Goal: Contribute content: Contribute content

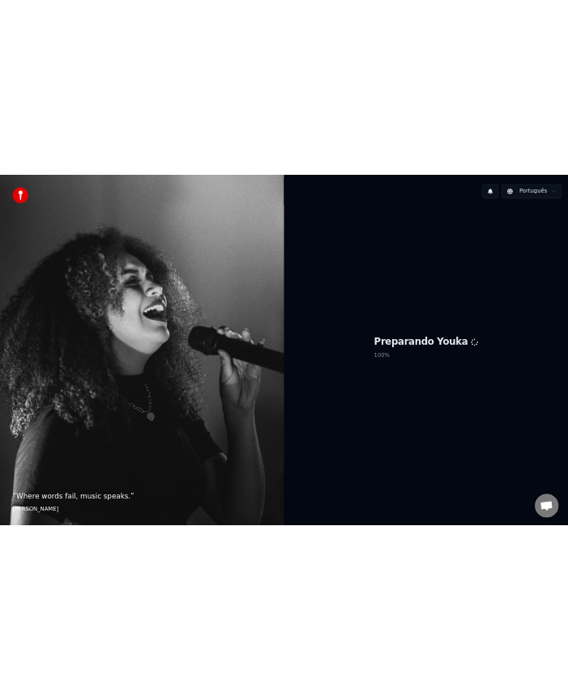
scroll to position [2356, 0]
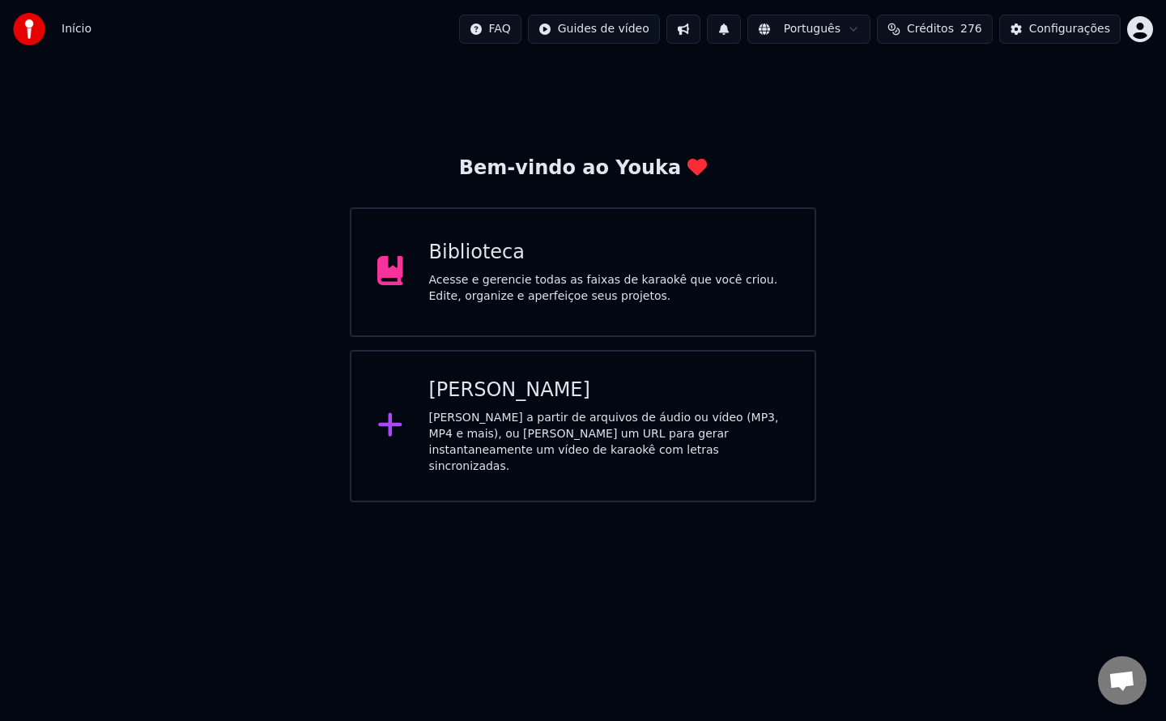
click at [590, 295] on div "Acesse e gerencie todas as faixas de karaokê que você criou. Edite, organize e …" at bounding box center [609, 288] width 360 height 32
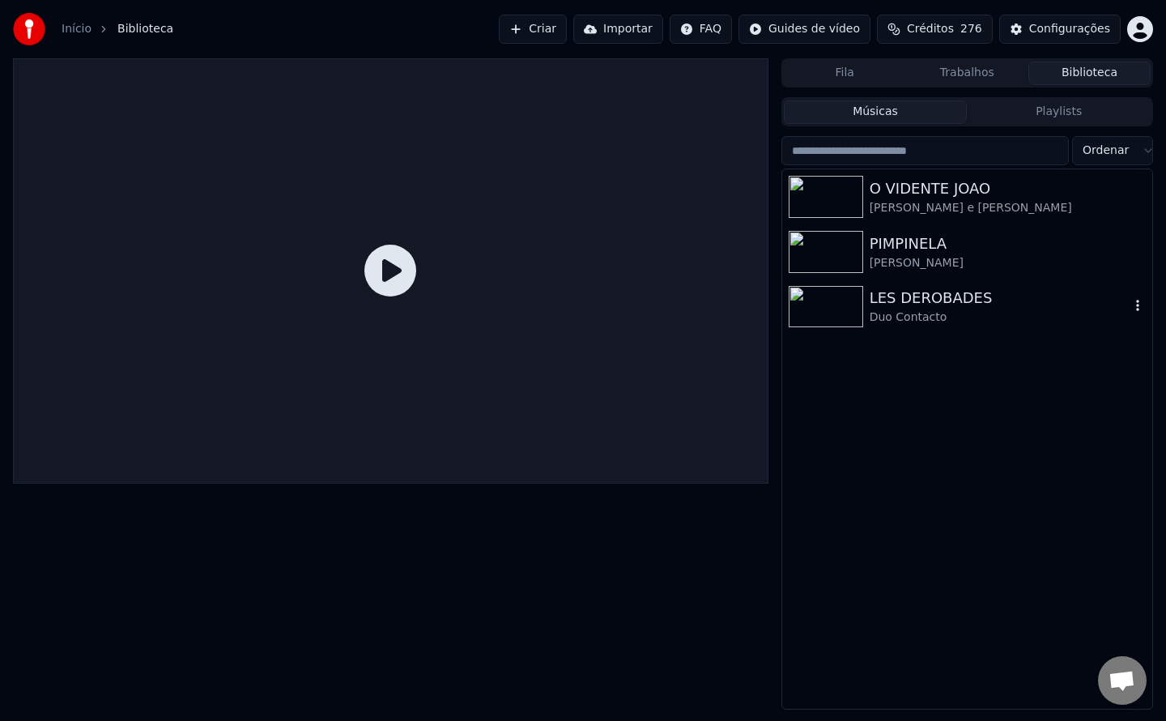
click at [911, 302] on div "LES DEROBADES" at bounding box center [1000, 298] width 260 height 23
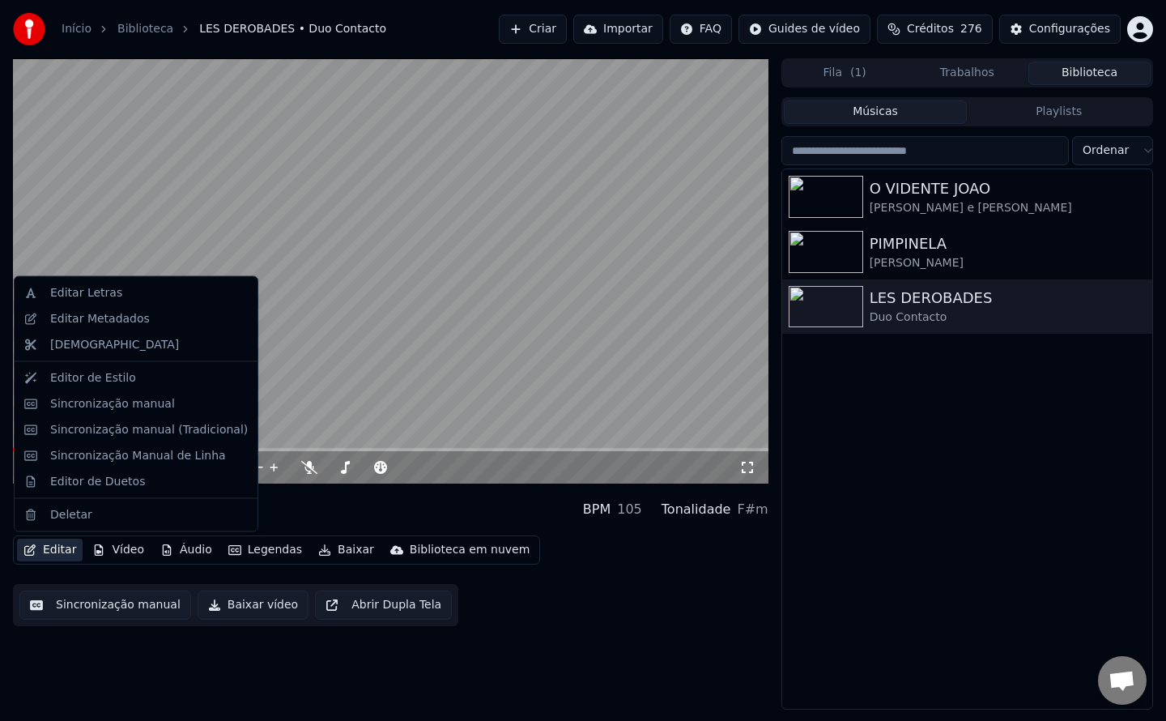
click at [44, 554] on button "Editar" at bounding box center [50, 549] width 66 height 23
click at [123, 325] on div "Editar Metadados" at bounding box center [100, 318] width 100 height 16
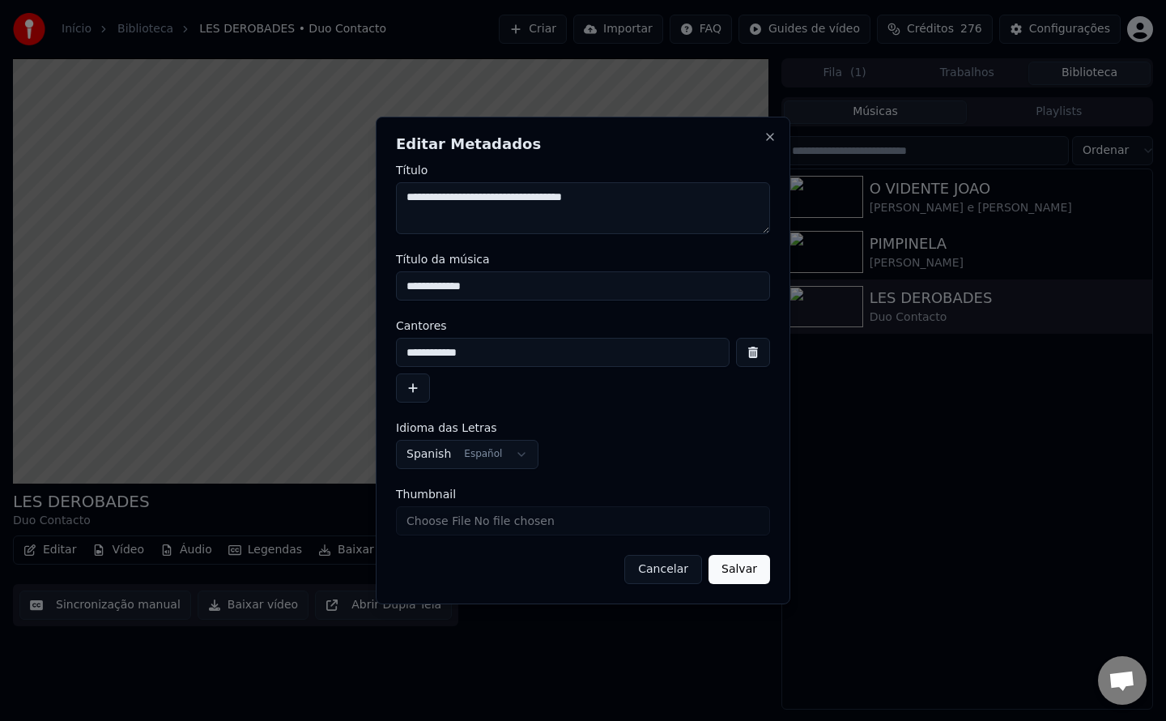
click at [674, 574] on button "Cancelar" at bounding box center [663, 569] width 78 height 29
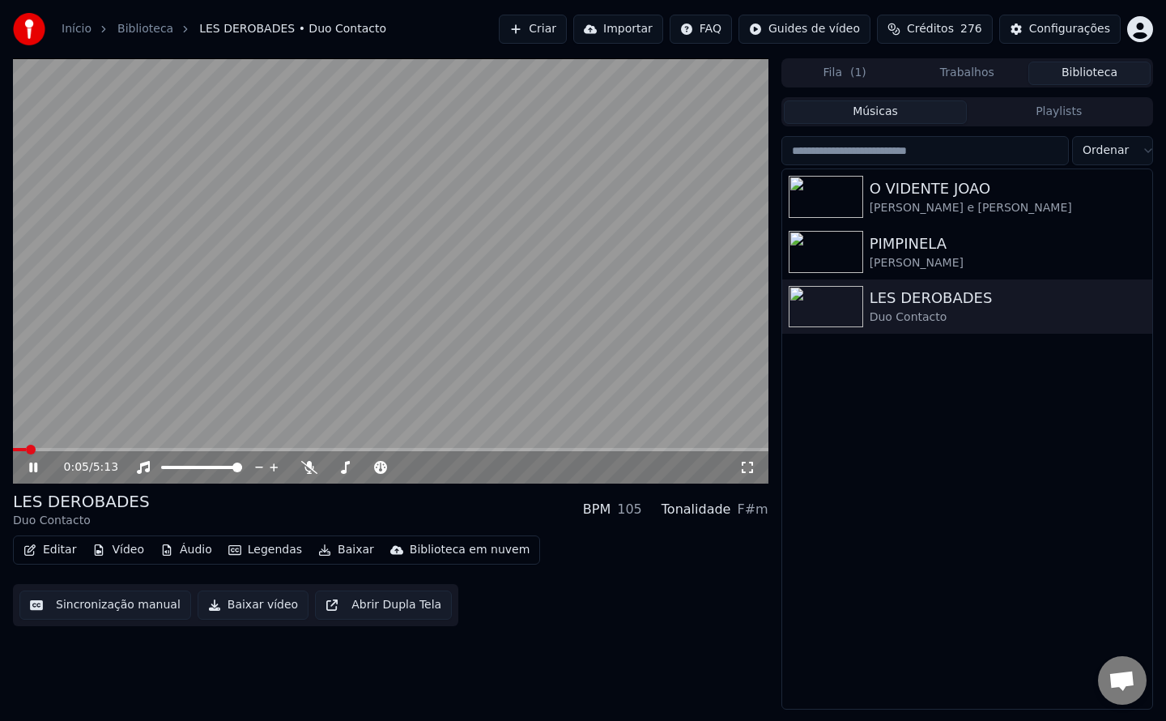
click at [503, 301] on video at bounding box center [390, 270] width 755 height 425
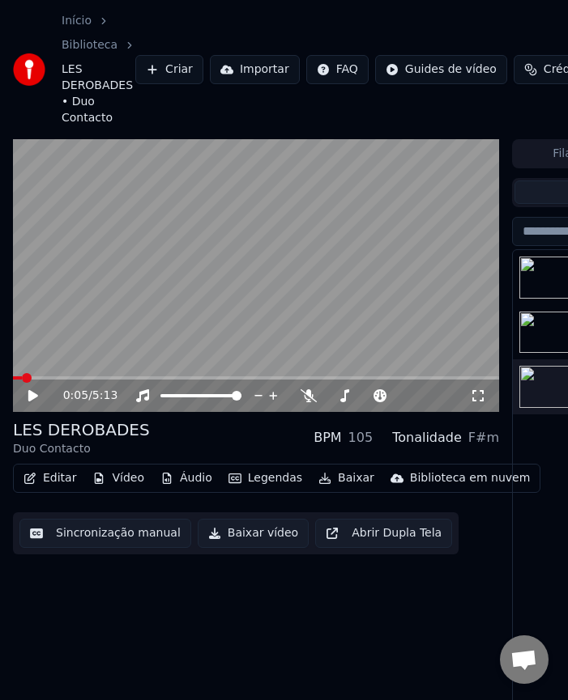
click at [181, 633] on div "0:05 / 5:13 LES DEROBADES Duo Contacto BPM 105 Tonalidade F#m Editar Vídeo Áudi…" at bounding box center [256, 457] width 486 height 636
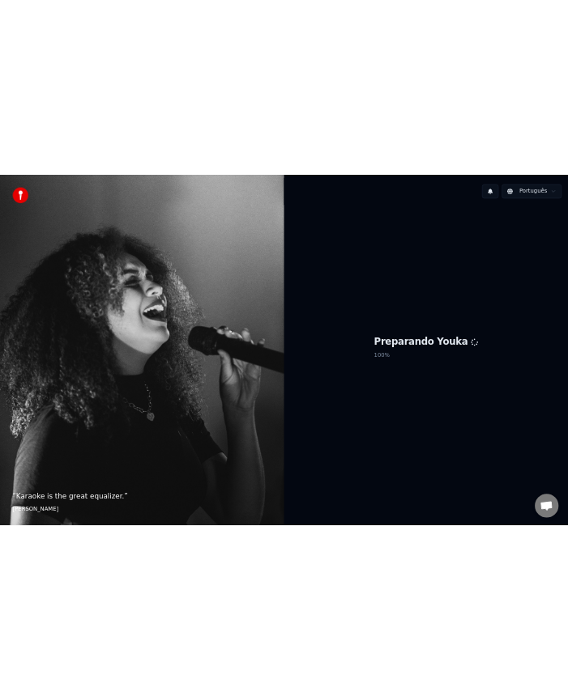
scroll to position [2356, 0]
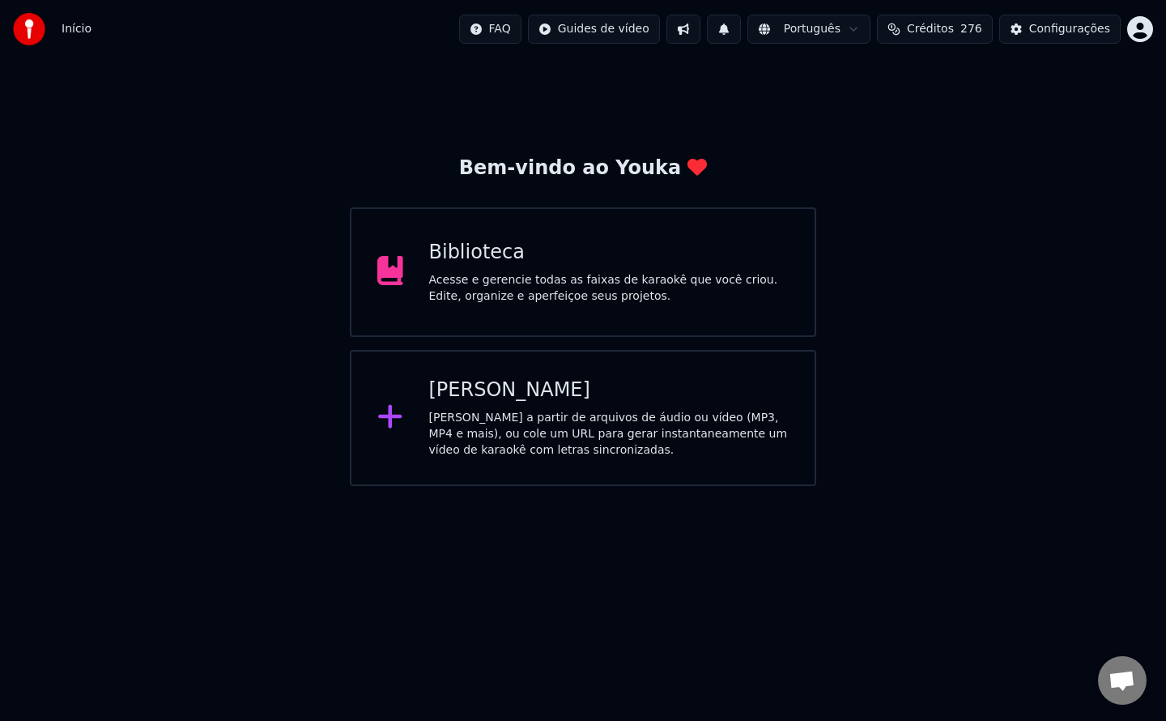
click at [919, 36] on button "Créditos 276" at bounding box center [935, 29] width 116 height 29
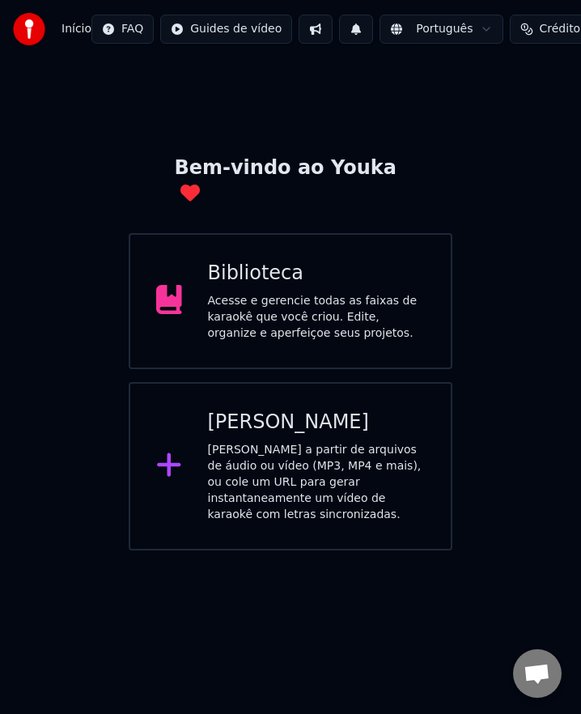
click at [315, 261] on div "Biblioteca" at bounding box center [317, 274] width 218 height 26
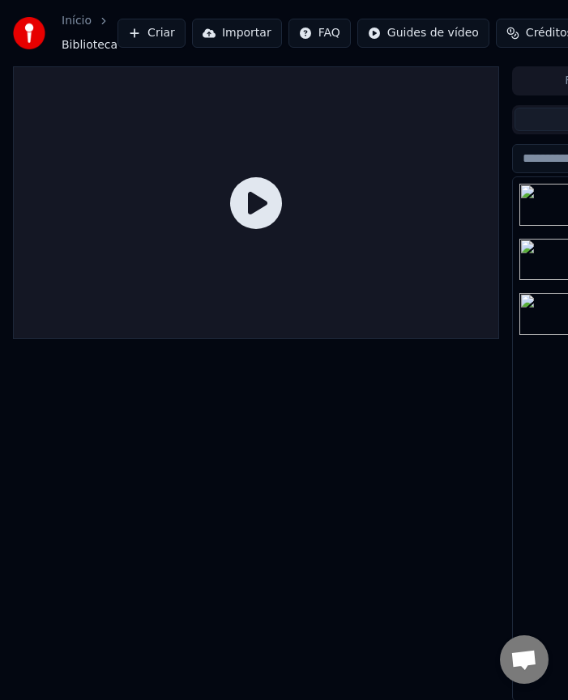
click at [142, 28] on button "Criar" at bounding box center [151, 33] width 68 height 29
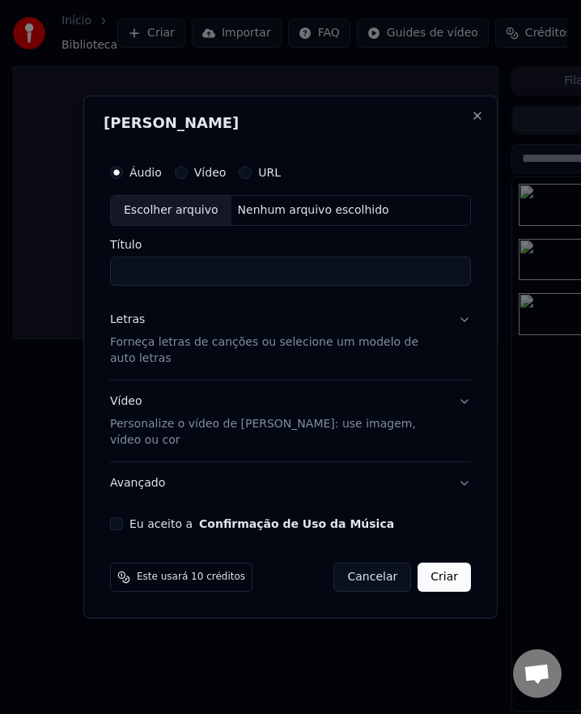
click at [245, 179] on button "URL" at bounding box center [245, 172] width 13 height 13
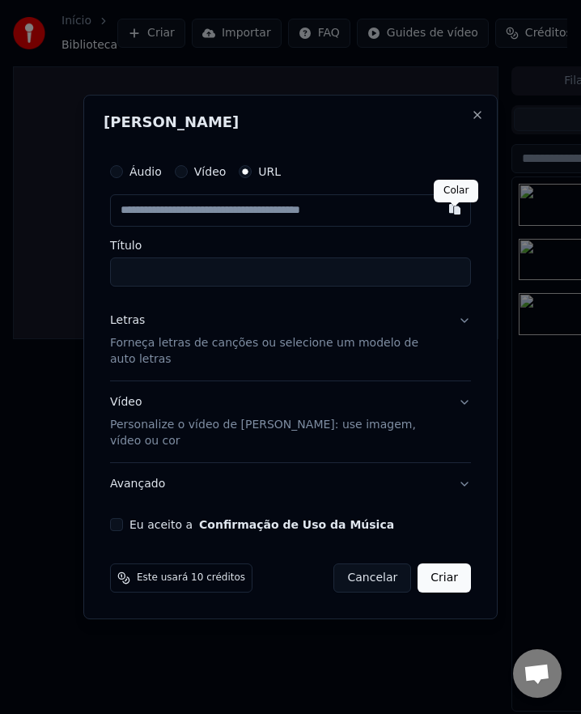
click at [457, 223] on button "button" at bounding box center [455, 208] width 32 height 29
type input "**********"
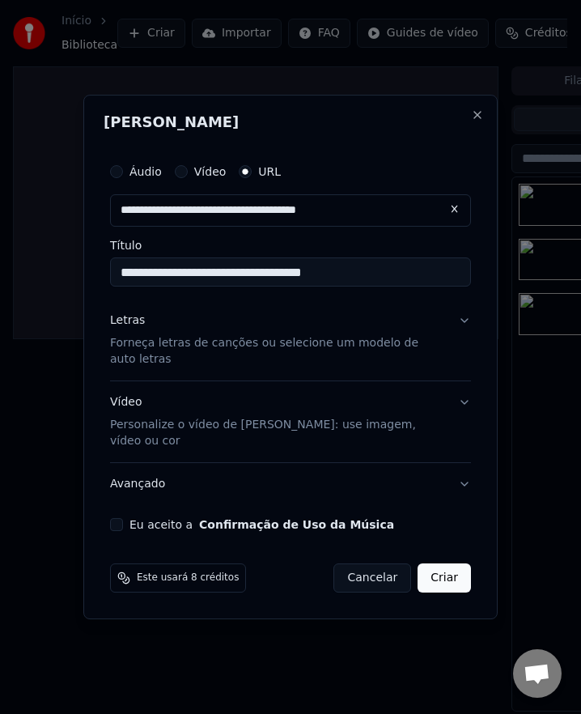
click at [120, 287] on input "**********" at bounding box center [290, 271] width 361 height 29
paste input "*******"
paste input "**********"
type input "**********"
click at [119, 518] on button "Eu aceito a Confirmação de Uso da Música" at bounding box center [116, 524] width 13 height 13
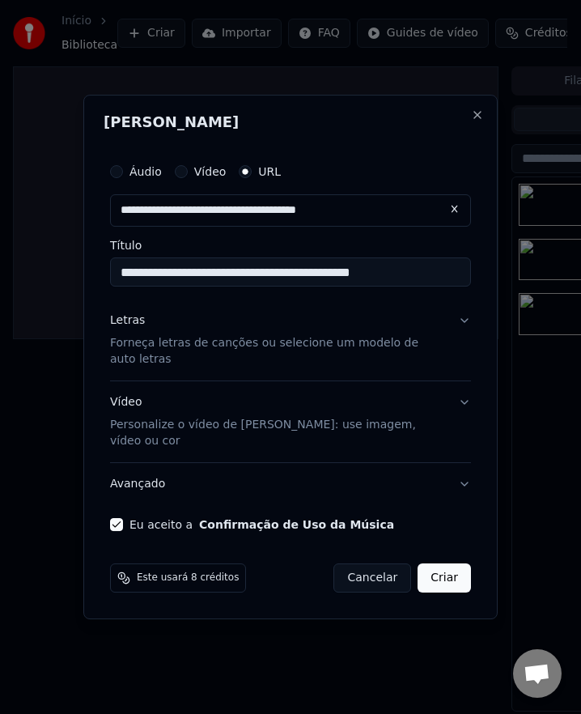
click at [453, 564] on button "Criar" at bounding box center [444, 577] width 53 height 29
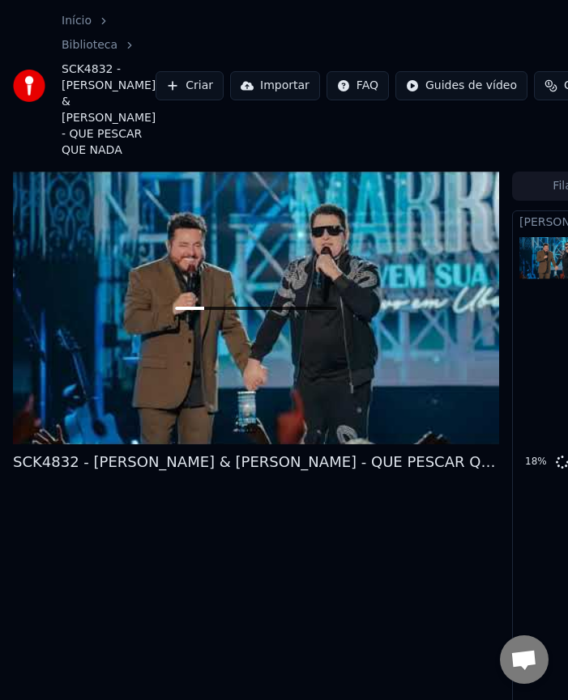
click at [144, 576] on div "SCK4832 - Bruno & Marrone - QUE PESCAR QUE NADA 18 %" at bounding box center [256, 489] width 486 height 634
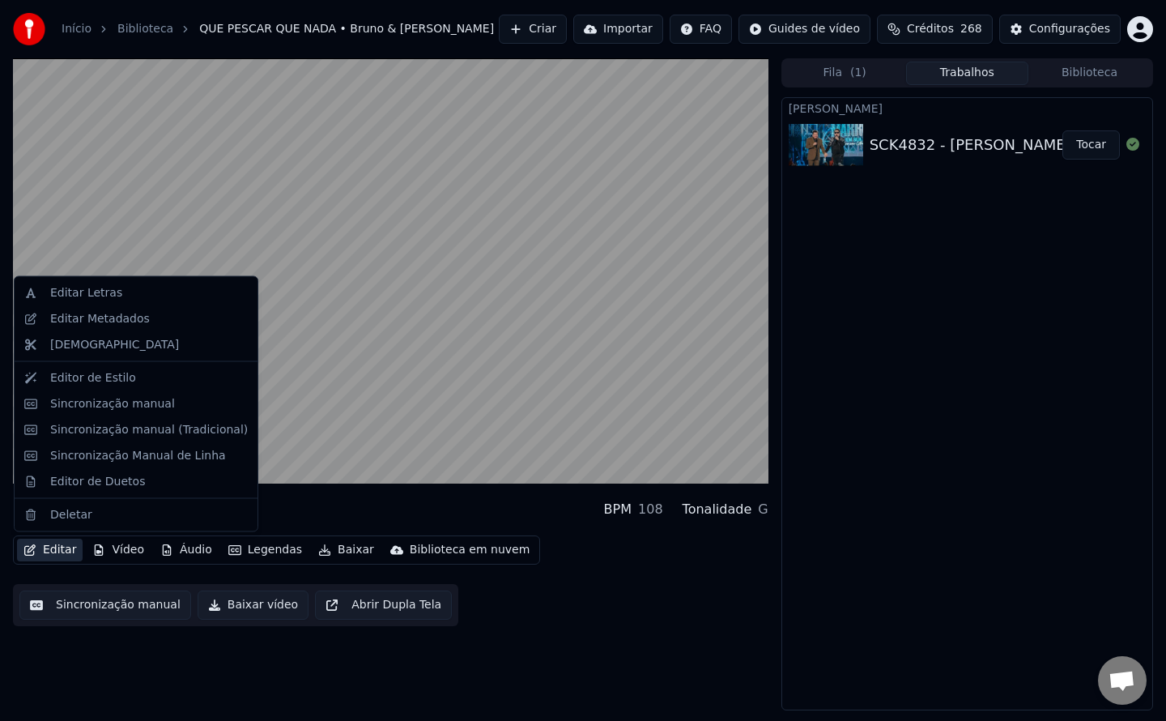
click at [67, 551] on button "Editar" at bounding box center [50, 549] width 66 height 23
click at [96, 325] on div "Editar Metadados" at bounding box center [100, 318] width 100 height 16
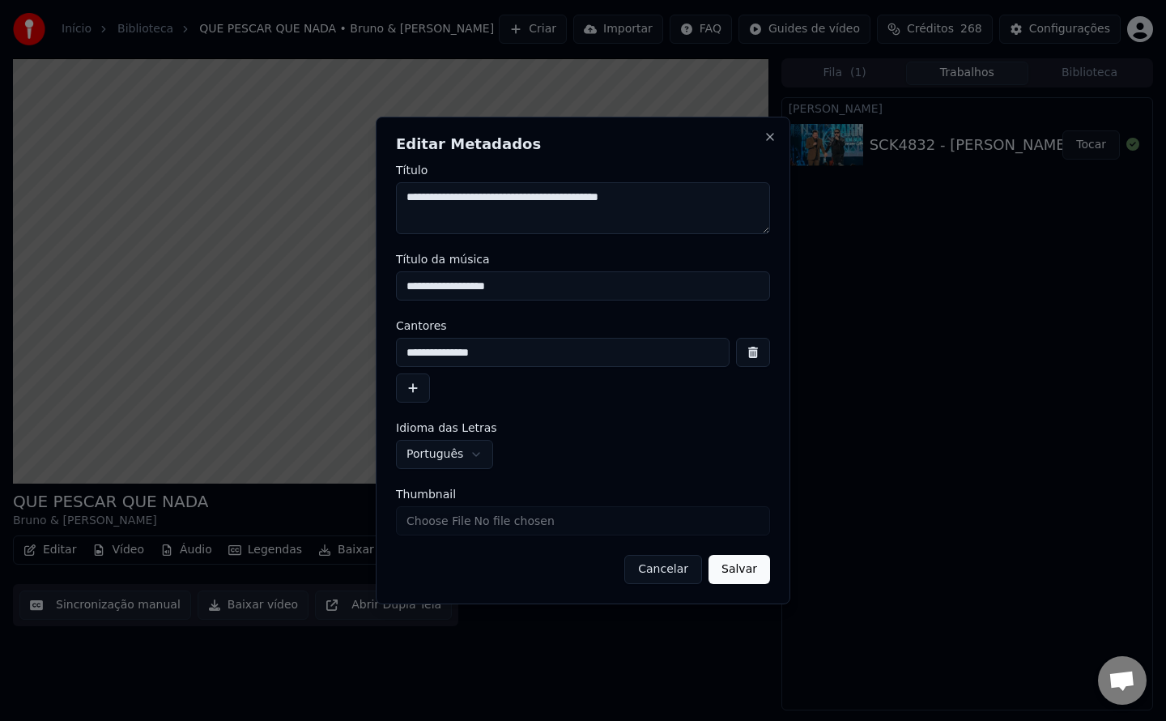
click at [449, 200] on textarea "**********" at bounding box center [583, 208] width 374 height 52
click at [507, 205] on textarea "**********" at bounding box center [583, 208] width 374 height 52
type textarea "**********"
click at [732, 571] on button "Salvar" at bounding box center [739, 569] width 62 height 29
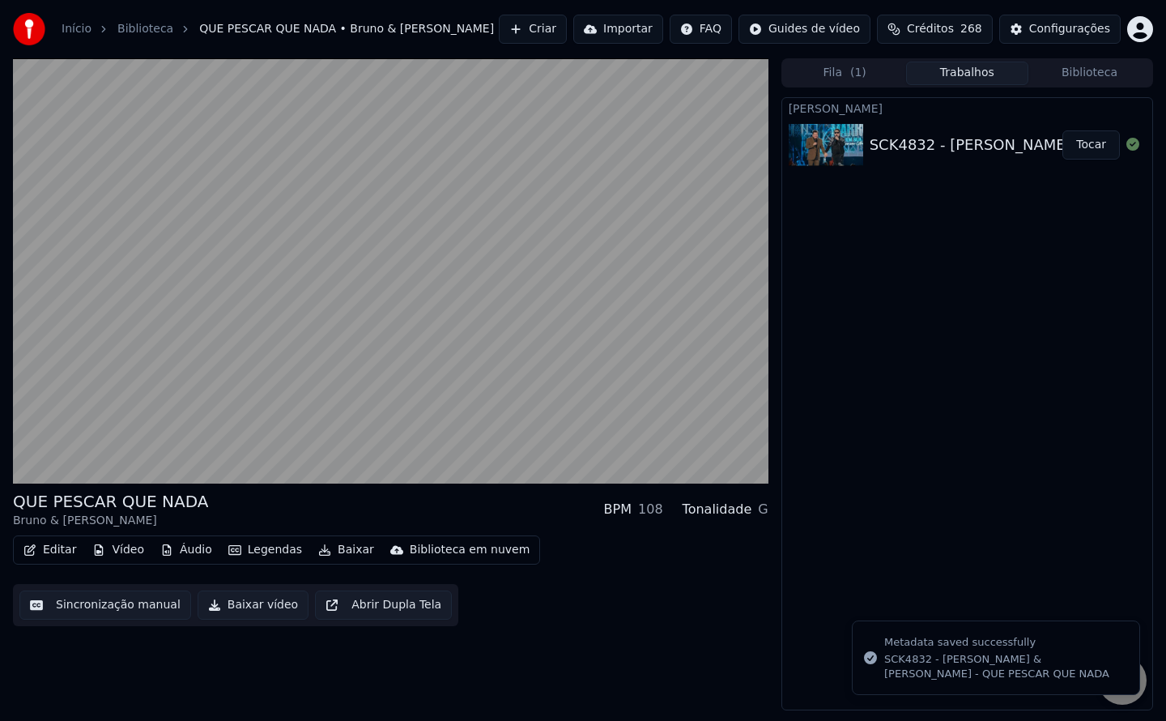
click at [120, 611] on button "Sincronização manual" at bounding box center [105, 604] width 172 height 29
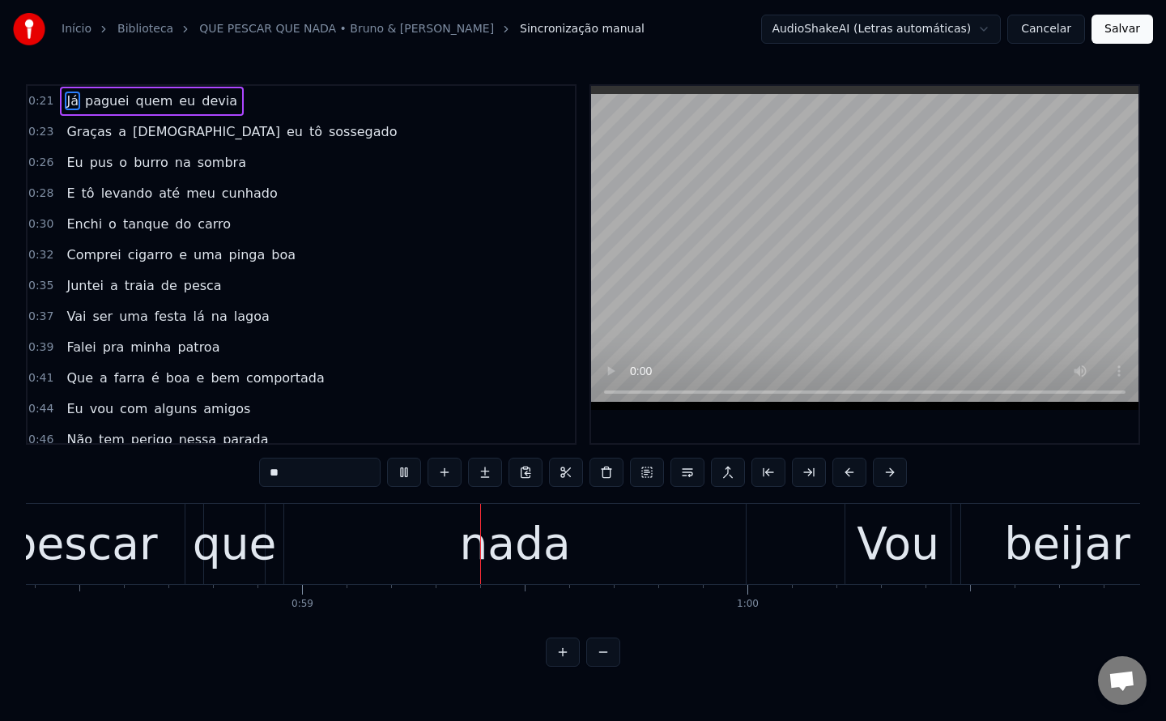
scroll to position [0, 26002]
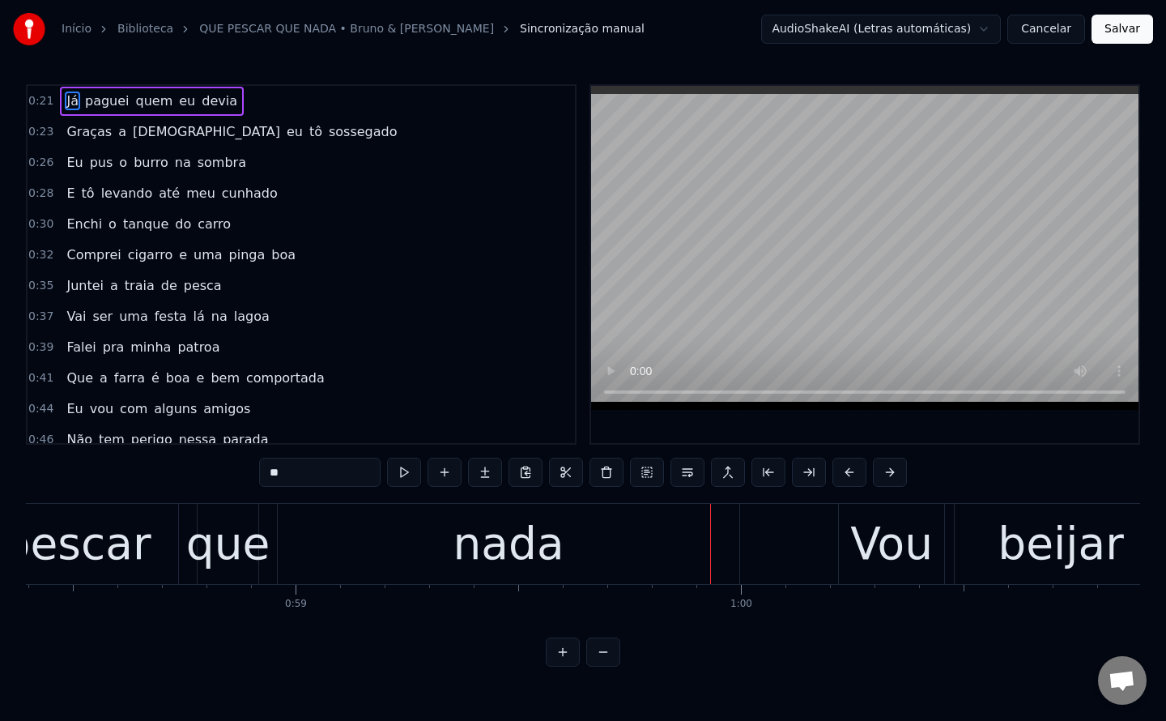
click at [236, 574] on div "que" at bounding box center [228, 543] width 84 height 67
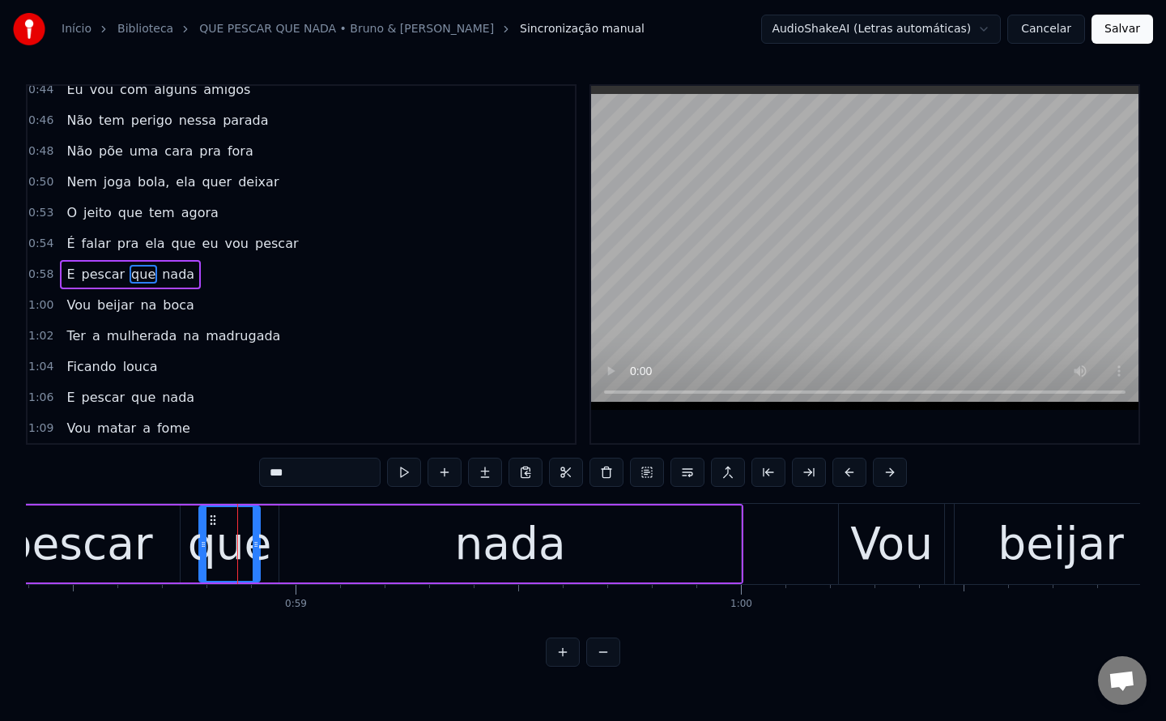
scroll to position [329, 0]
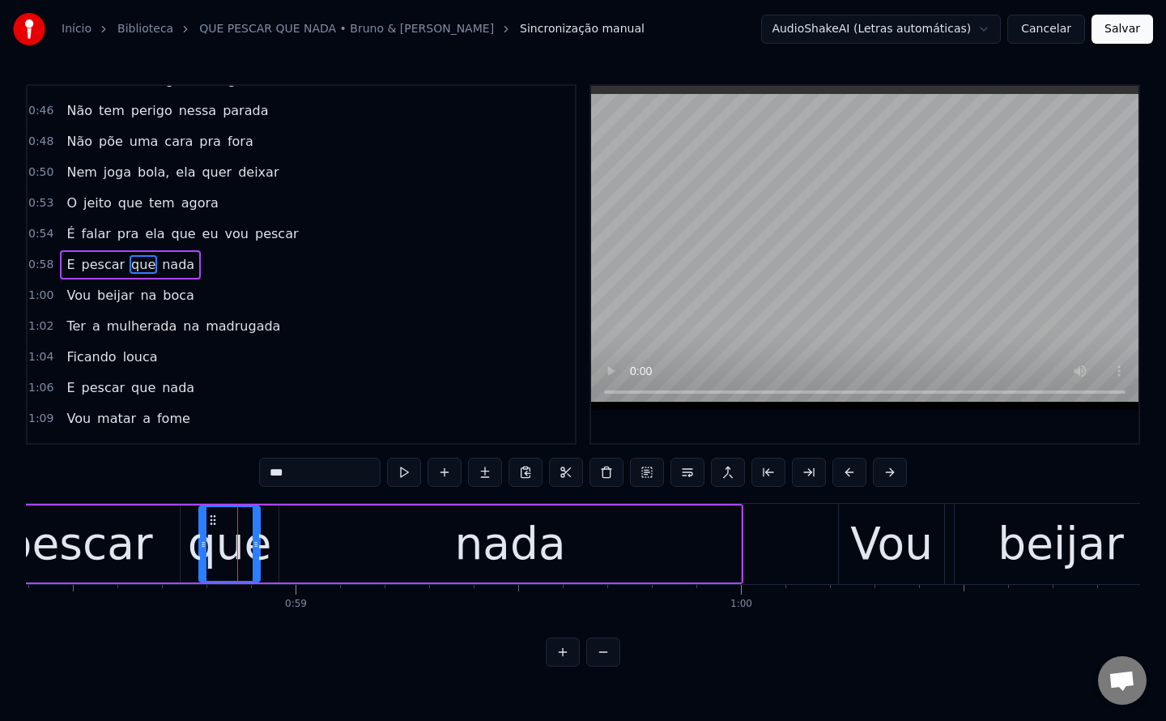
click at [65, 266] on span "E" at bounding box center [70, 264] width 11 height 19
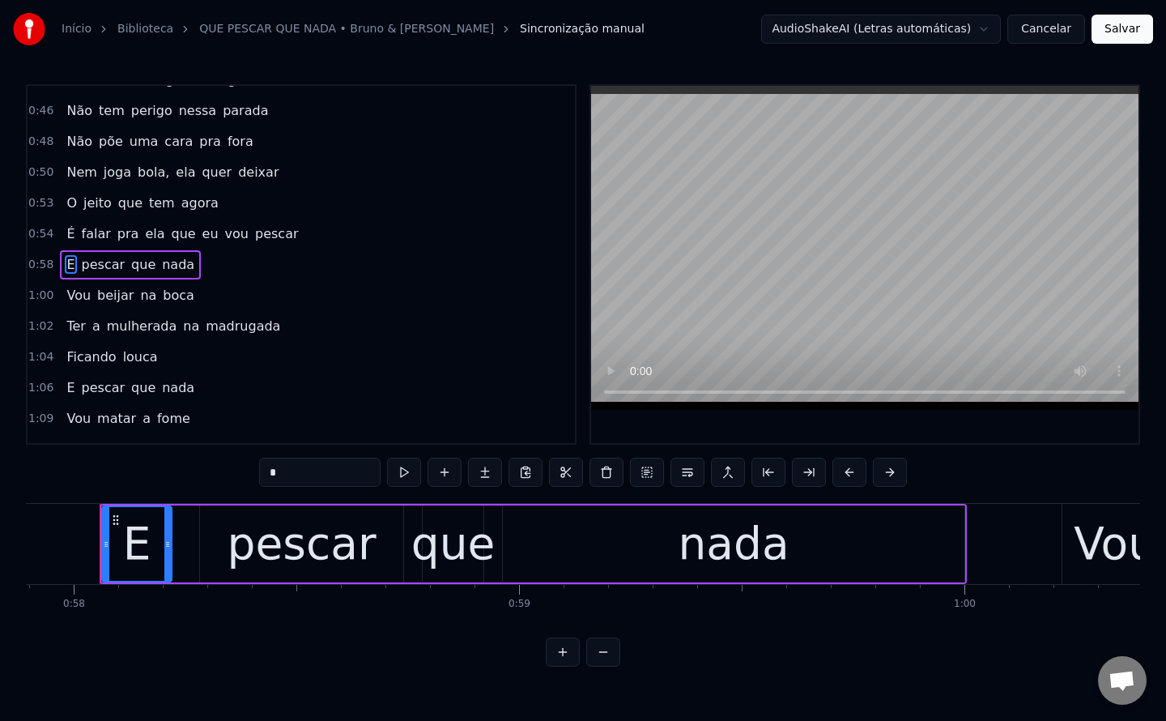
scroll to position [0, 25771]
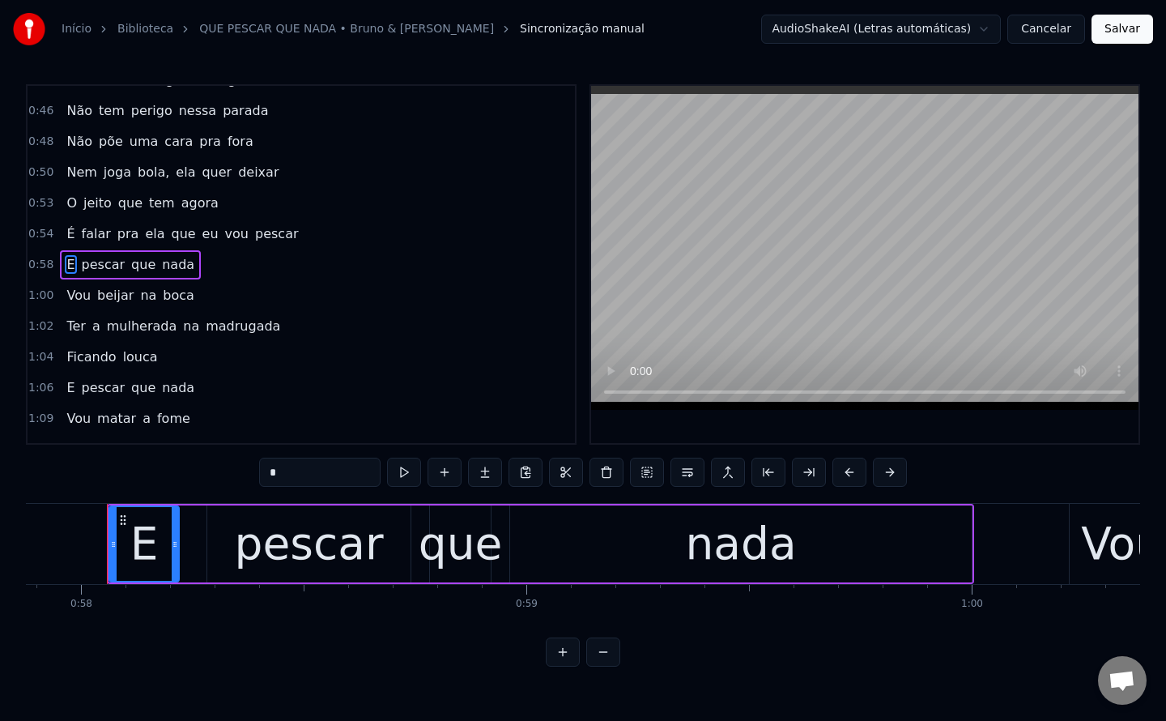
drag, startPoint x: 334, startPoint y: 479, endPoint x: 0, endPoint y: 454, distance: 335.3
click at [0, 454] on div "Início Biblioteca QUE PESCAR QUE NADA • Bruno & Marrone Sincronização manual Au…" at bounding box center [583, 333] width 1166 height 666
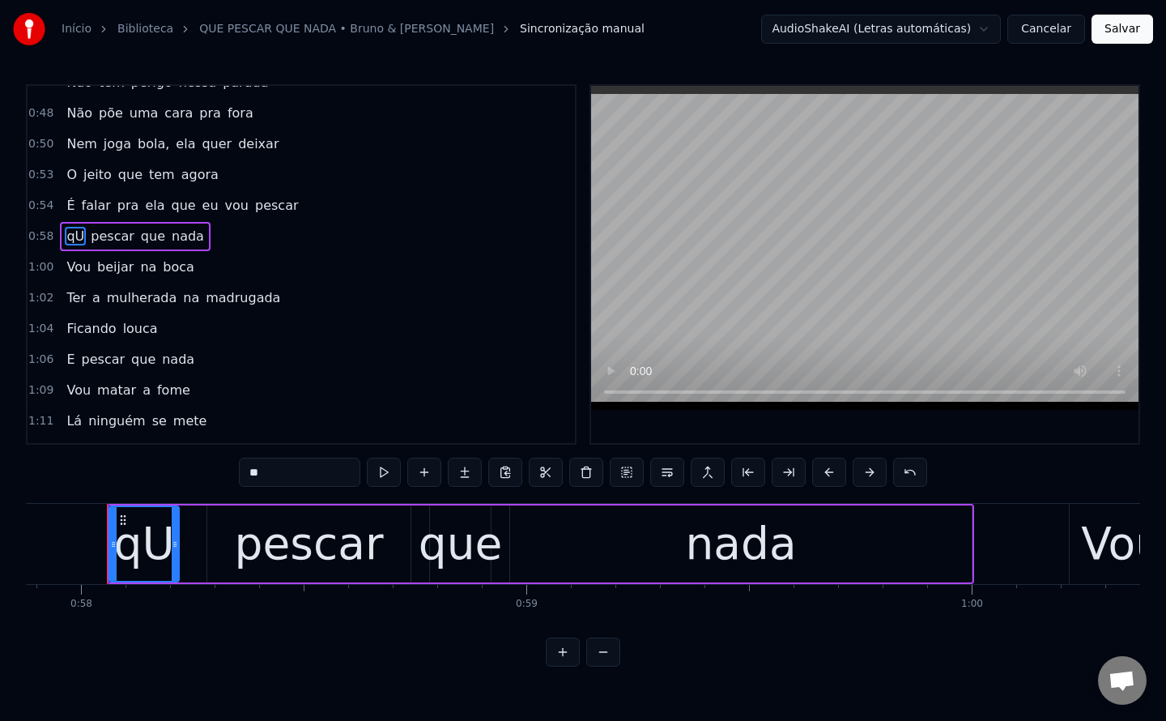
type input "*"
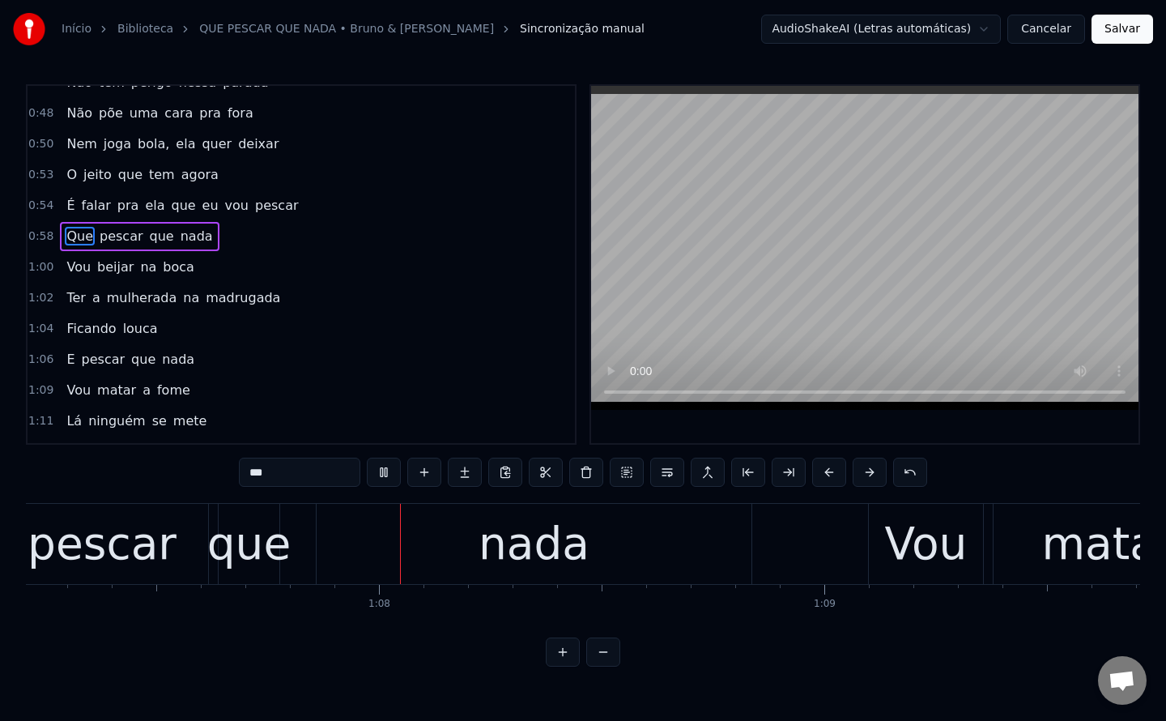
scroll to position [0, 29939]
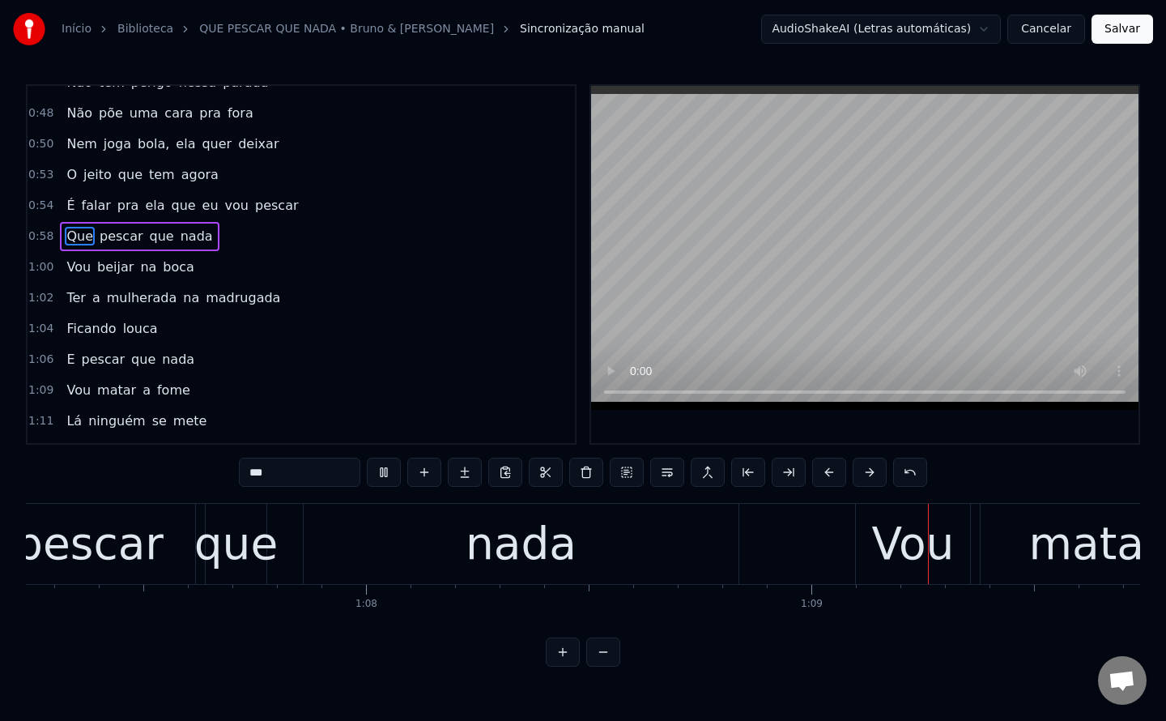
click at [65, 360] on span "E" at bounding box center [70, 359] width 11 height 19
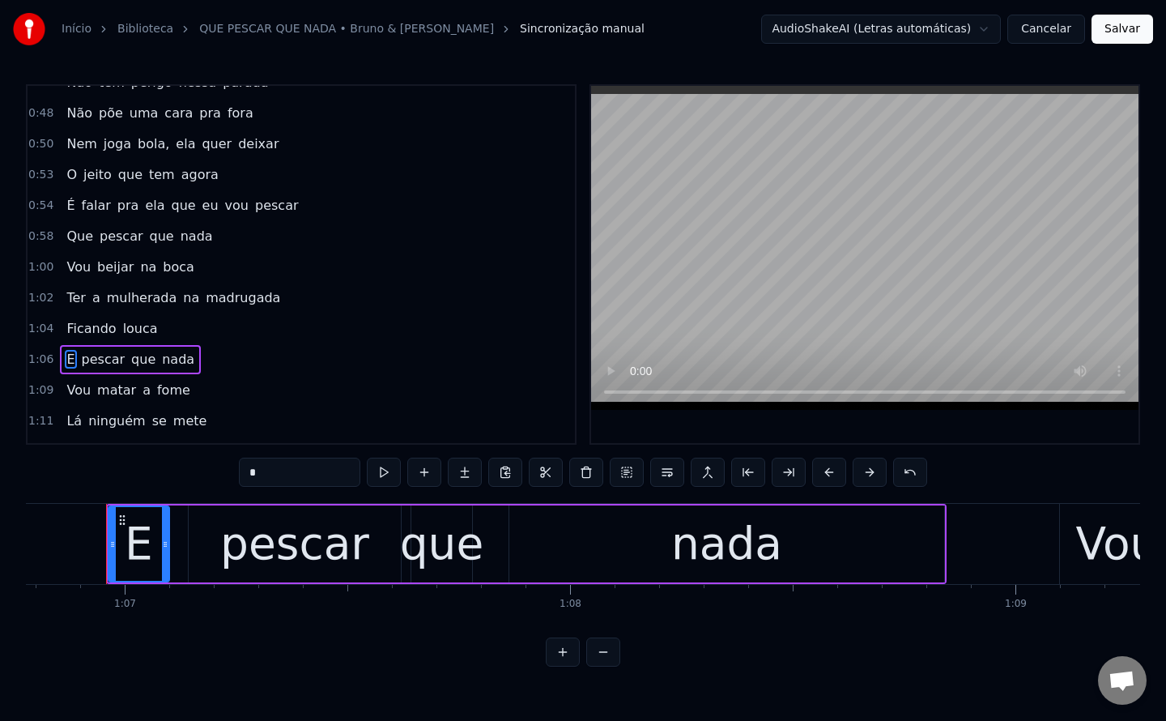
scroll to position [0, 29734]
drag, startPoint x: 291, startPoint y: 464, endPoint x: 0, endPoint y: 455, distance: 291.6
click at [0, 455] on div "Início Biblioteca QUE PESCAR QUE NADA • Bruno & Marrone Sincronização manual Au…" at bounding box center [583, 333] width 1166 height 666
type input "***"
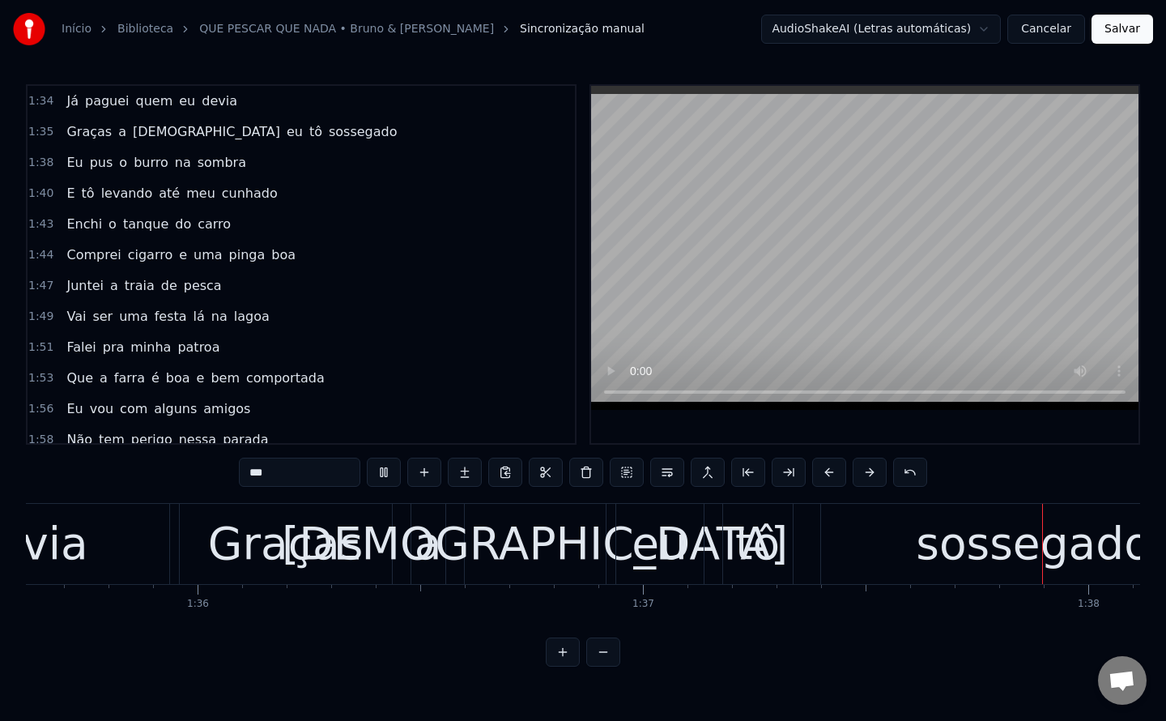
scroll to position [742, 0]
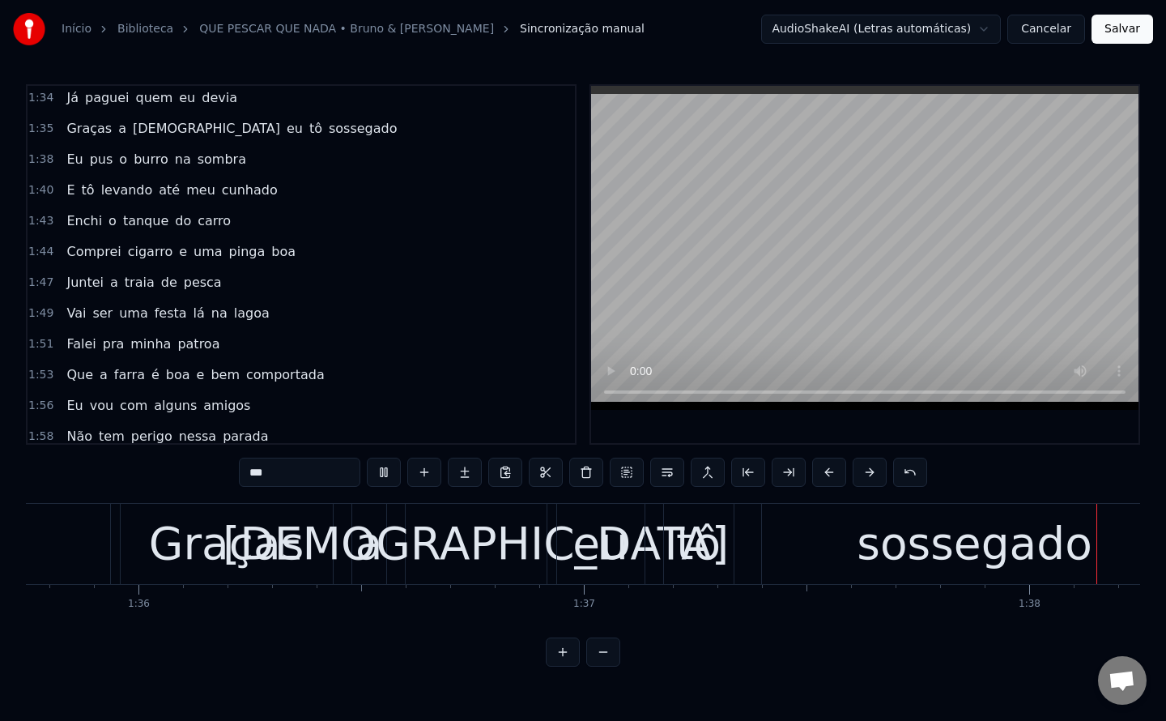
click at [368, 366] on div "1:53 Que a farra é boa e bem comportada" at bounding box center [301, 374] width 547 height 31
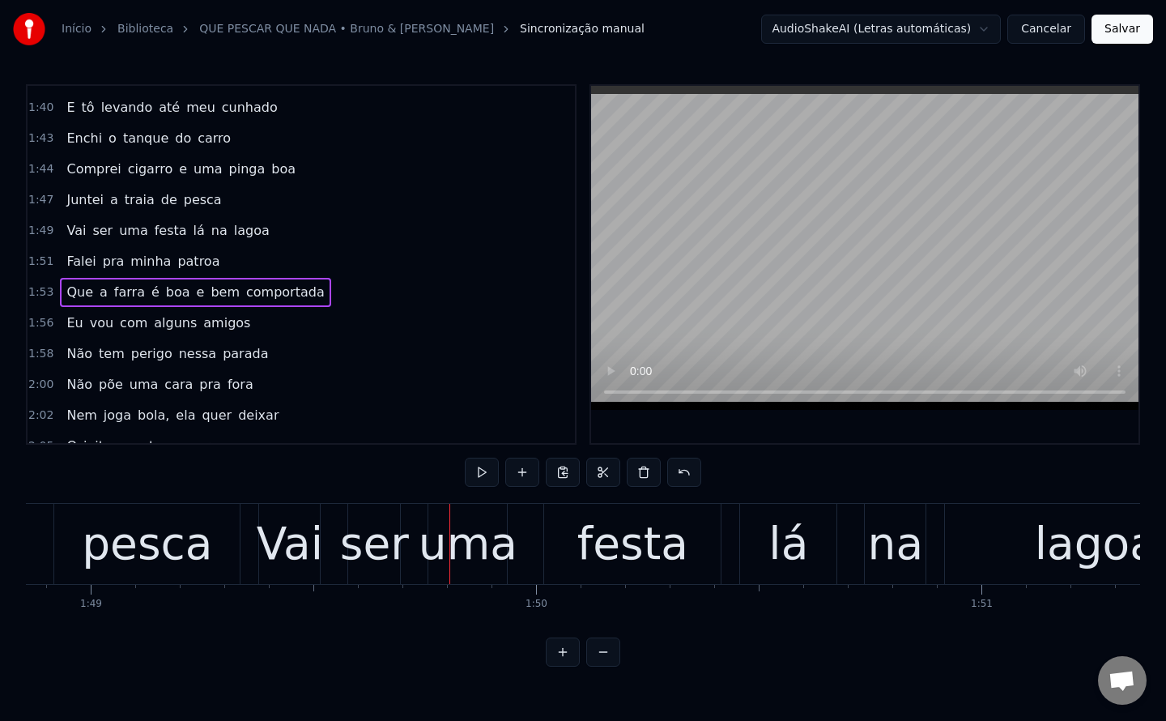
scroll to position [0, 48697]
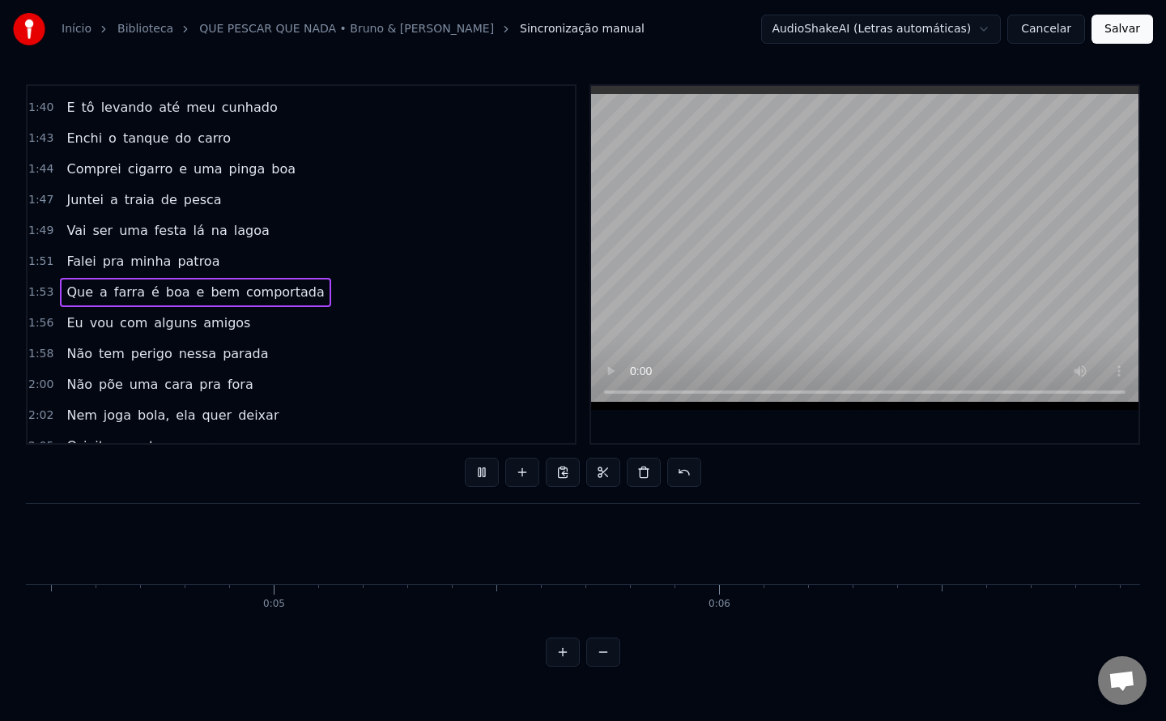
click at [232, 228] on span "lagoa" at bounding box center [251, 230] width 39 height 19
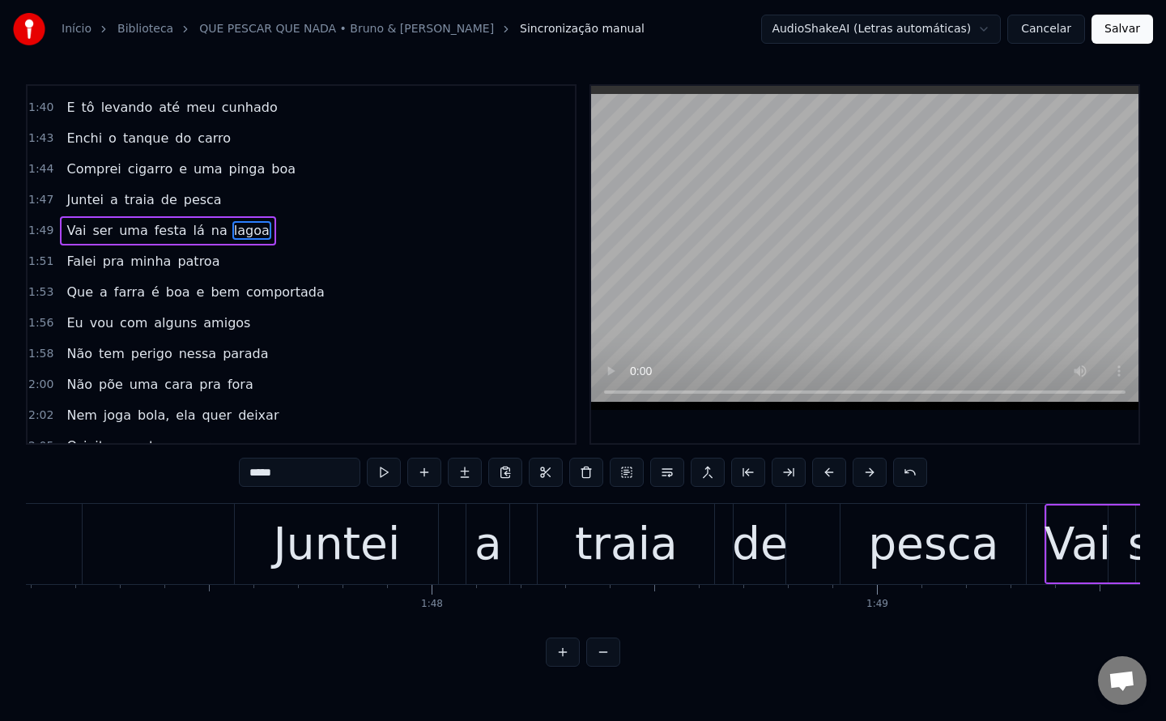
scroll to position [0, 49308]
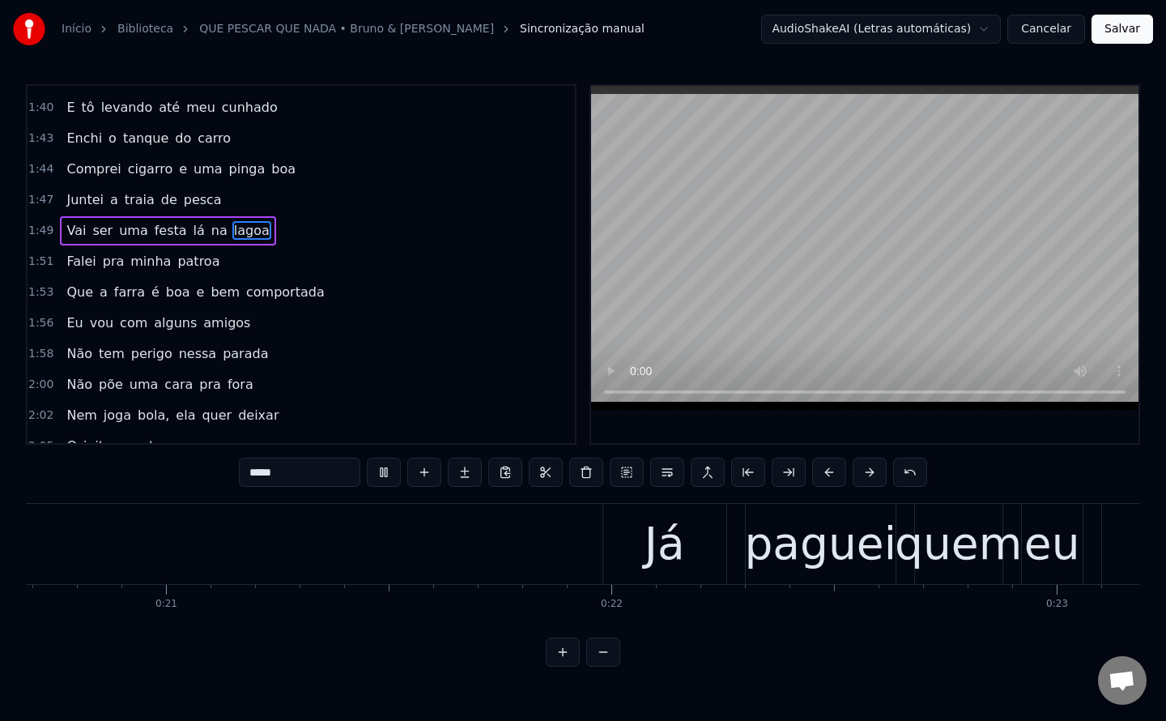
click at [453, 325] on div "1:56 Eu vou com alguns amigos" at bounding box center [301, 323] width 547 height 31
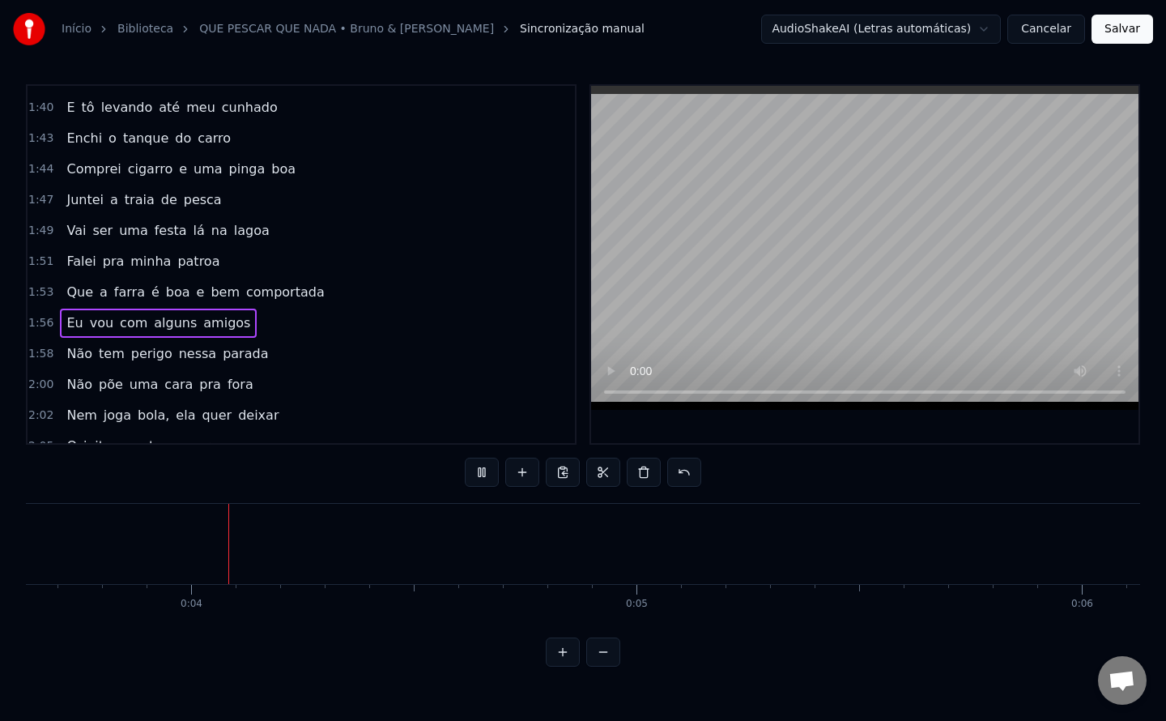
scroll to position [0, 1597]
click at [1031, 29] on button "Cancelar" at bounding box center [1046, 29] width 78 height 29
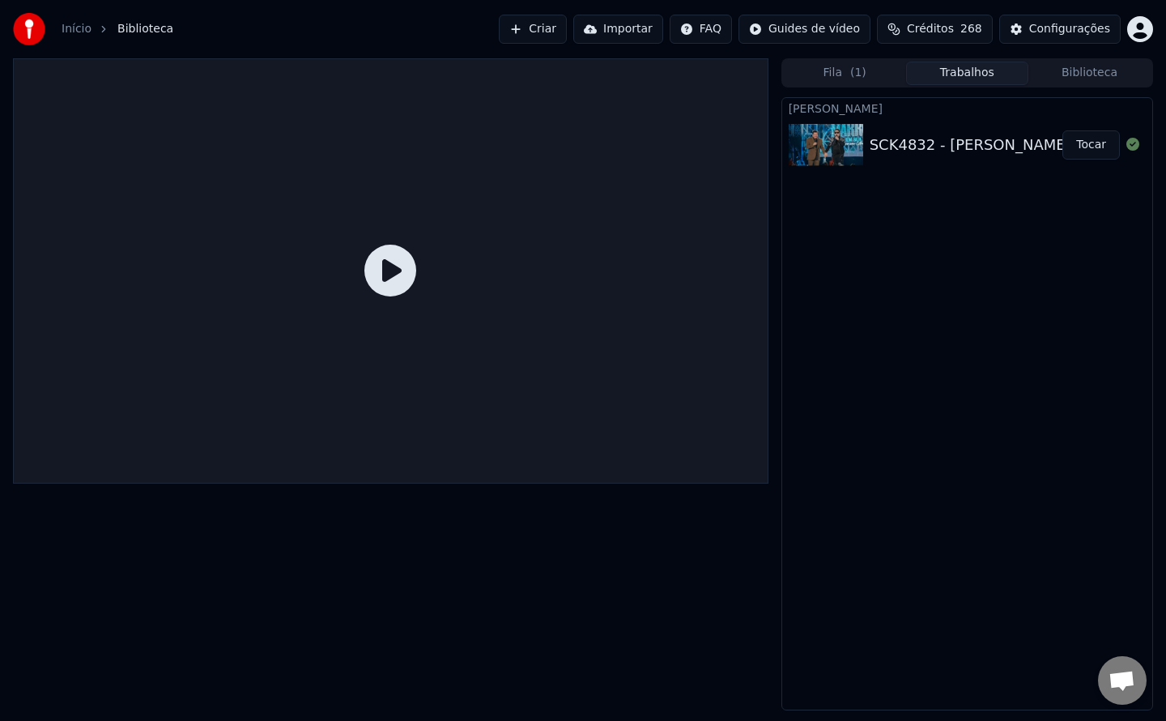
click at [1078, 143] on button "Tocar" at bounding box center [1090, 144] width 57 height 29
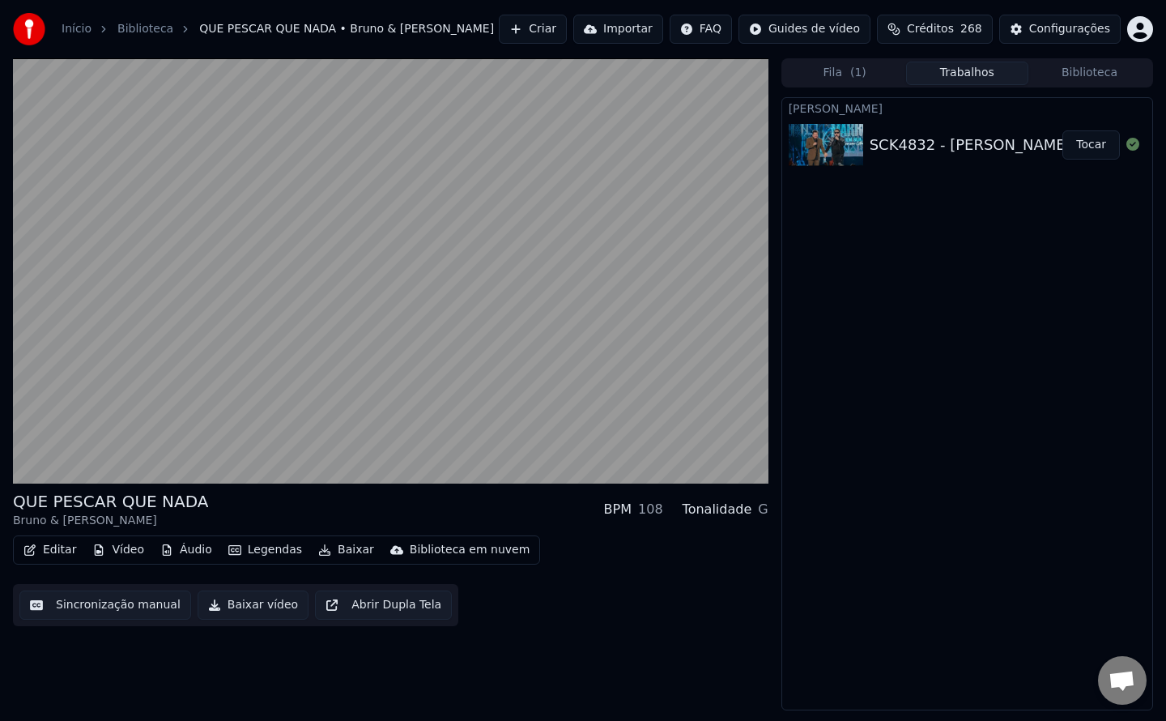
click at [138, 608] on button "Sincronização manual" at bounding box center [105, 604] width 172 height 29
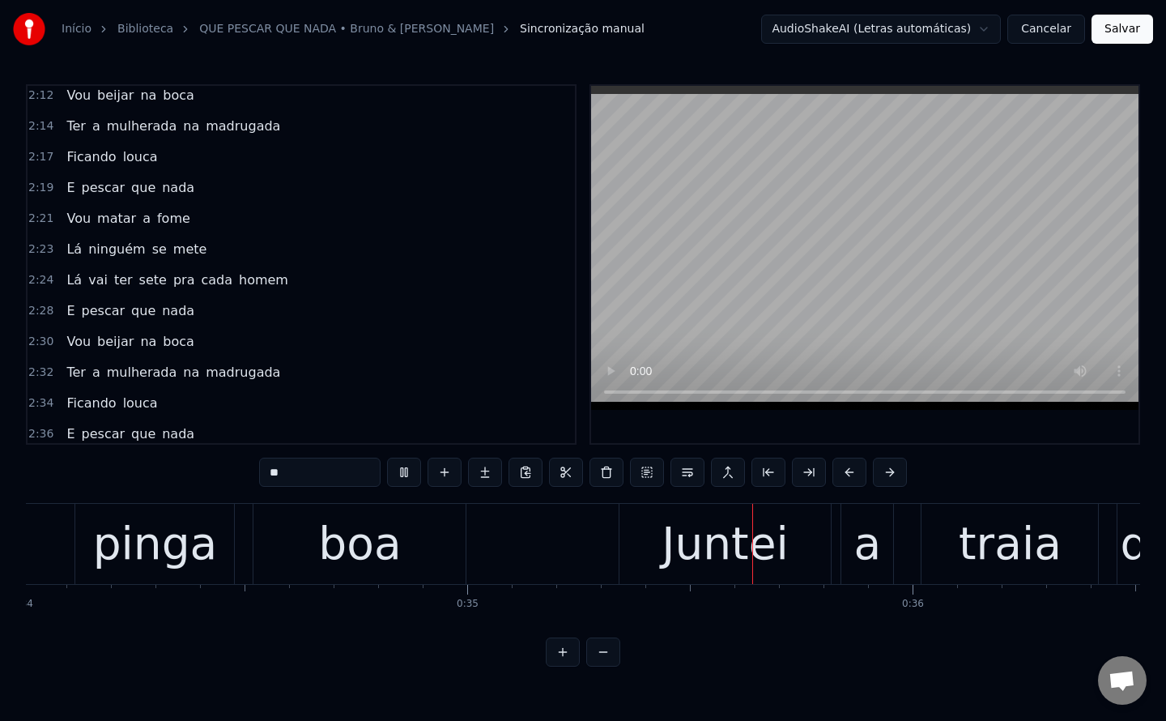
scroll to position [1735, 0]
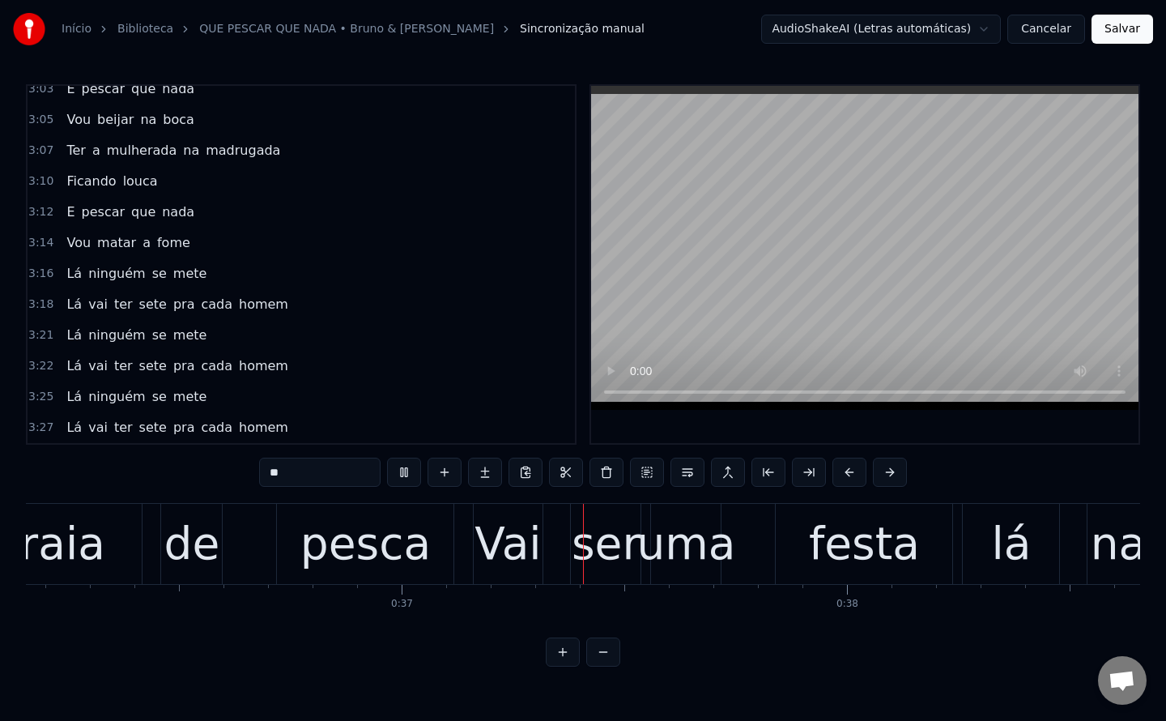
click at [73, 303] on span "Lá" at bounding box center [74, 304] width 19 height 19
type input "**"
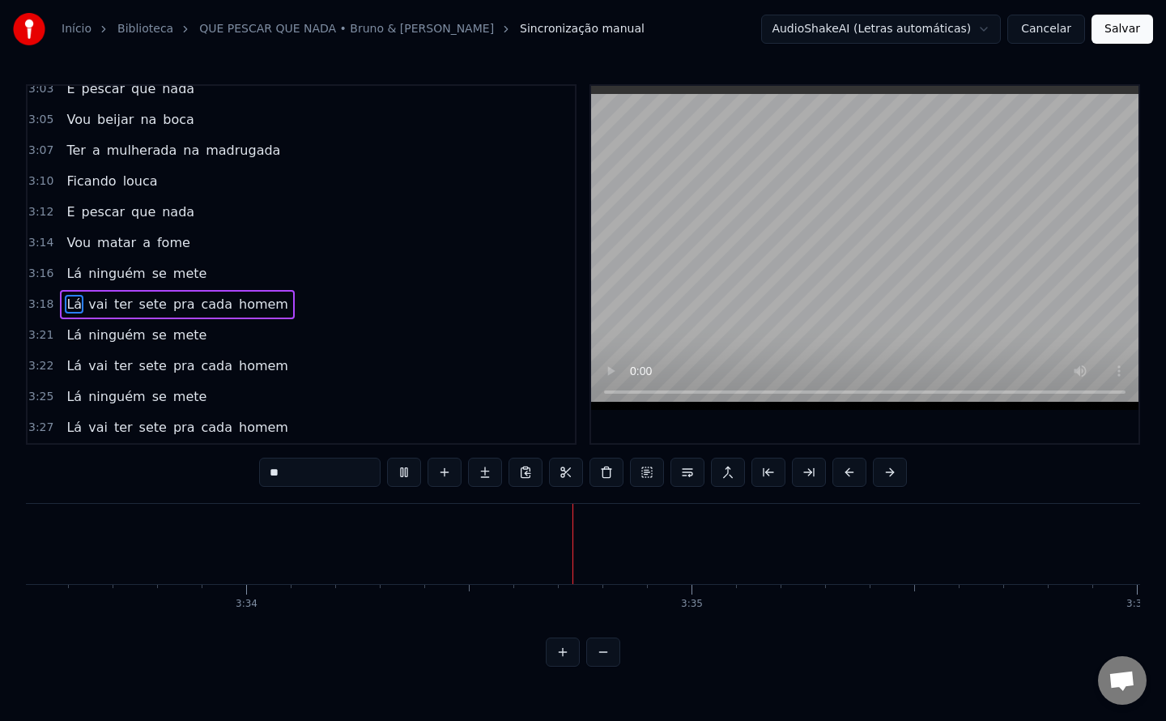
scroll to position [0, 95318]
click at [1127, 34] on button "Salvar" at bounding box center [1122, 29] width 62 height 29
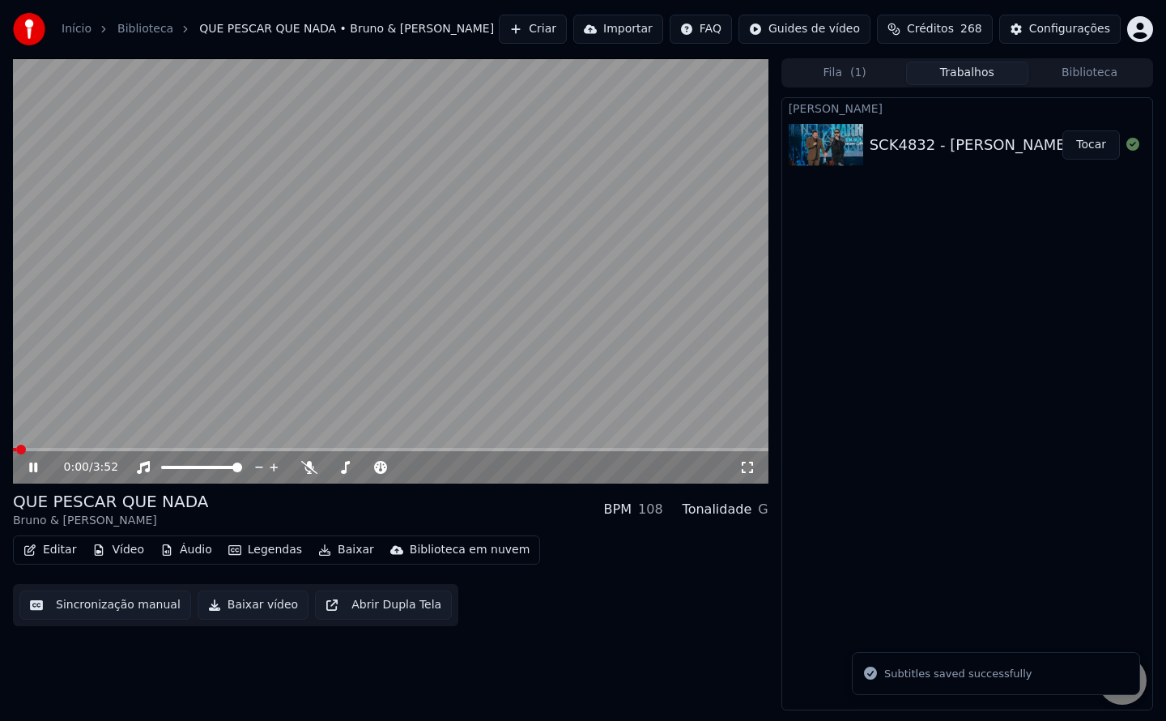
click at [245, 603] on button "Baixar vídeo" at bounding box center [253, 604] width 111 height 29
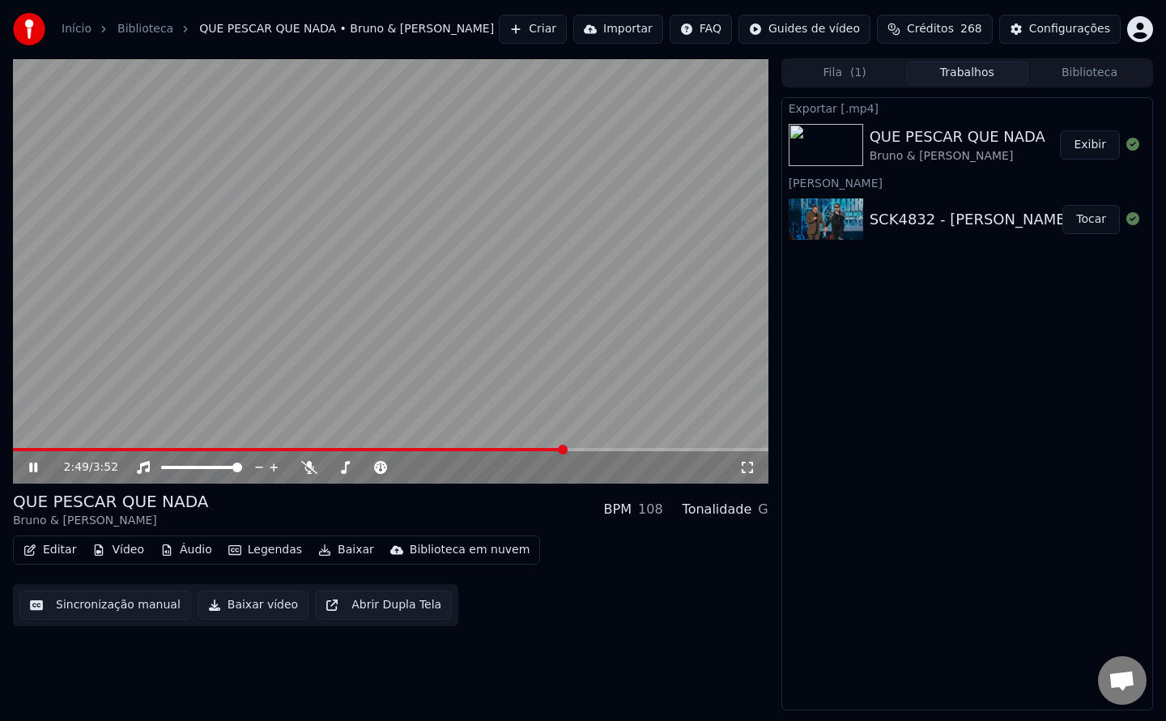
click at [1089, 142] on button "Exibir" at bounding box center [1090, 144] width 60 height 29
click at [567, 32] on button "Criar" at bounding box center [533, 29] width 68 height 29
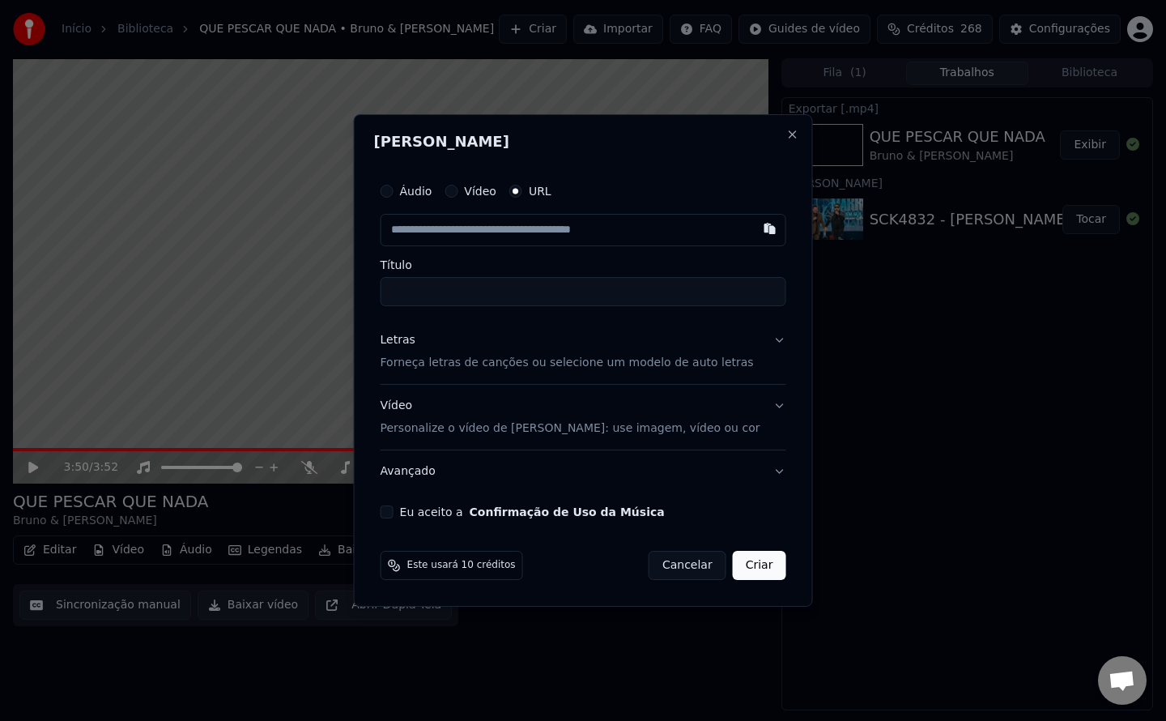
click at [393, 508] on button "Eu aceito a Confirmação de Uso da Música" at bounding box center [387, 511] width 13 height 13
click at [753, 233] on button "button" at bounding box center [769, 228] width 32 height 29
type input "**********"
click at [698, 147] on h2 "Criar Karaokê" at bounding box center [583, 141] width 419 height 15
click at [414, 287] on input "**********" at bounding box center [584, 291] width 406 height 29
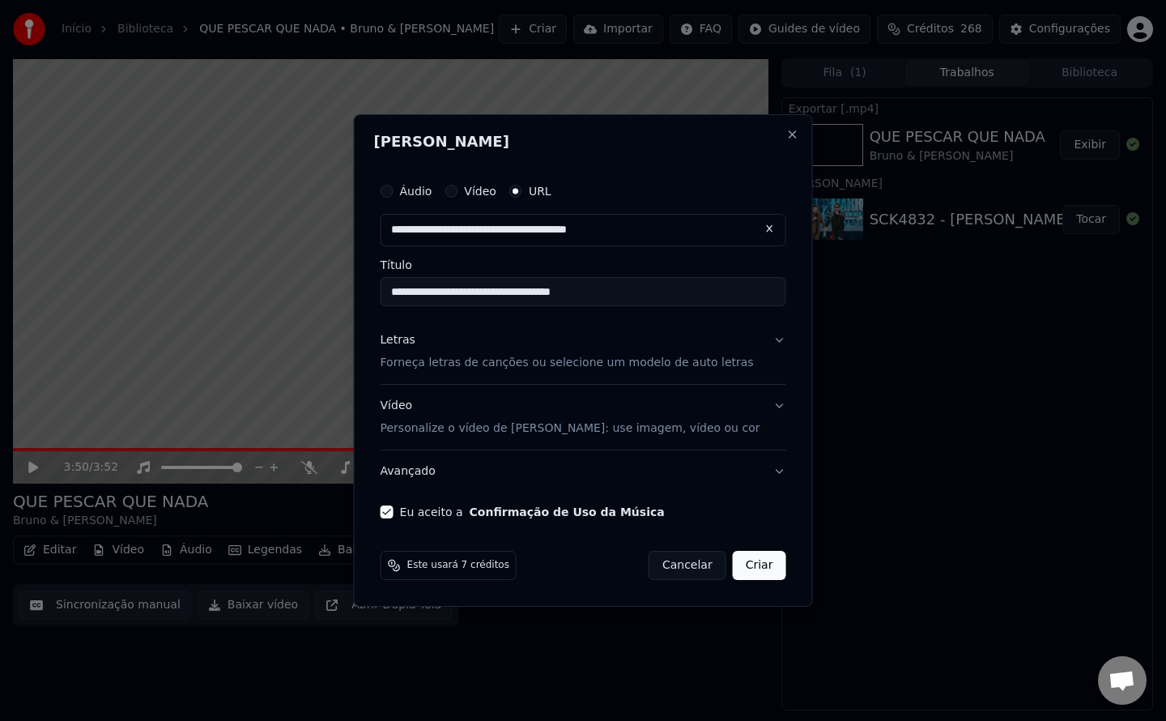
paste input "**********"
type input "**********"
click at [411, 338] on div "Letras" at bounding box center [398, 340] width 35 height 16
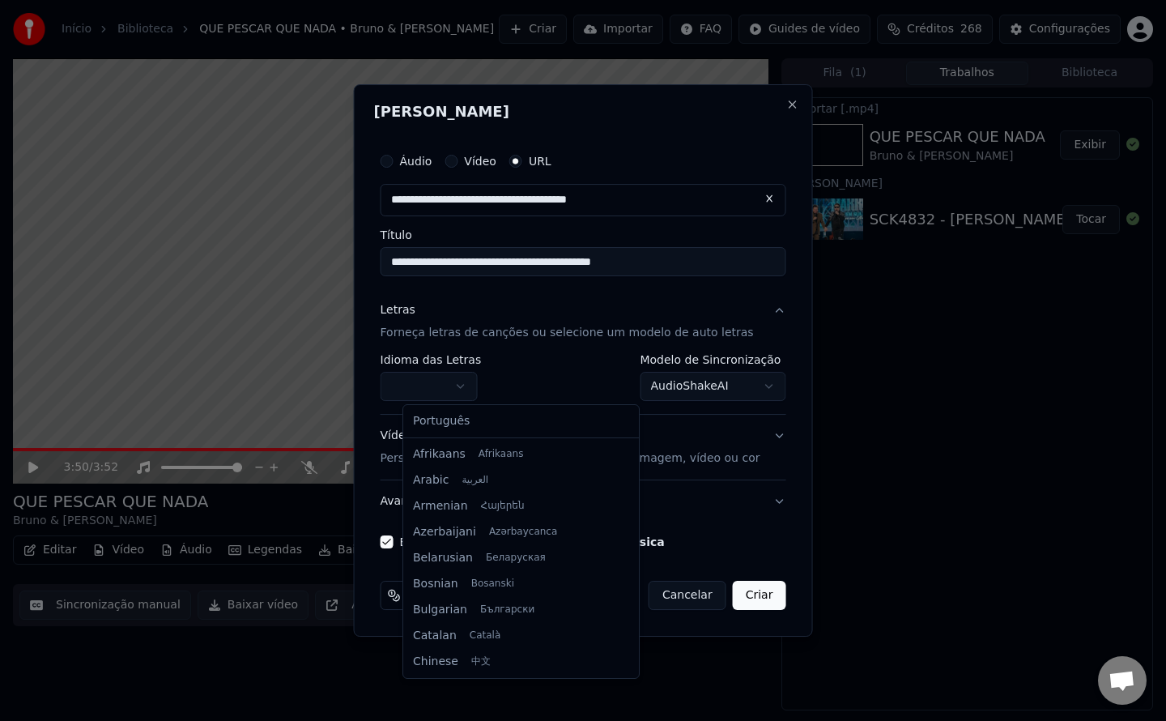
click at [484, 387] on body "Início Biblioteca QUE PESCAR QUE NADA • Bruno & Marrone Criar Importar FAQ Guid…" at bounding box center [583, 360] width 1166 height 721
select select "**"
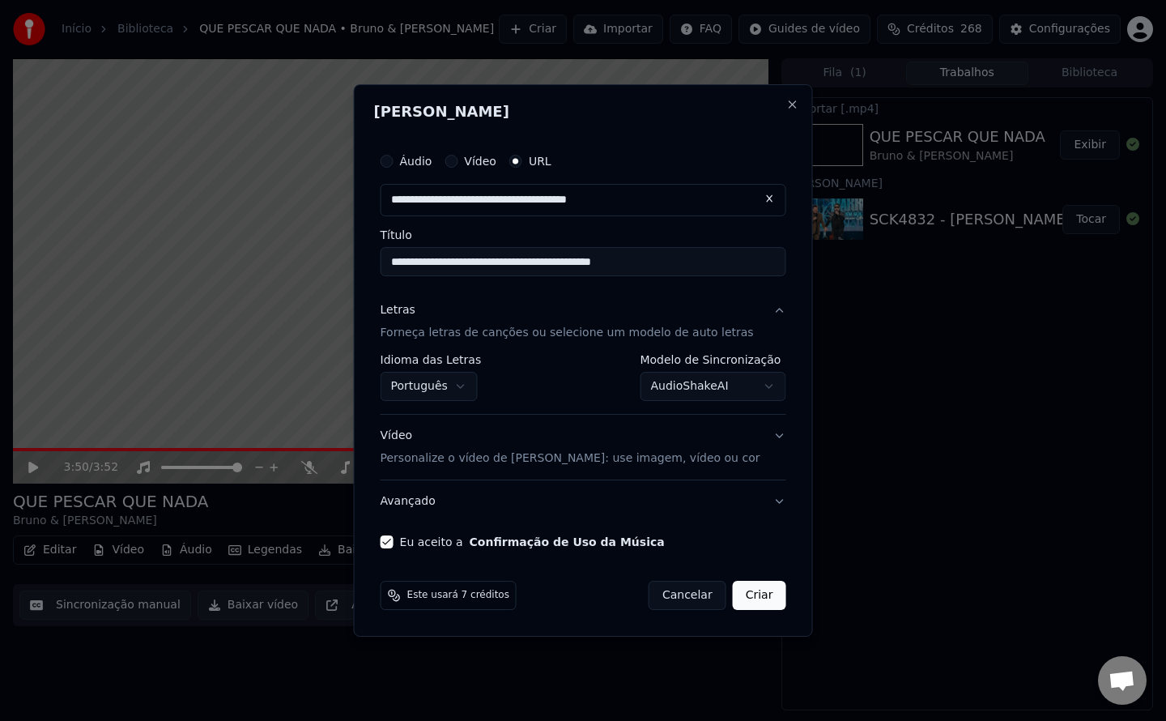
click at [733, 597] on button "Criar" at bounding box center [759, 594] width 53 height 29
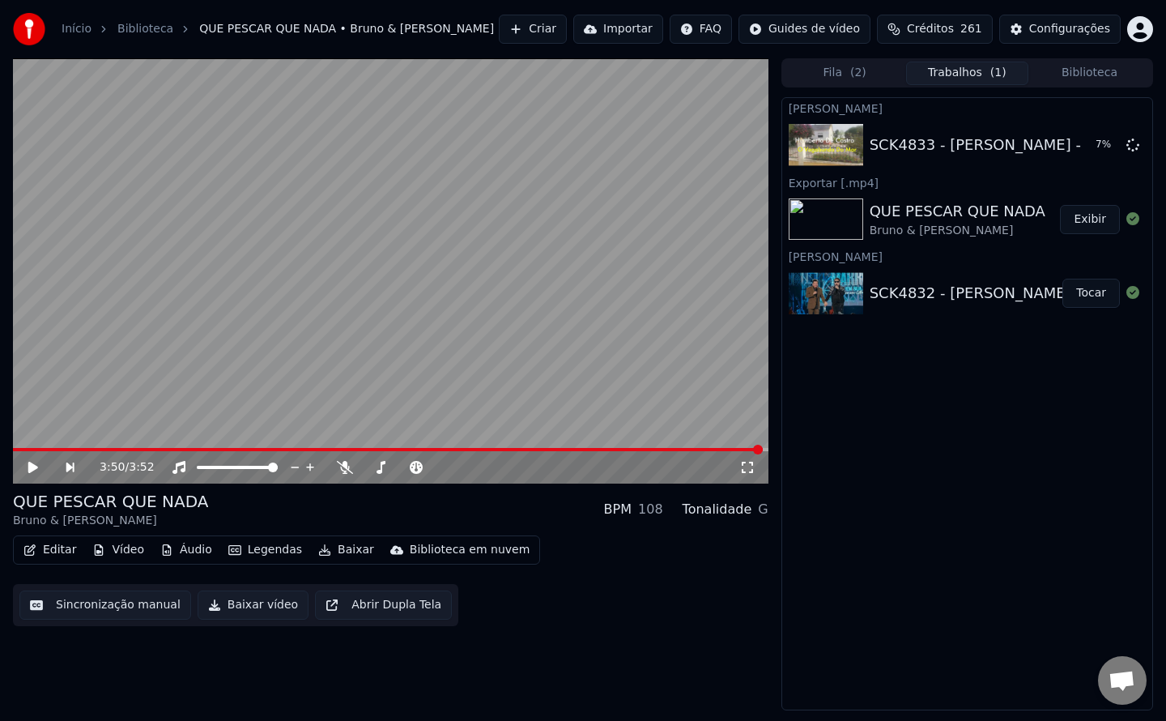
click at [567, 34] on button "Criar" at bounding box center [533, 29] width 68 height 29
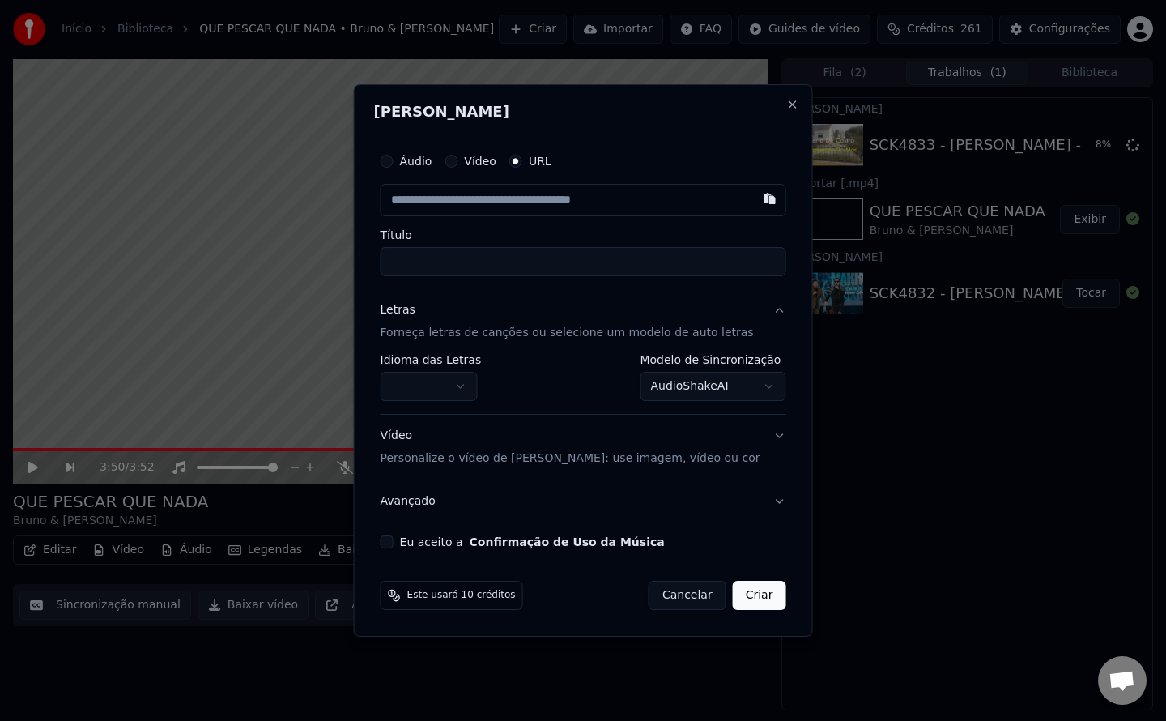
click at [393, 543] on button "Eu aceito a Confirmação de Uso da Música" at bounding box center [387, 541] width 13 height 13
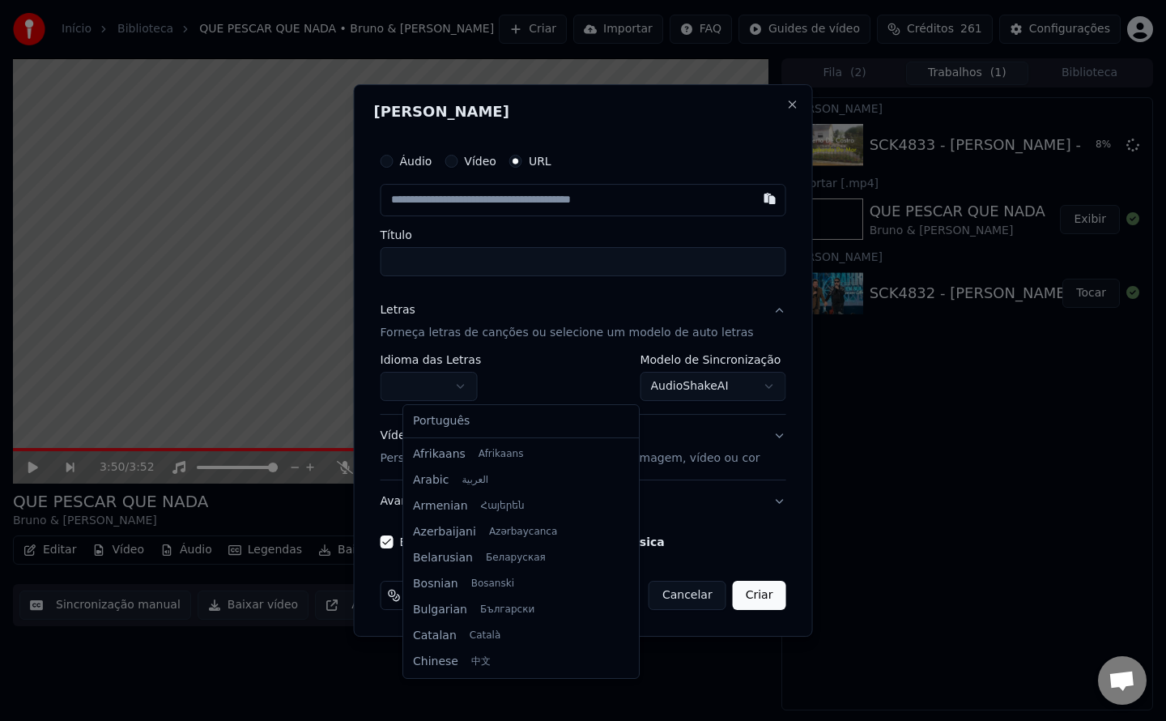
click at [488, 380] on body "Início Biblioteca QUE PESCAR QUE NADA • Bruno & Marrone Criar Importar FAQ Guid…" at bounding box center [583, 360] width 1166 height 721
select select "**"
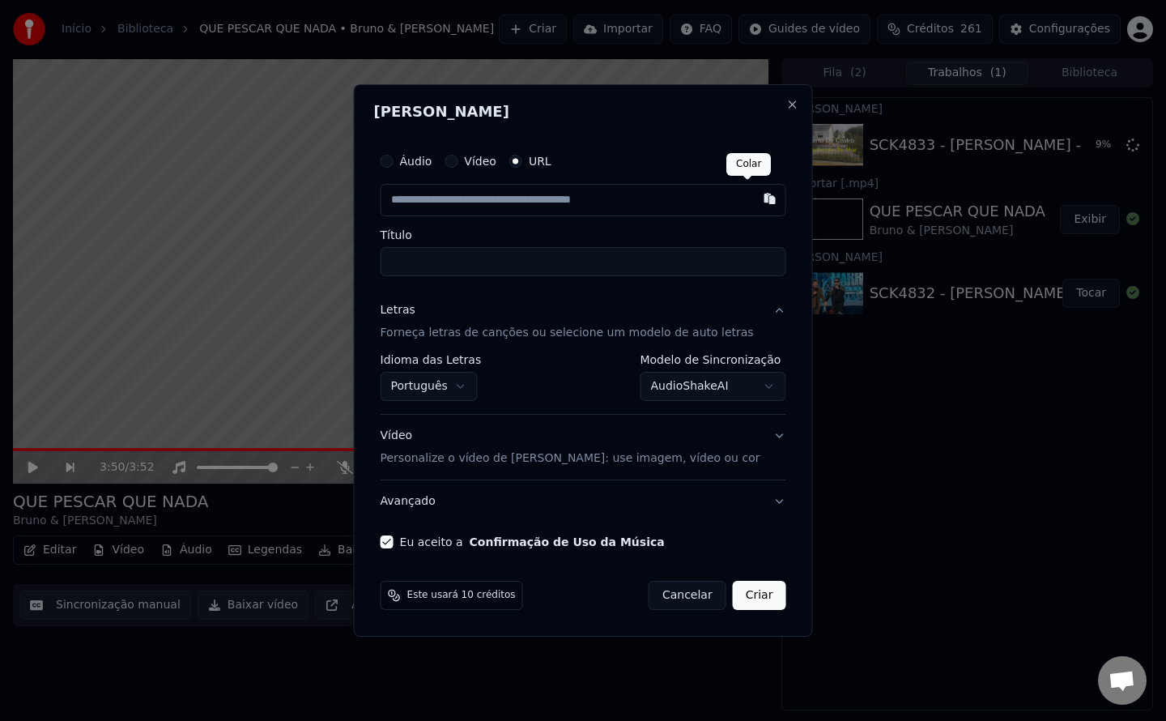
click at [753, 199] on button "button" at bounding box center [769, 198] width 32 height 29
type input "**********"
click at [699, 266] on input "******" at bounding box center [584, 261] width 406 height 29
drag, startPoint x: 699, startPoint y: 266, endPoint x: 101, endPoint y: 304, distance: 598.8
click at [101, 304] on body "Início Biblioteca QUE PESCAR QUE NADA • Bruno & Marrone Criar Importar FAQ Guid…" at bounding box center [583, 360] width 1166 height 721
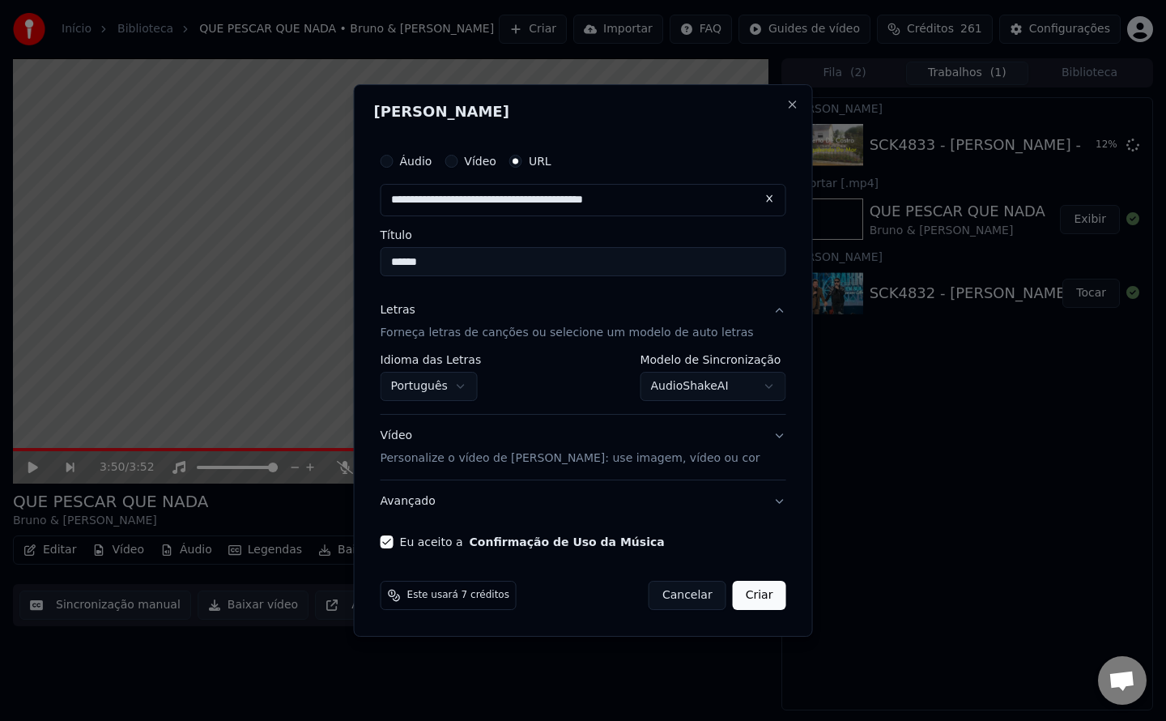
paste input "**********"
type input "**********"
click at [750, 601] on button "Criar" at bounding box center [759, 594] width 53 height 29
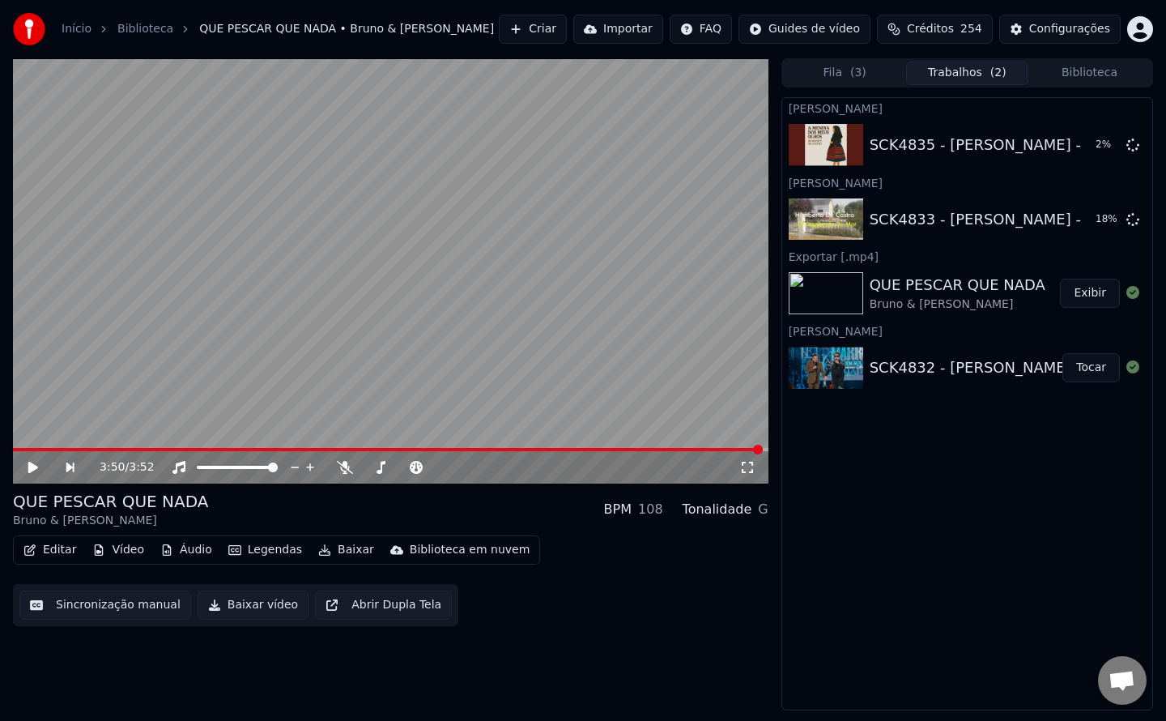
click at [656, 623] on div "Editar Vídeo Áudio Legendas Baixar Biblioteca em nuvem Sincronização manual Bai…" at bounding box center [390, 580] width 755 height 91
click at [563, 33] on button "Criar" at bounding box center [533, 29] width 68 height 29
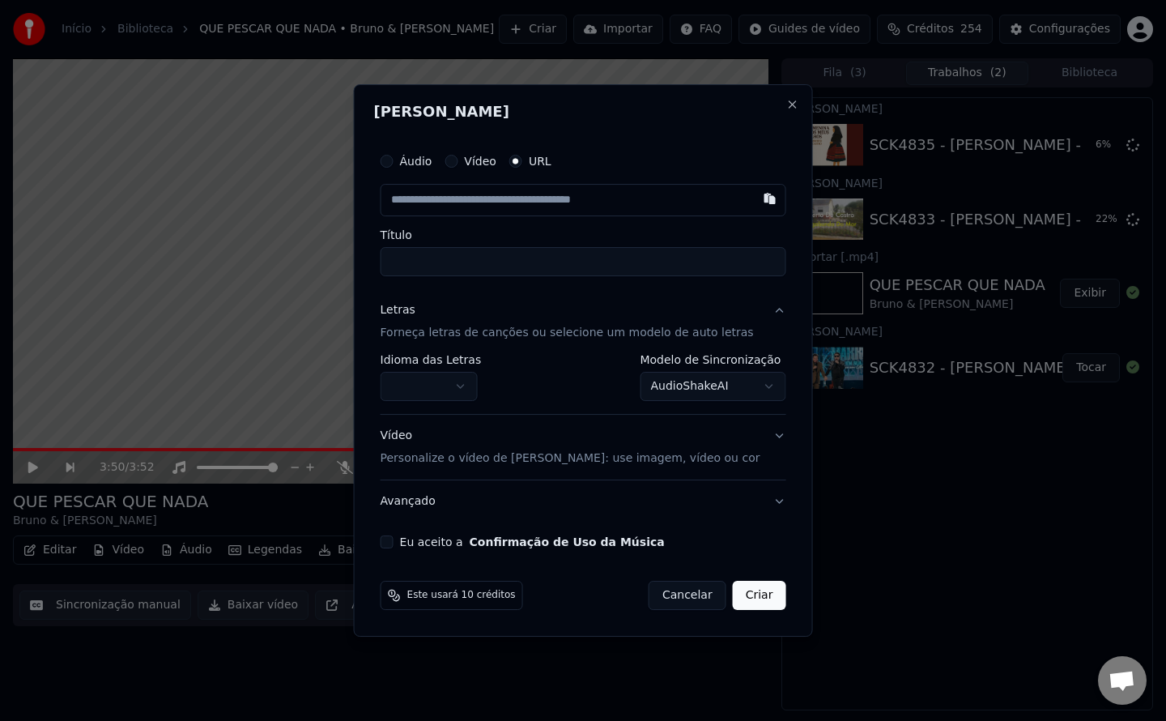
click at [393, 542] on button "Eu aceito a Confirmação de Uso da Música" at bounding box center [387, 541] width 13 height 13
click at [753, 198] on button "button" at bounding box center [769, 198] width 32 height 29
type input "**********"
click at [414, 262] on input "**********" at bounding box center [584, 261] width 406 height 29
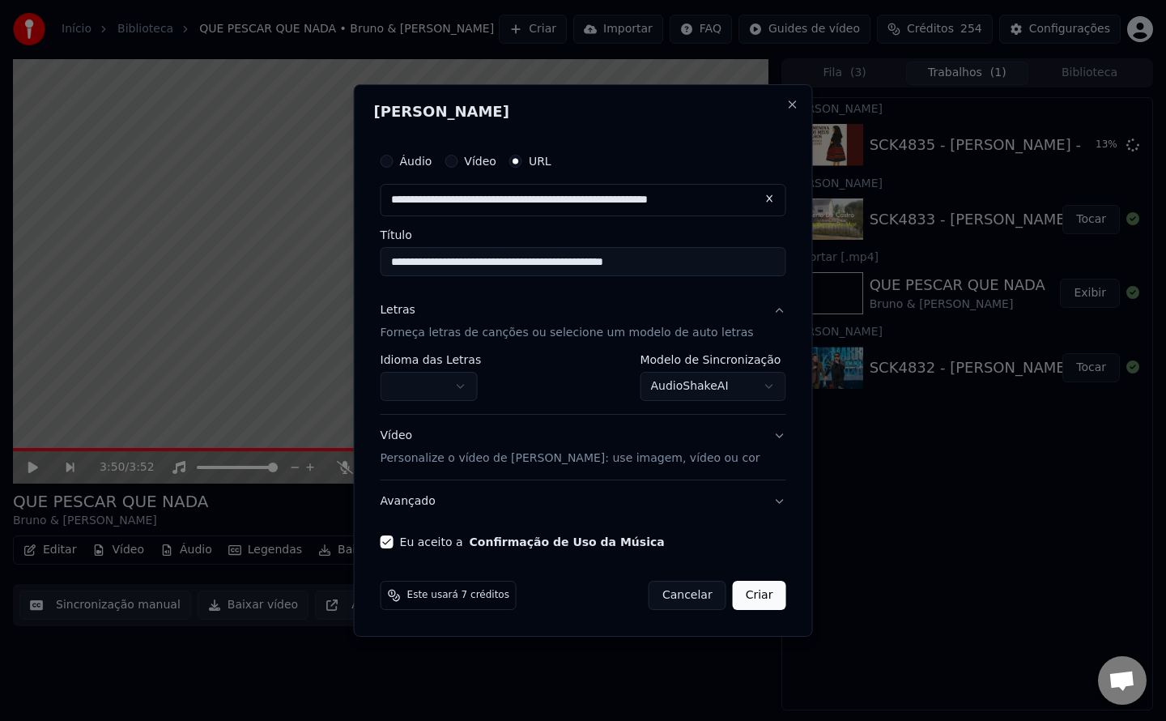
type input "**********"
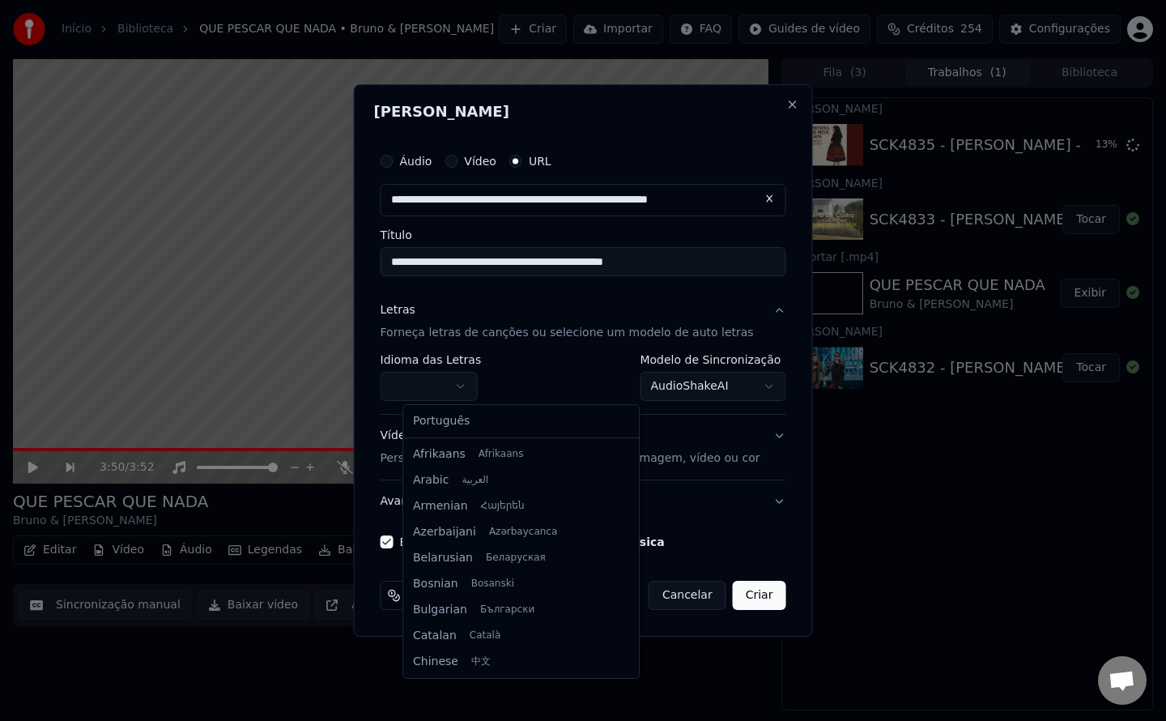
click at [473, 385] on body "Início Biblioteca QUE PESCAR QUE NADA • Bruno & Marrone Criar Importar FAQ Guid…" at bounding box center [583, 360] width 1166 height 721
select select "**"
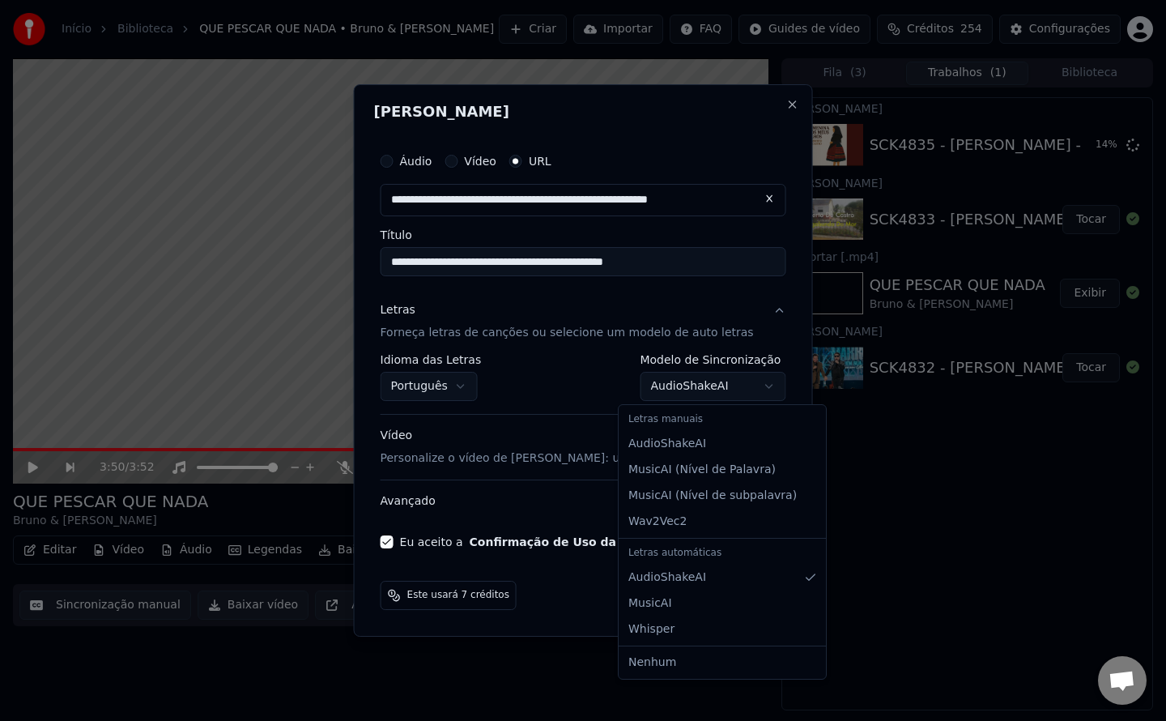
click at [678, 388] on body "Início Biblioteca QUE PESCAR QUE NADA • Bruno & Marrone Criar Importar FAQ Guid…" at bounding box center [583, 360] width 1166 height 721
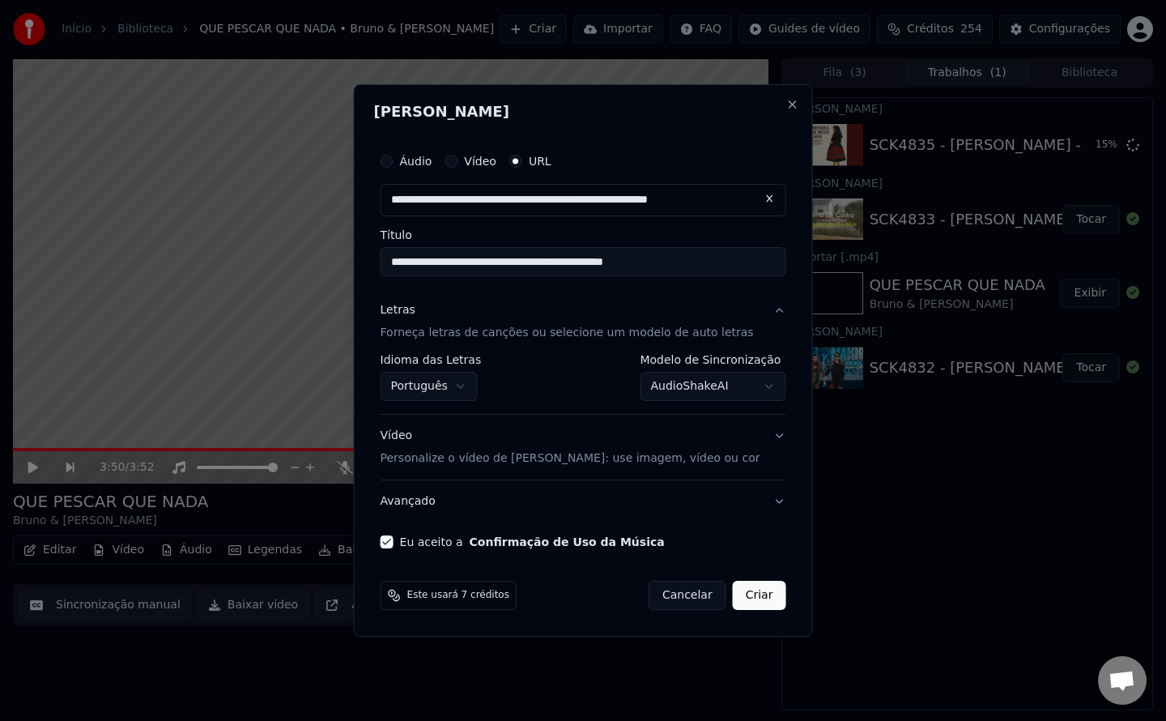
click at [748, 602] on button "Criar" at bounding box center [759, 594] width 53 height 29
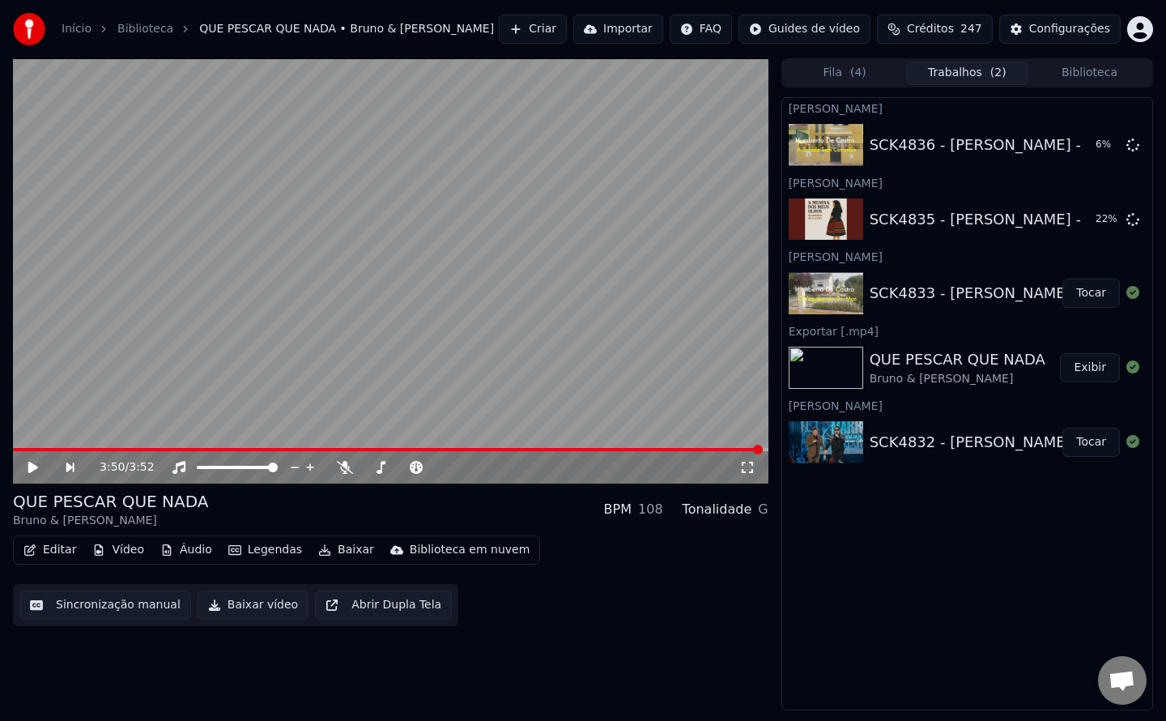
click at [558, 32] on button "Criar" at bounding box center [533, 29] width 68 height 29
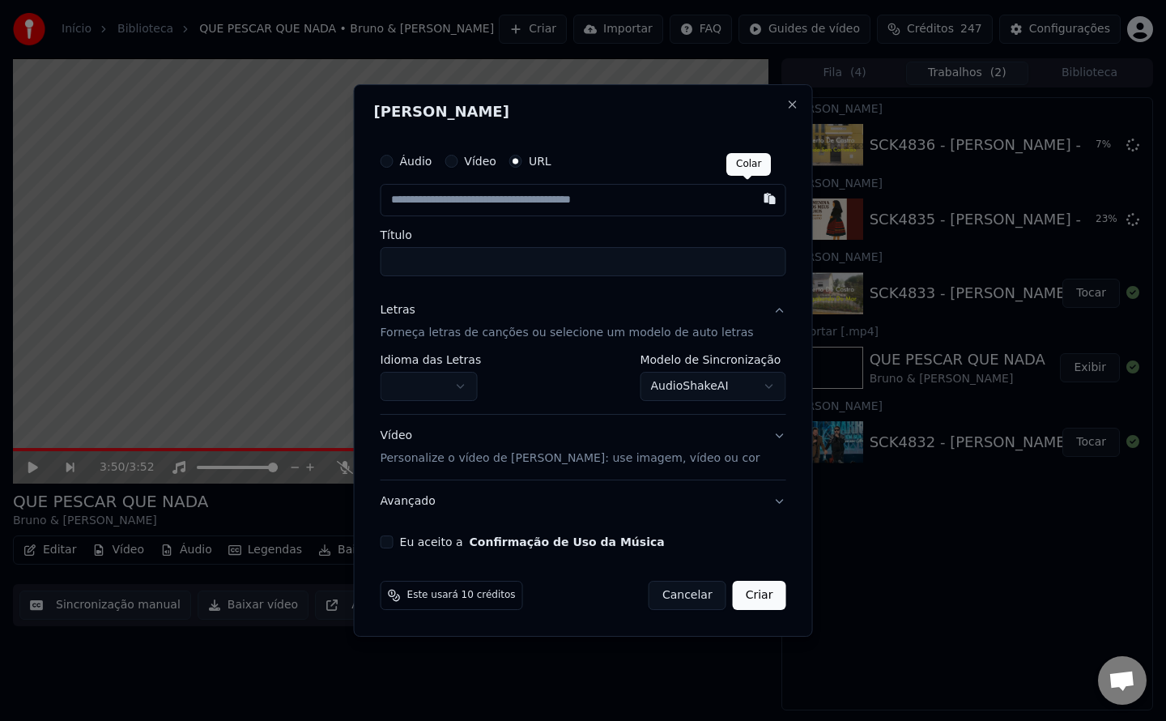
click at [753, 198] on button "button" at bounding box center [769, 198] width 32 height 29
type input "**********"
drag, startPoint x: 746, startPoint y: 198, endPoint x: 771, endPoint y: 100, distance: 101.7
click at [771, 100] on div "**********" at bounding box center [583, 360] width 459 height 552
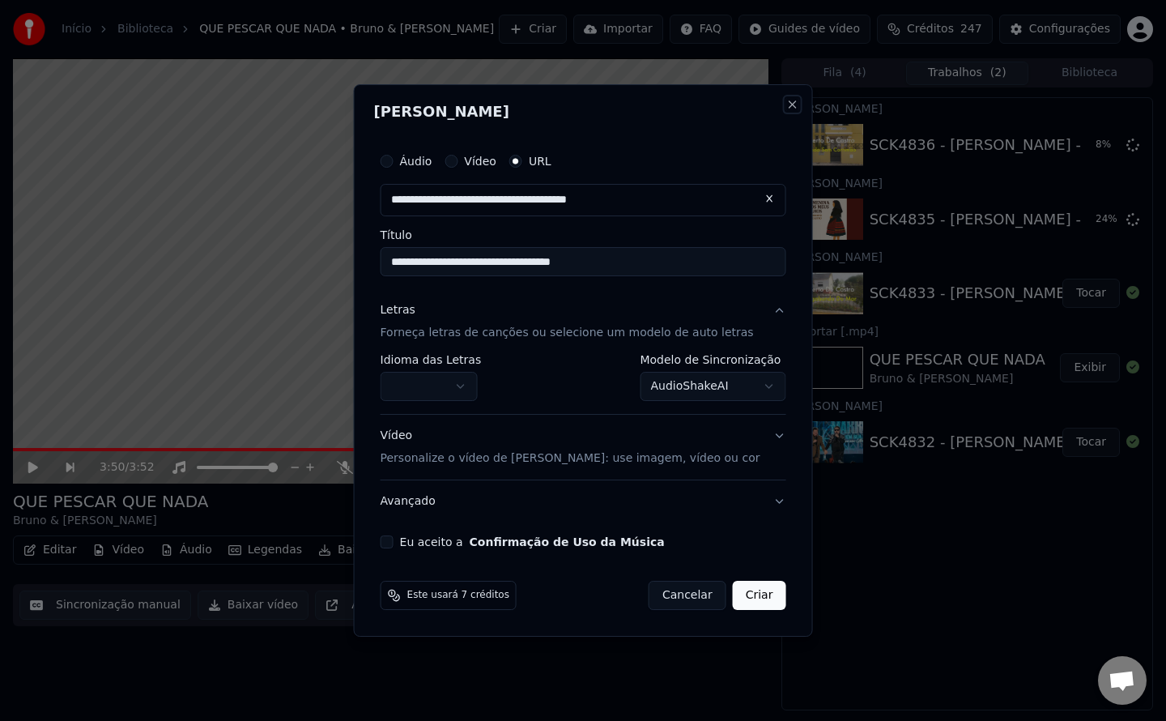
click at [785, 100] on button "Close" at bounding box center [791, 104] width 13 height 13
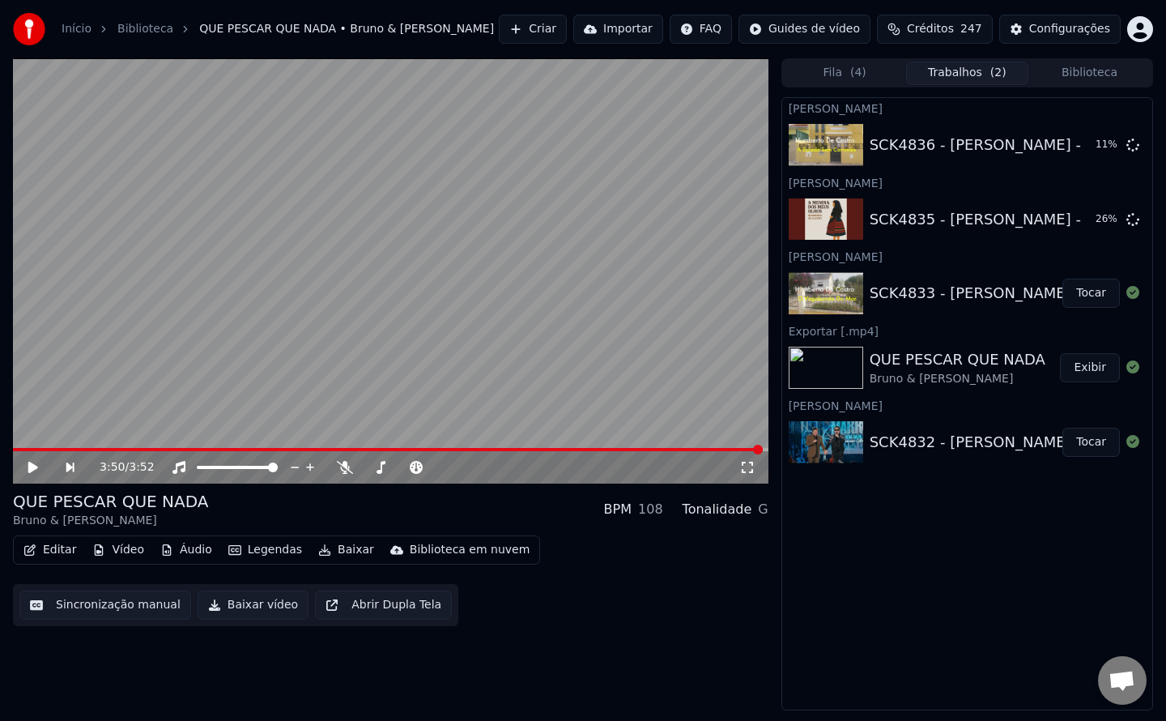
click at [695, 655] on div "3:50 / 3:52 QUE PESCAR QUE NADA Bruno & Marrone BPM 108 Tonalidade G Editar Víd…" at bounding box center [390, 384] width 755 height 652
click at [549, 31] on button "Criar" at bounding box center [533, 29] width 68 height 29
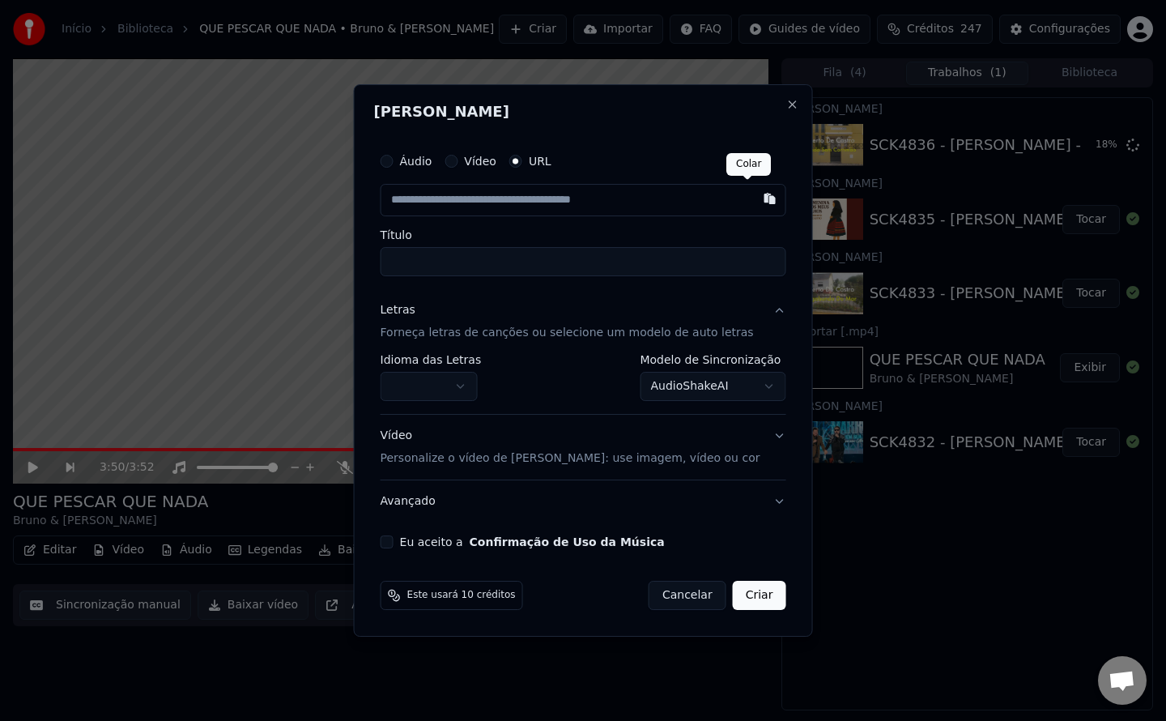
click at [753, 205] on button "button" at bounding box center [769, 198] width 32 height 29
type input "**********"
click at [683, 599] on button "Cancelar" at bounding box center [687, 594] width 78 height 29
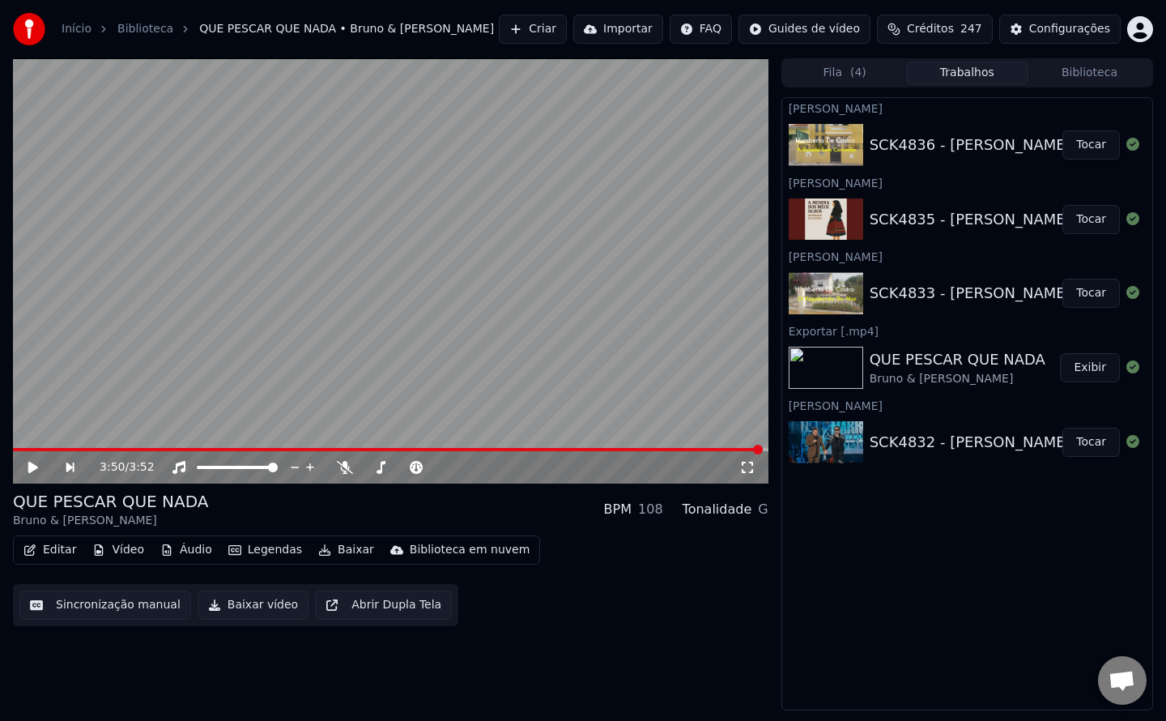
click at [1090, 292] on button "Tocar" at bounding box center [1090, 293] width 57 height 29
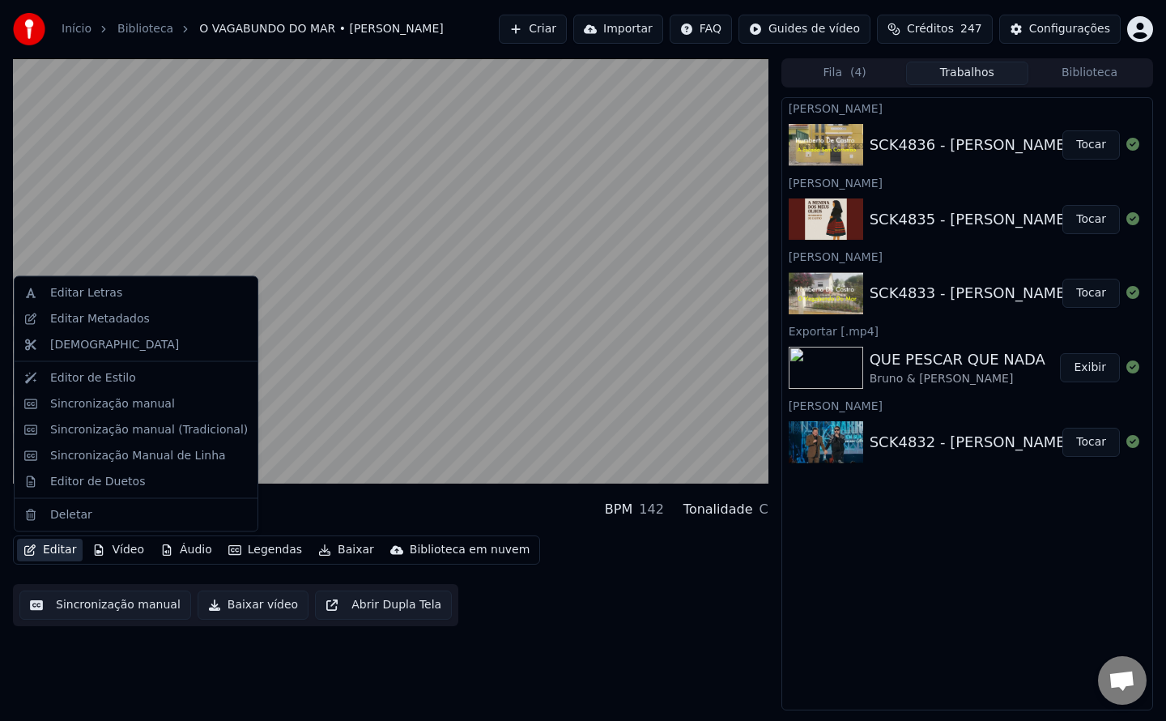
click at [52, 552] on button "Editar" at bounding box center [50, 549] width 66 height 23
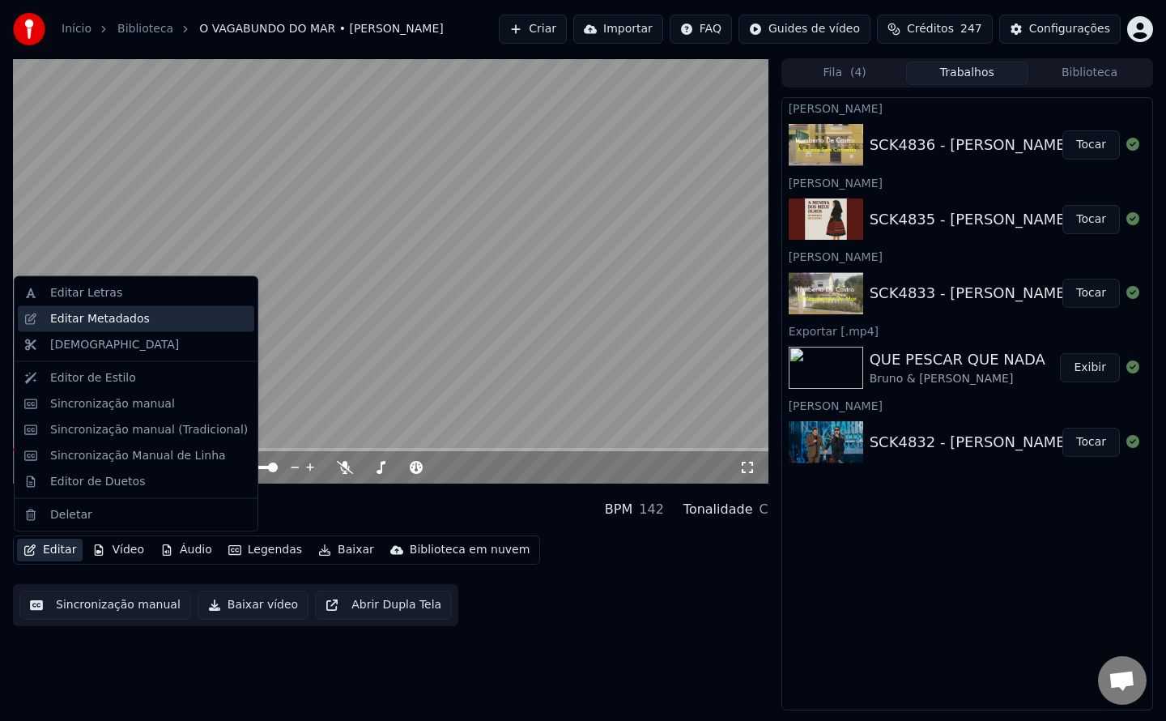
click at [98, 321] on div "Editar Metadados" at bounding box center [100, 318] width 100 height 16
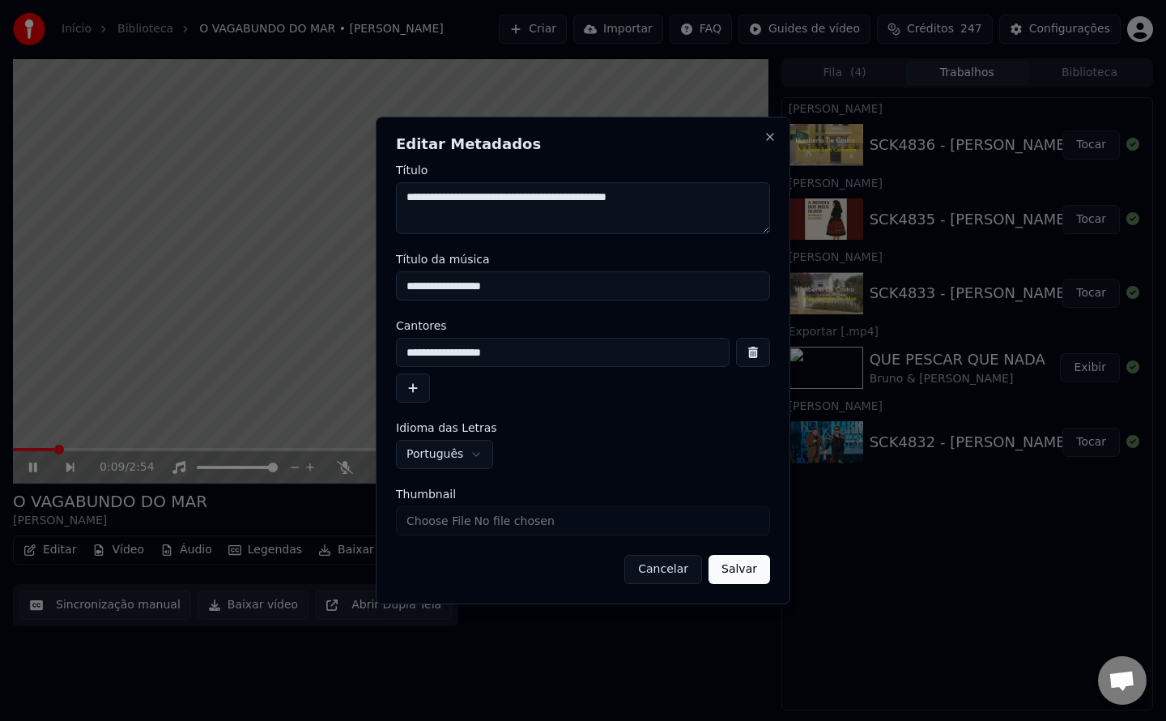
click at [453, 197] on textarea "**********" at bounding box center [583, 208] width 374 height 52
type textarea "**********"
click at [756, 571] on button "Salvar" at bounding box center [739, 569] width 62 height 29
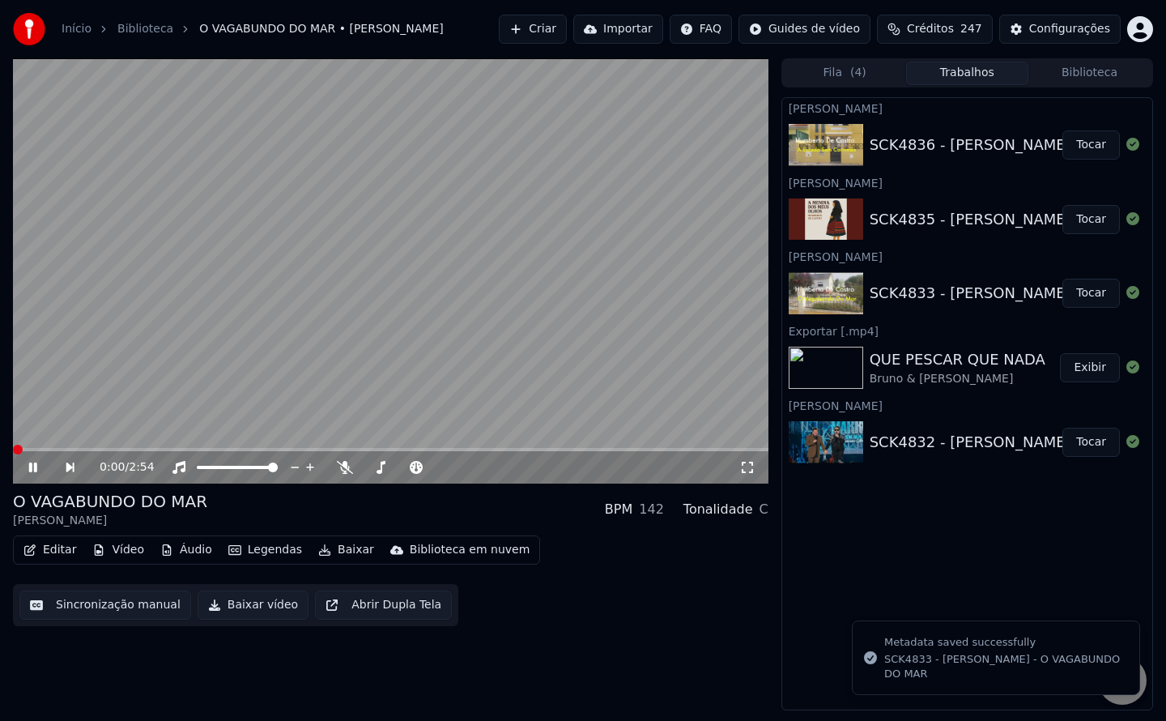
click at [91, 605] on button "Sincronização manual" at bounding box center [105, 604] width 172 height 29
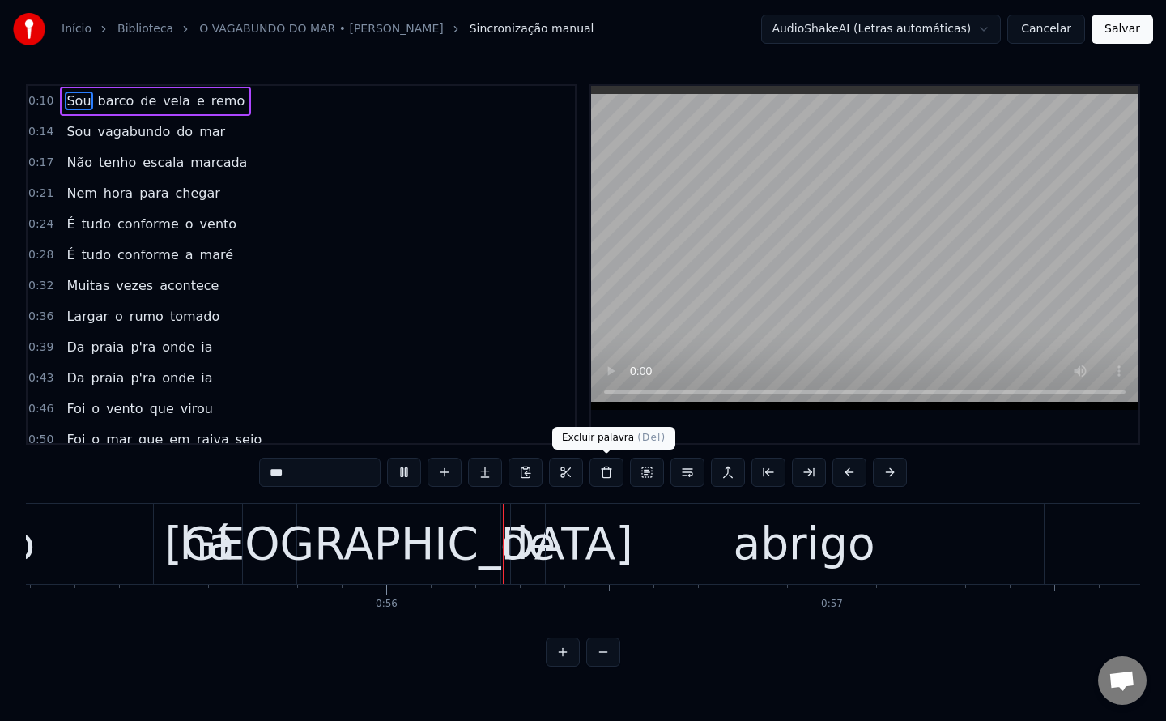
scroll to position [0, 24619]
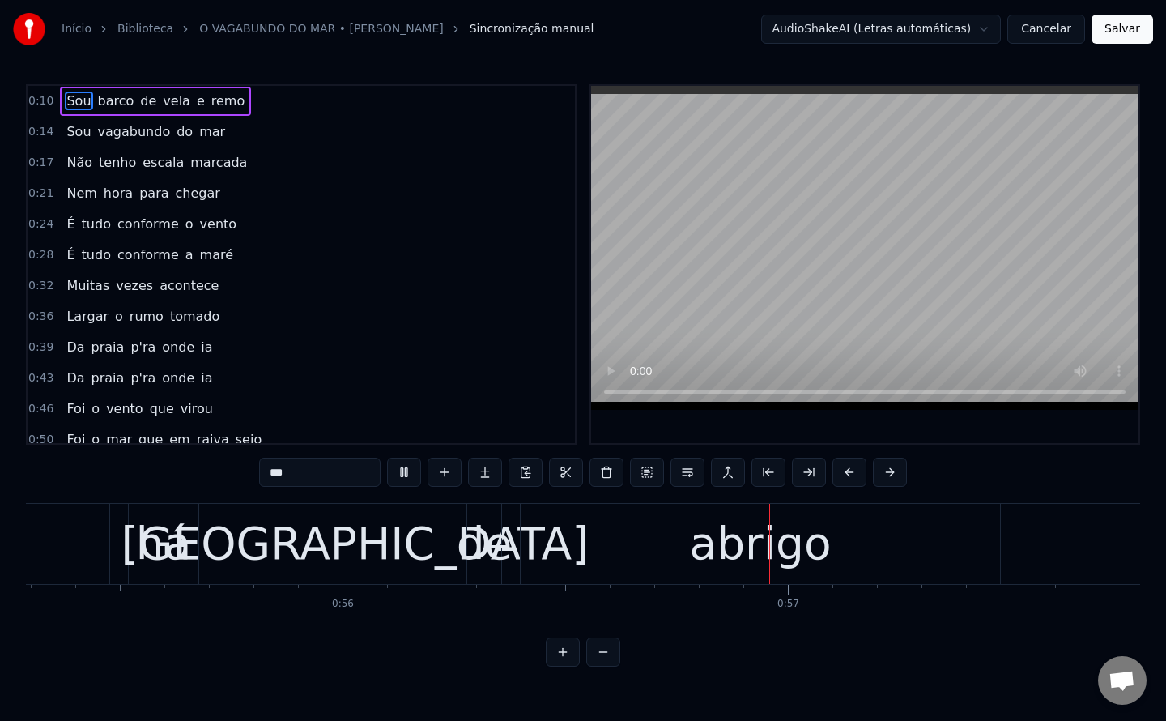
click at [620, 540] on div "abrigo" at bounding box center [760, 544] width 479 height 80
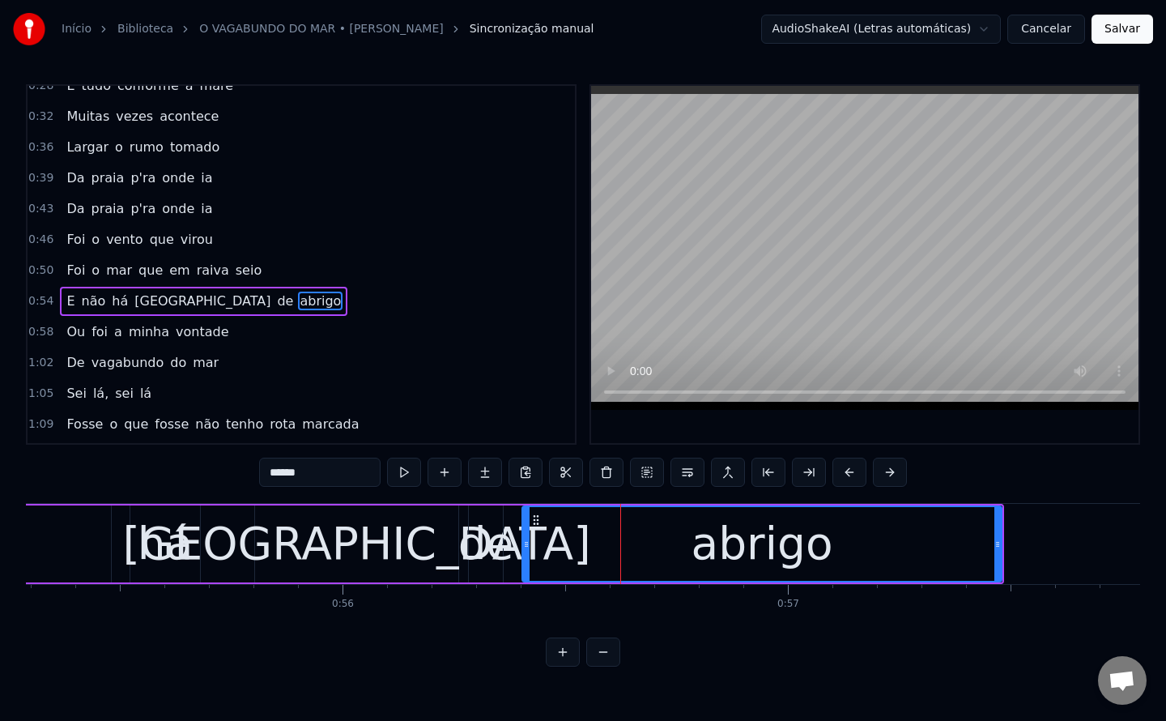
scroll to position [206, 0]
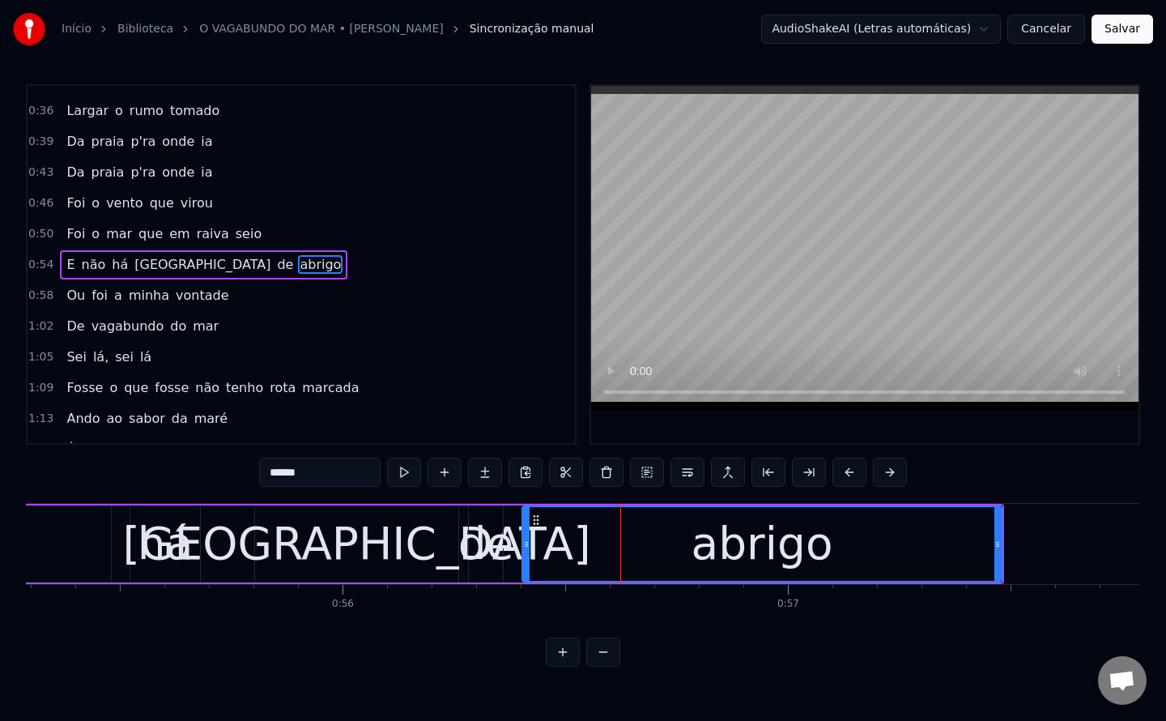
click at [168, 236] on span "em" at bounding box center [179, 233] width 23 height 19
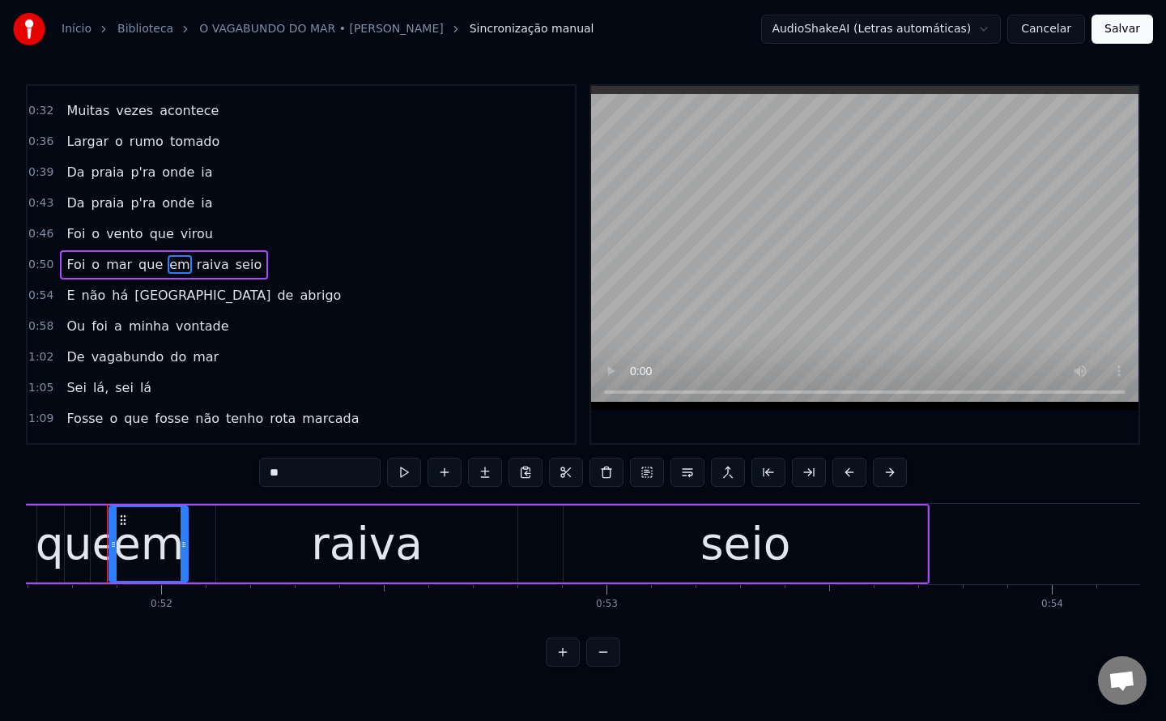
scroll to position [0, 23020]
click at [309, 475] on input "**" at bounding box center [319, 471] width 121 height 29
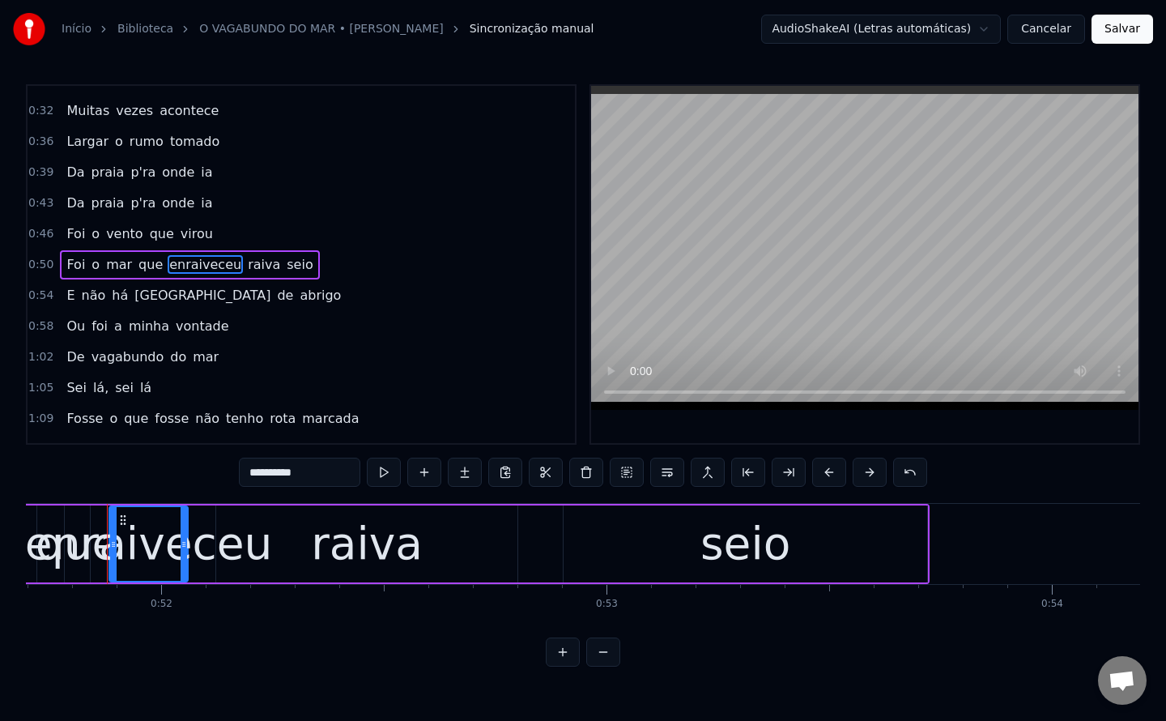
click at [419, 559] on div "raiva" at bounding box center [366, 543] width 301 height 77
type input "*****"
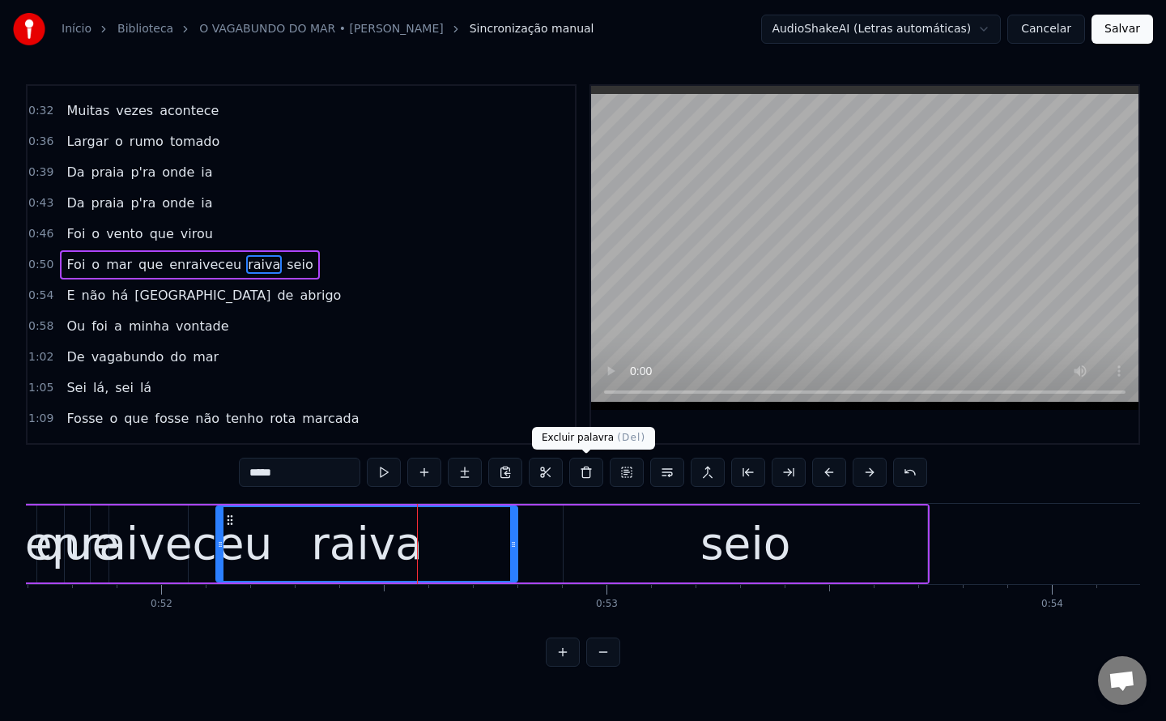
click at [585, 476] on button at bounding box center [586, 471] width 34 height 29
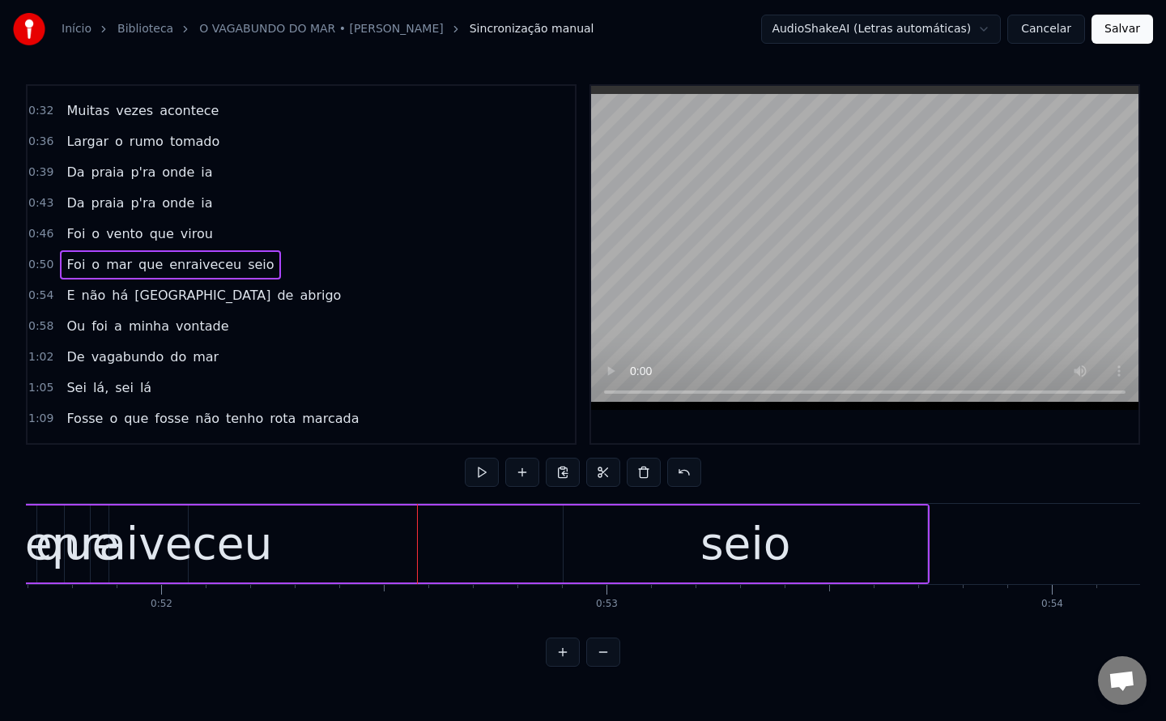
click at [703, 536] on div "seio" at bounding box center [745, 543] width 364 height 77
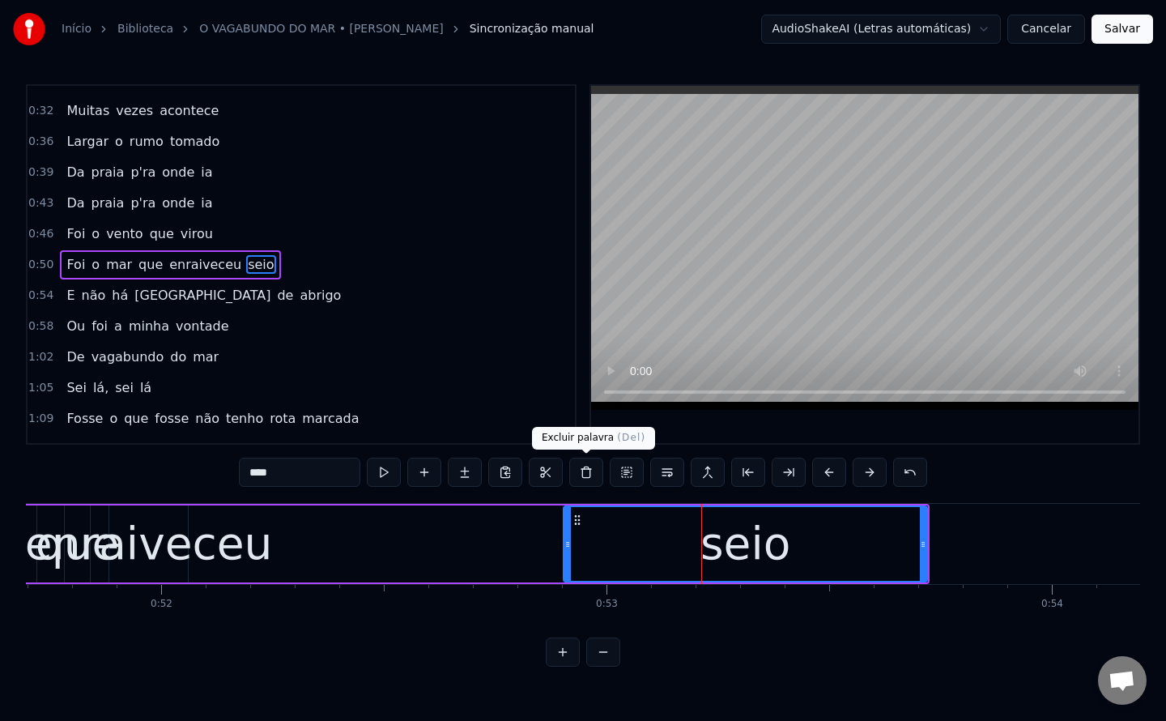
click at [589, 474] on button at bounding box center [586, 471] width 34 height 29
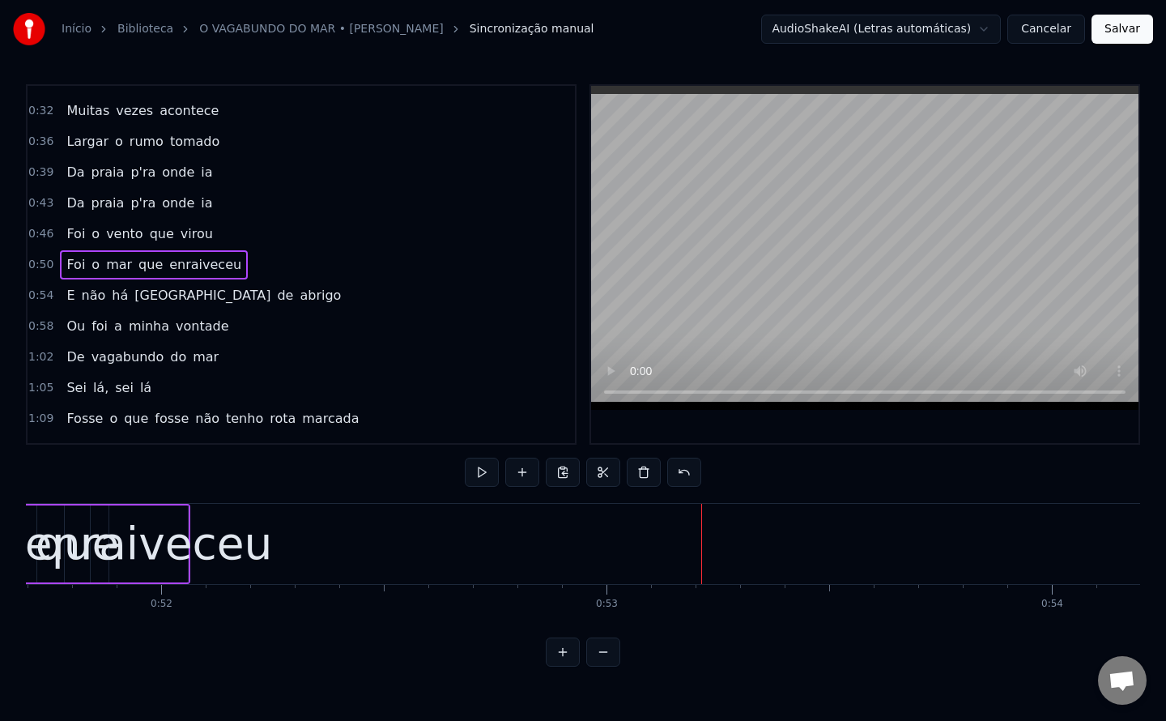
click at [159, 534] on div "enraiveceu" at bounding box center [149, 543] width 248 height 67
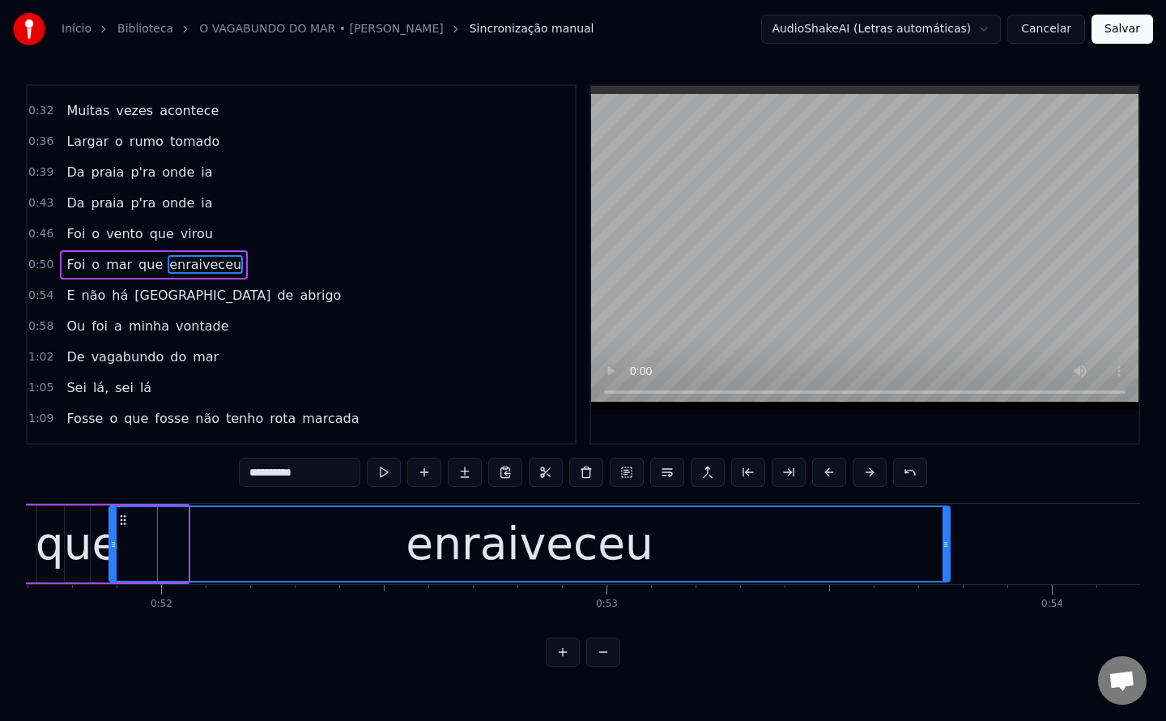
drag, startPoint x: 185, startPoint y: 542, endPoint x: 946, endPoint y: 525, distance: 762.0
click at [946, 525] on div at bounding box center [945, 544] width 6 height 74
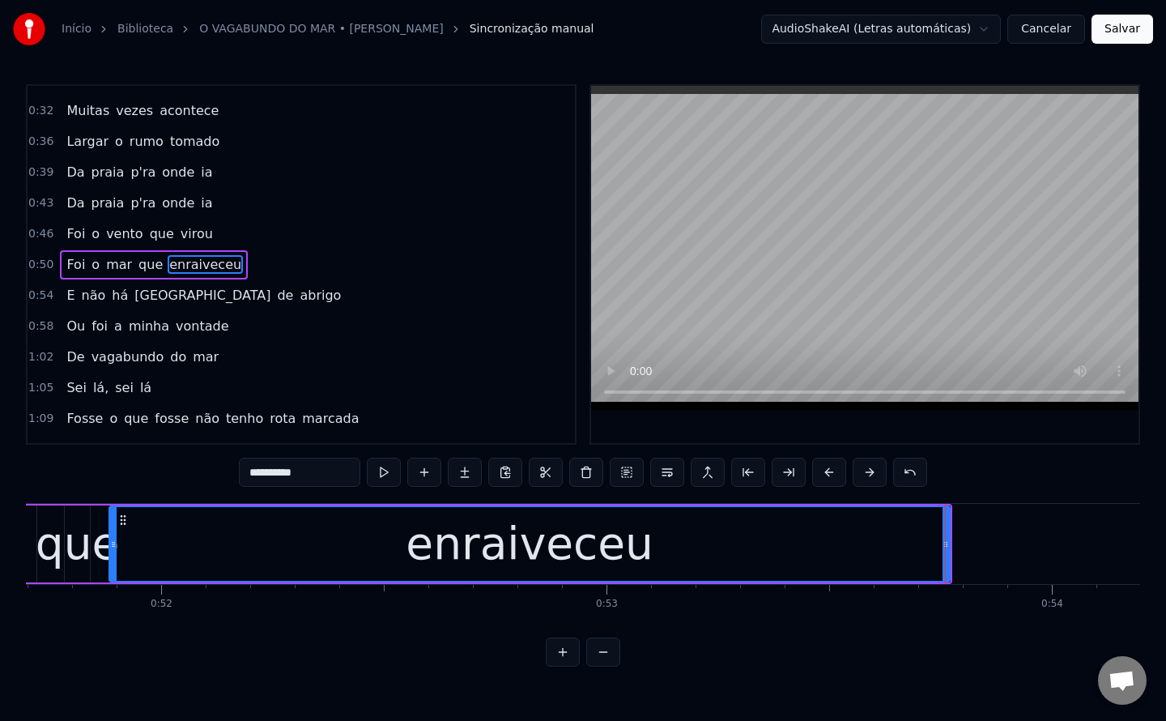
click at [70, 549] on div "que" at bounding box center [78, 543] width 84 height 67
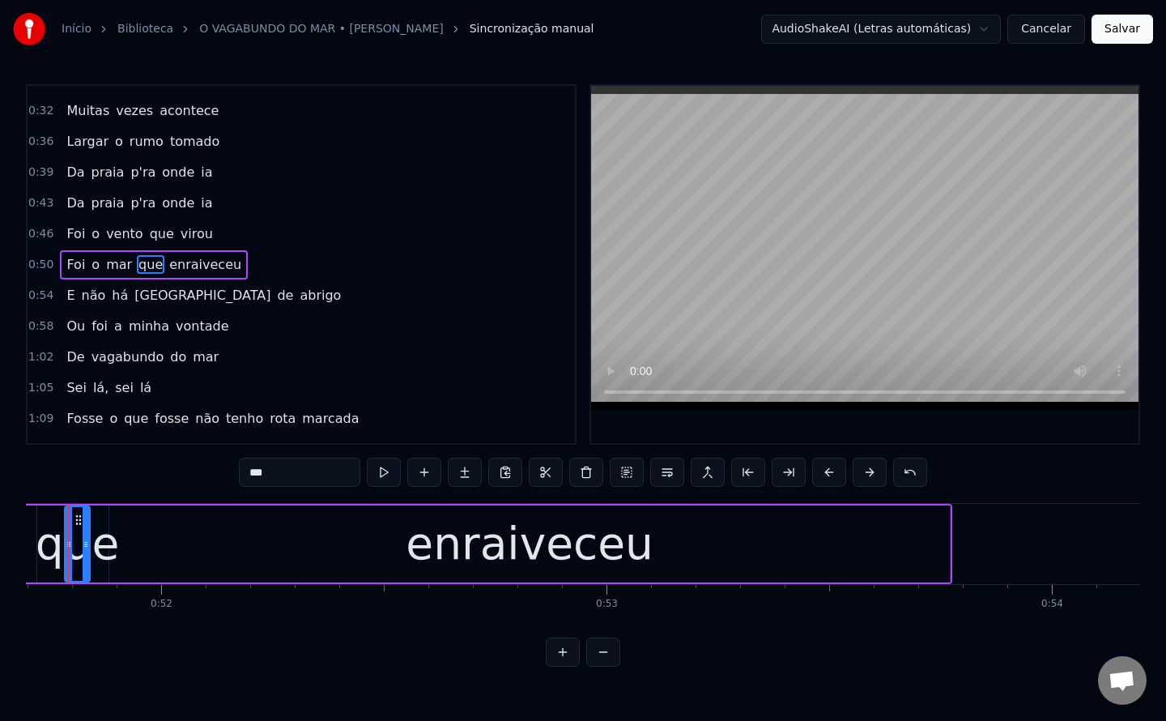
scroll to position [0, 22981]
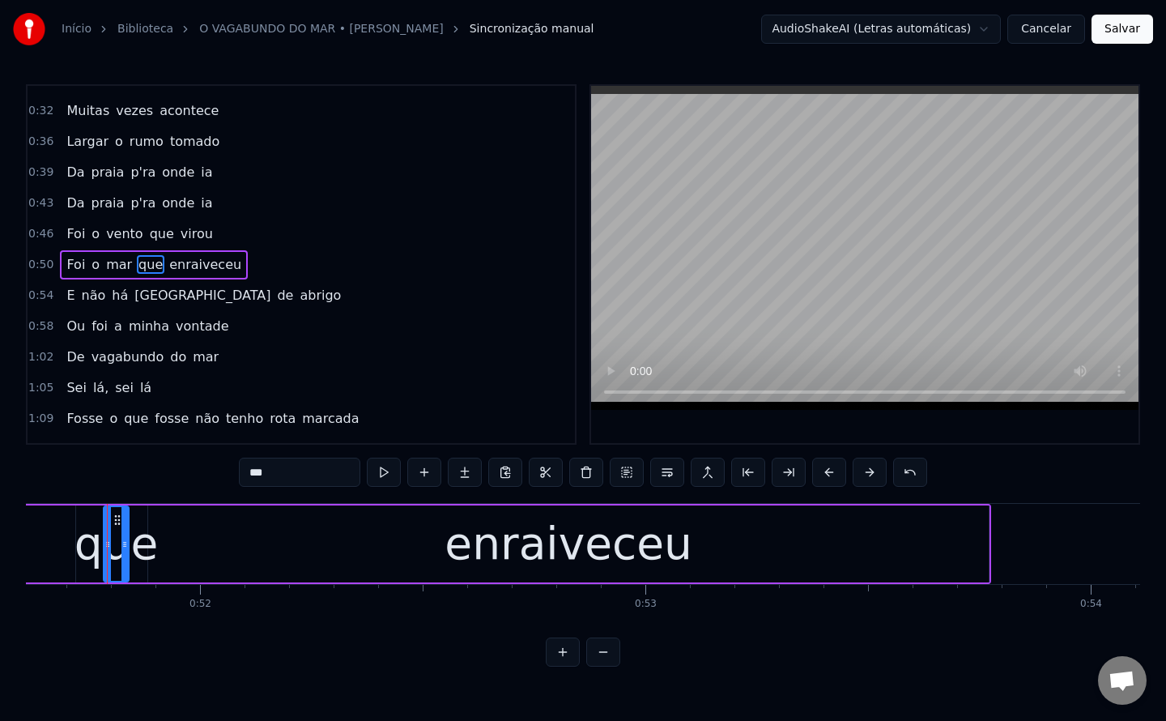
click at [173, 543] on div "enraiveceu" at bounding box center [568, 543] width 840 height 77
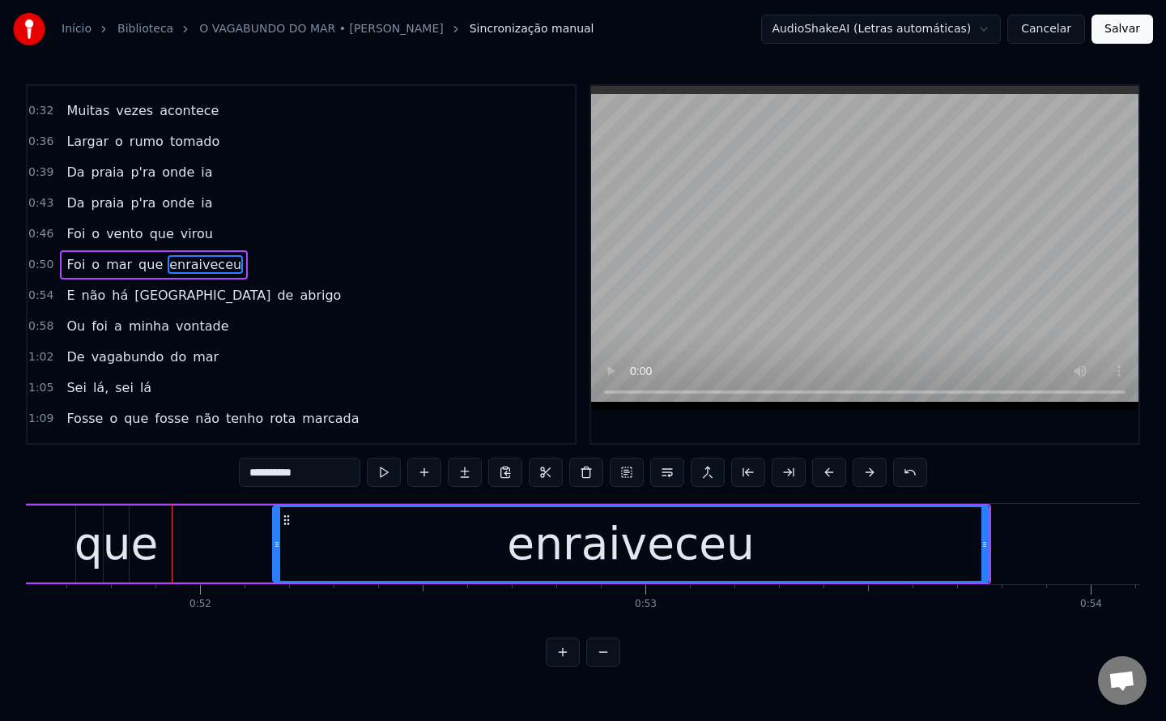
drag, startPoint x: 151, startPoint y: 542, endPoint x: 276, endPoint y: 544, distance: 124.7
click at [276, 544] on icon at bounding box center [277, 544] width 6 height 13
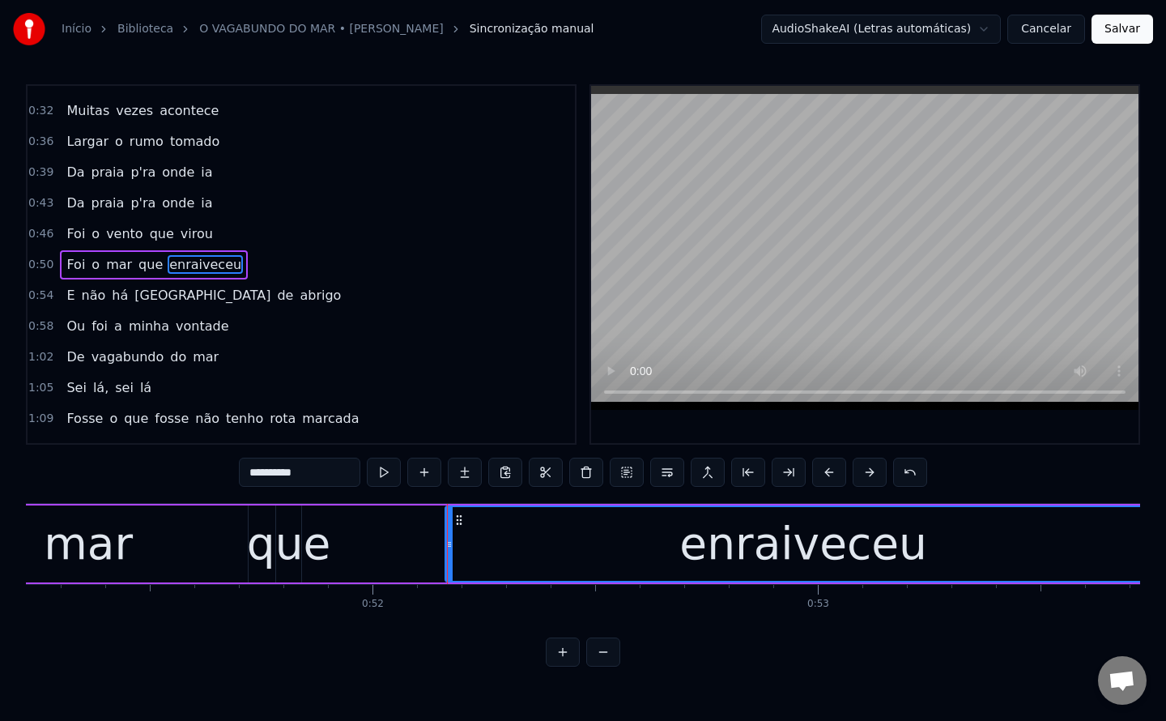
scroll to position [0, 22807]
click at [90, 548] on div "mar" at bounding box center [89, 543] width 89 height 67
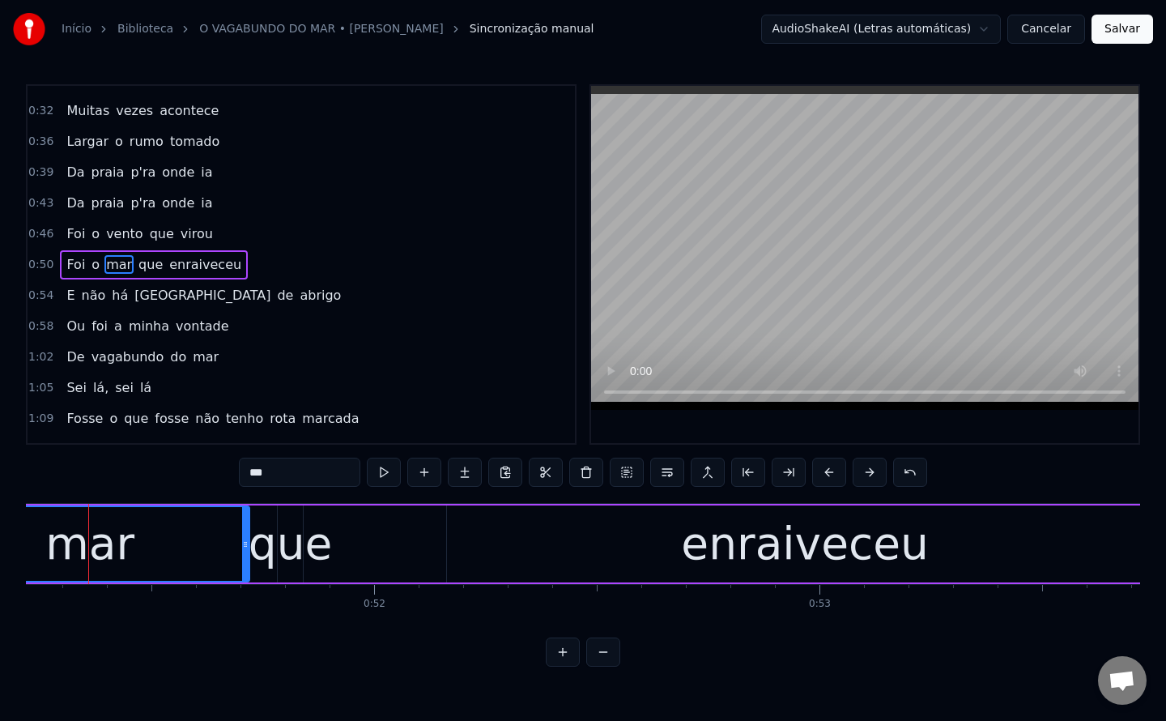
scroll to position [0, 22788]
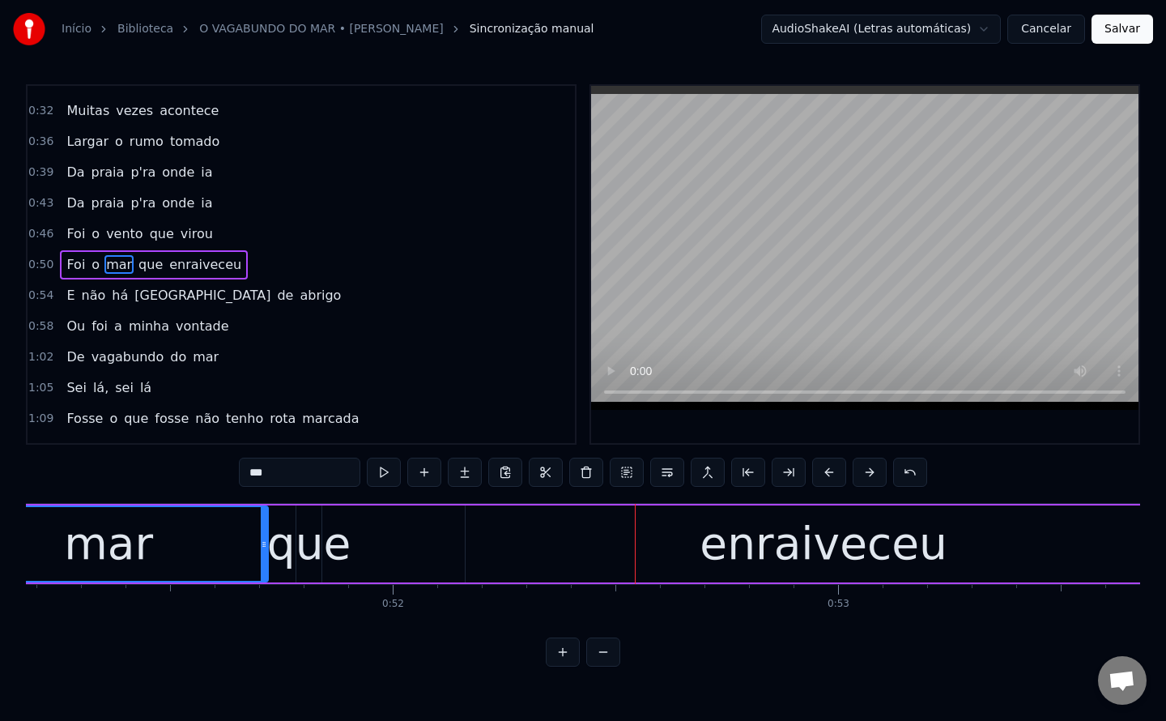
click at [308, 555] on div "que" at bounding box center [309, 543] width 84 height 67
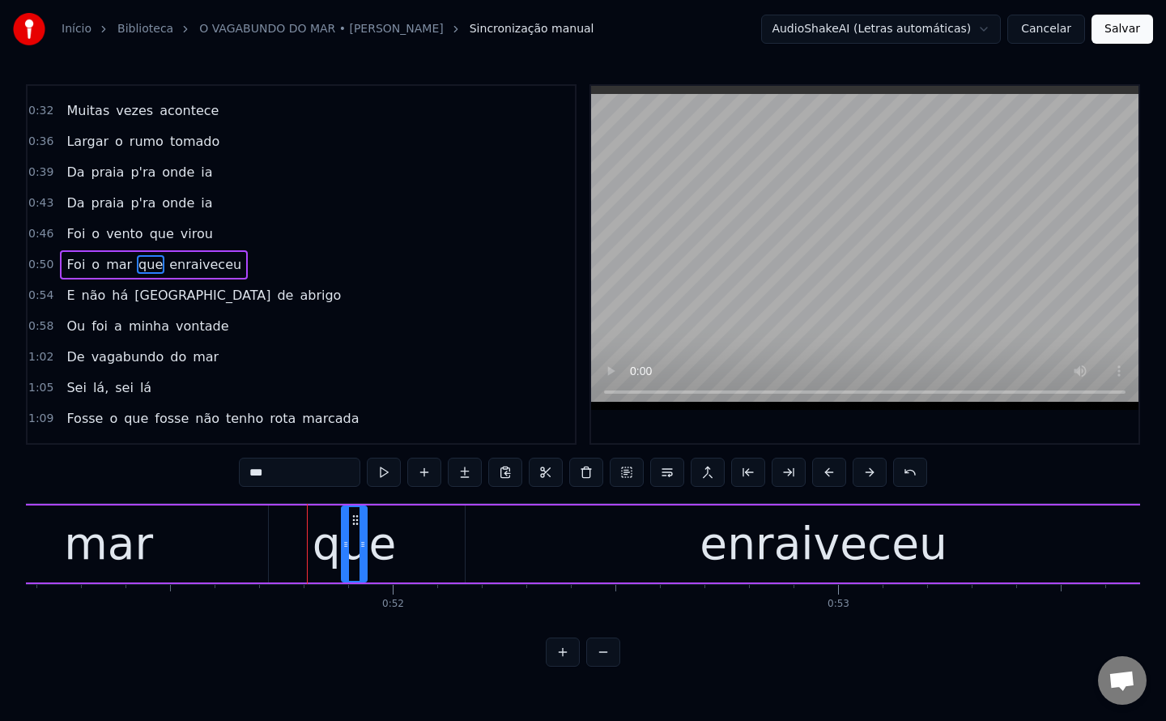
drag, startPoint x: 308, startPoint y: 519, endPoint x: 354, endPoint y: 515, distance: 45.5
click at [354, 515] on icon at bounding box center [355, 519] width 13 height 13
drag, startPoint x: 365, startPoint y: 544, endPoint x: 449, endPoint y: 543, distance: 84.2
click at [449, 543] on icon at bounding box center [447, 544] width 6 height 13
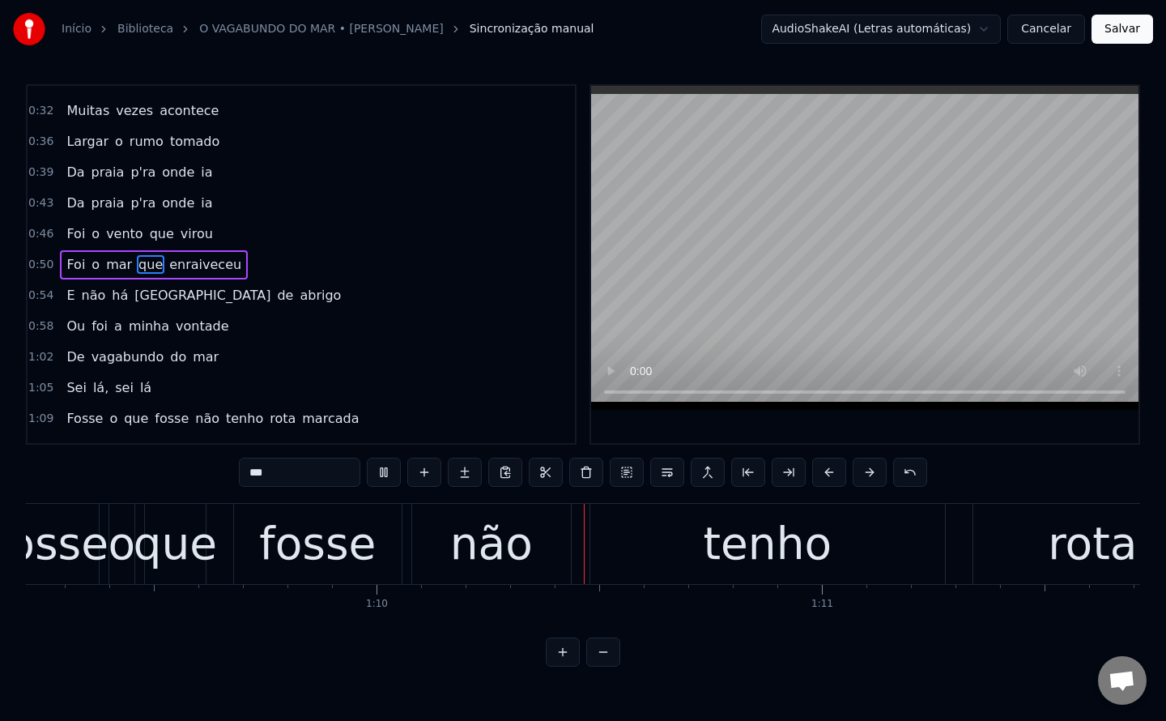
scroll to position [0, 31067]
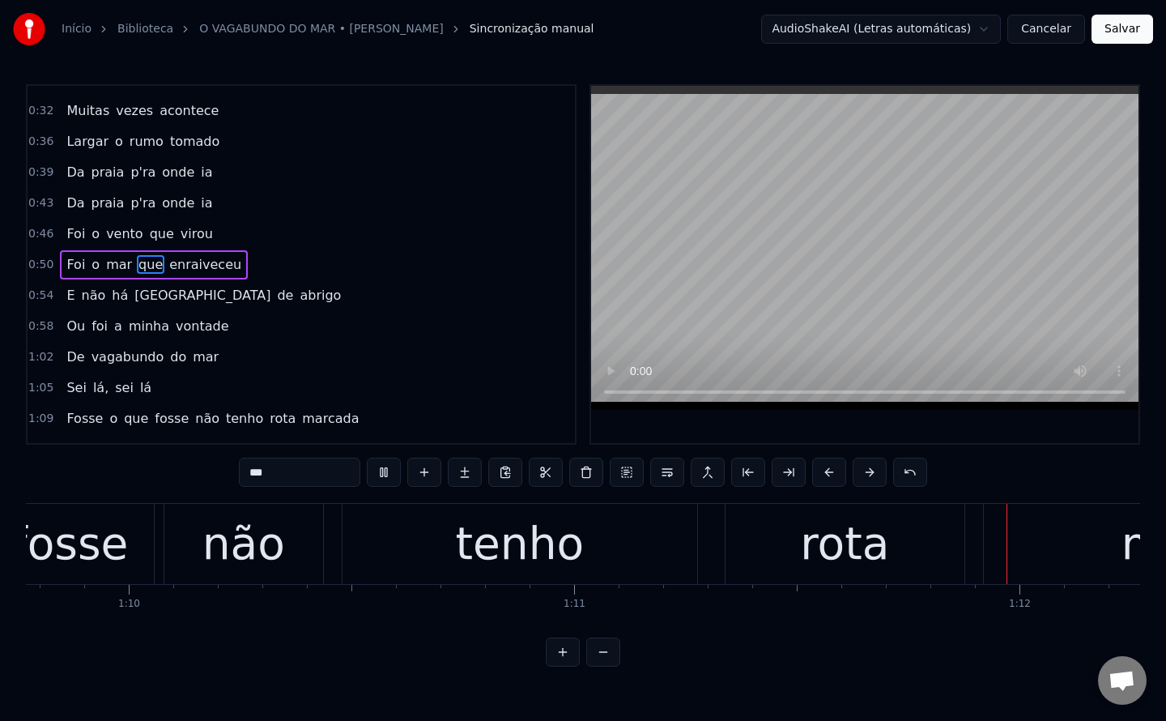
click at [193, 423] on span "não" at bounding box center [207, 418] width 28 height 19
type input "***"
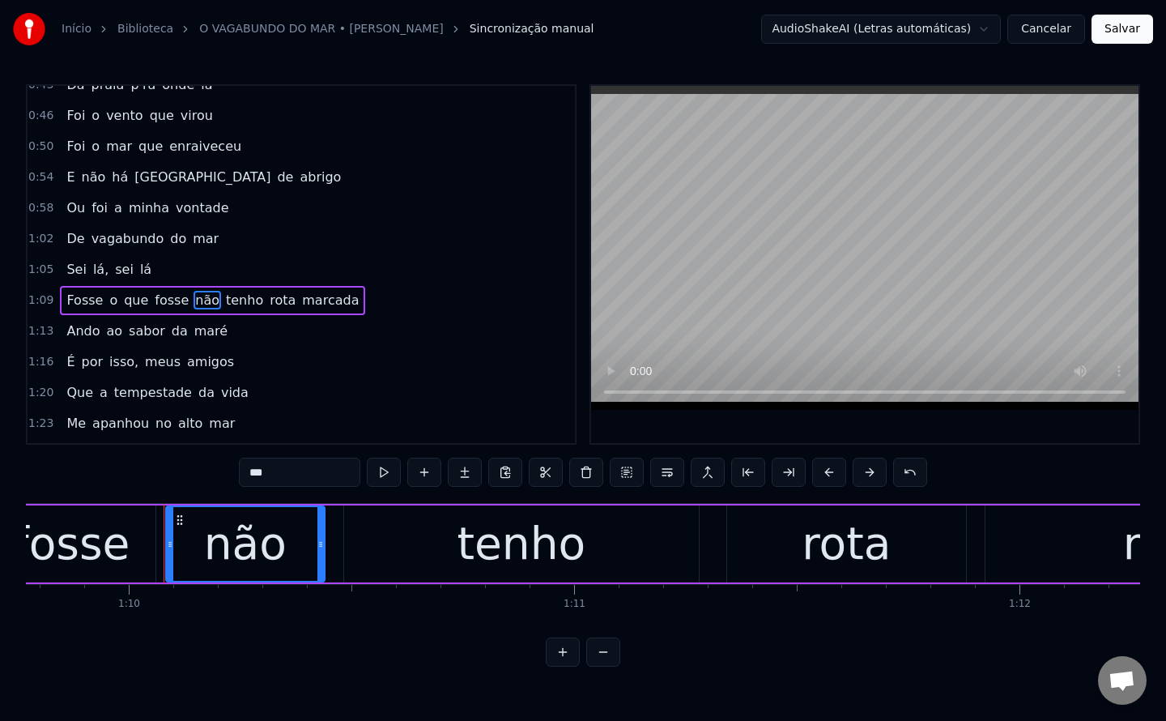
scroll to position [329, 0]
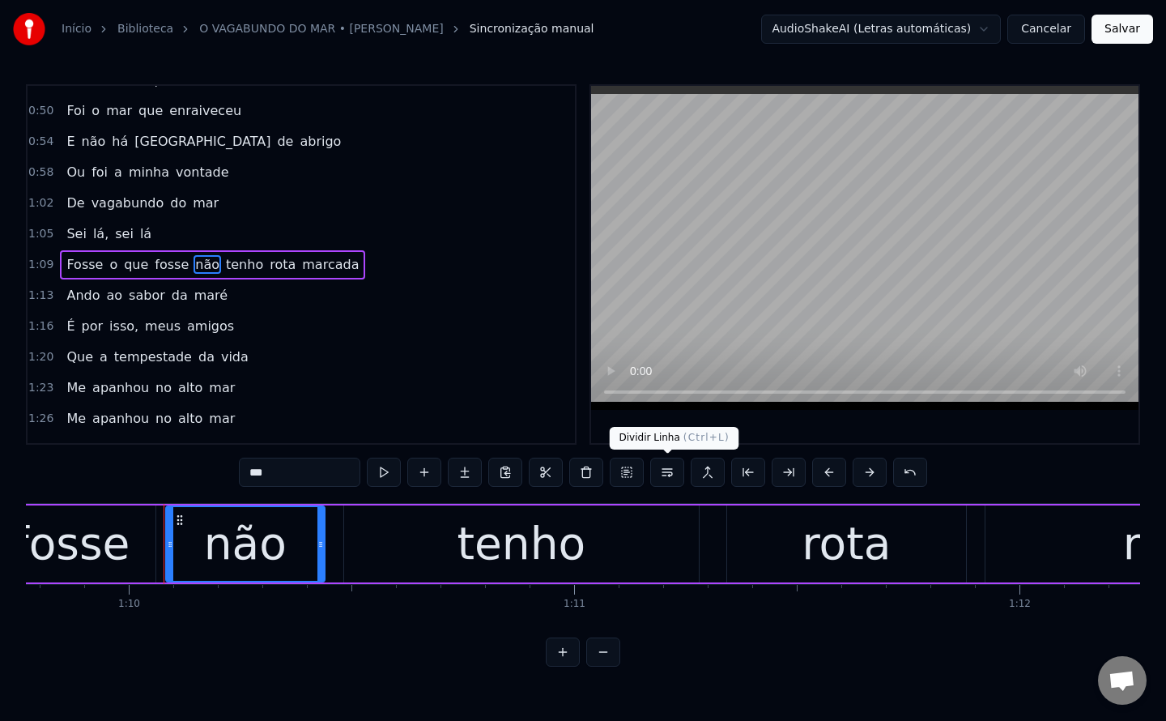
click at [669, 473] on button at bounding box center [667, 471] width 34 height 29
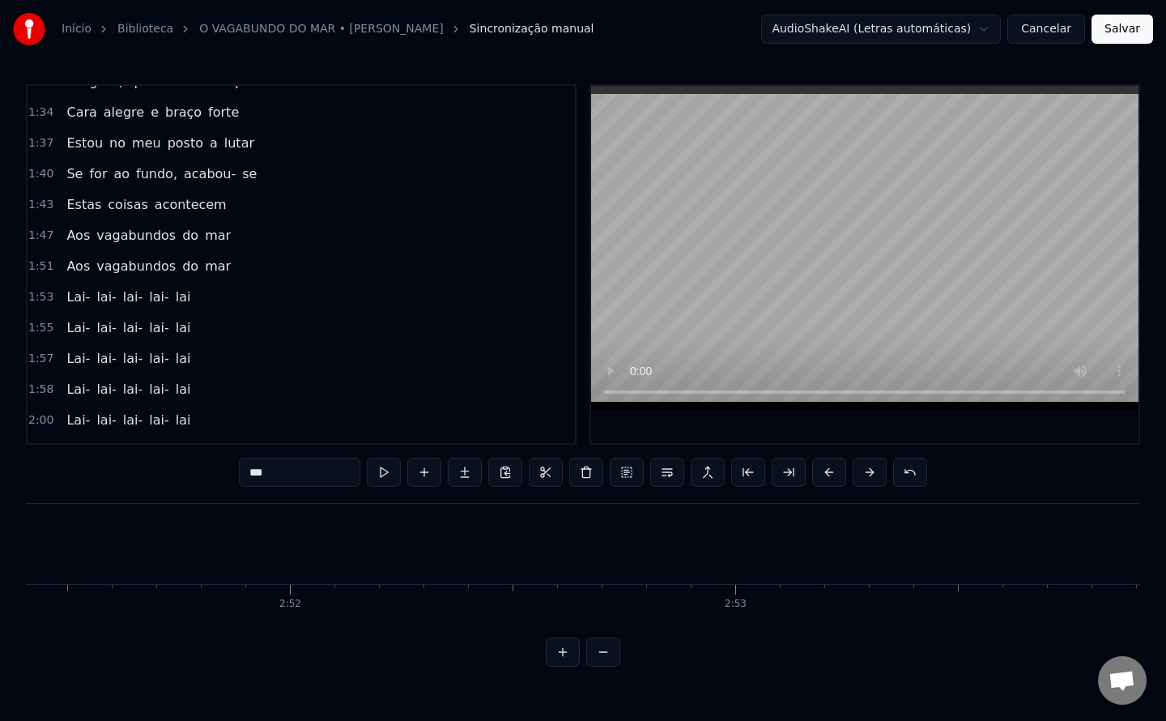
scroll to position [0, 76366]
click at [1129, 36] on button "Salvar" at bounding box center [1122, 29] width 62 height 29
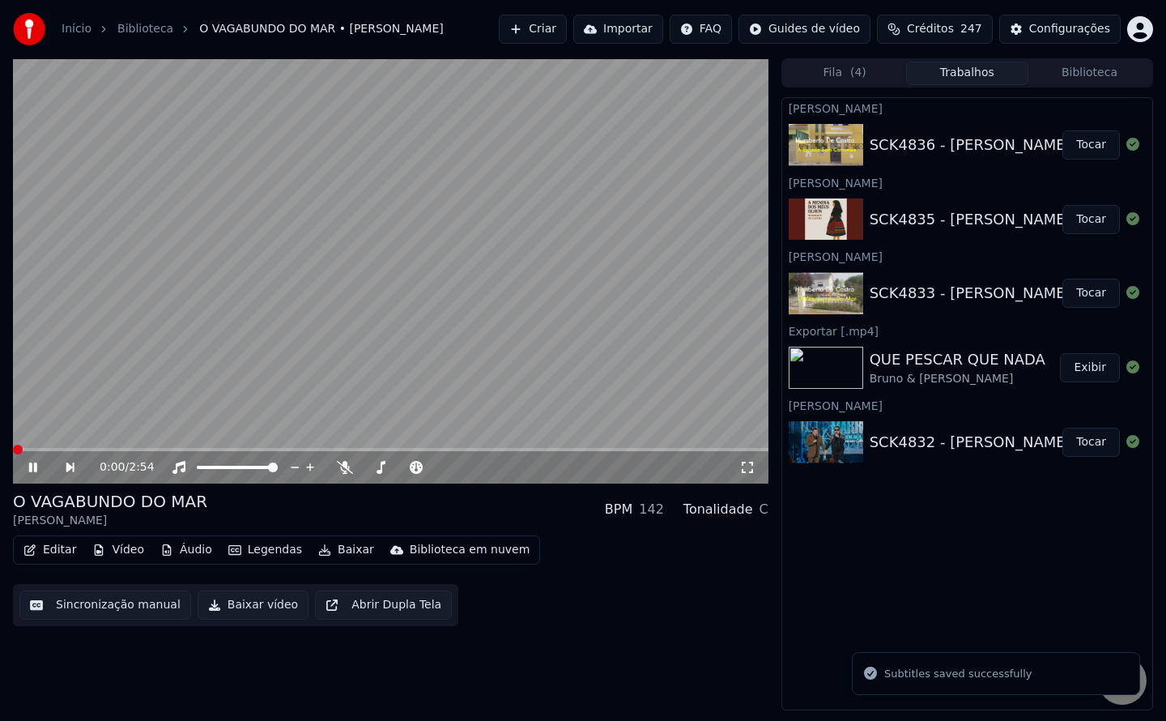
click at [233, 606] on button "Baixar vídeo" at bounding box center [253, 604] width 111 height 29
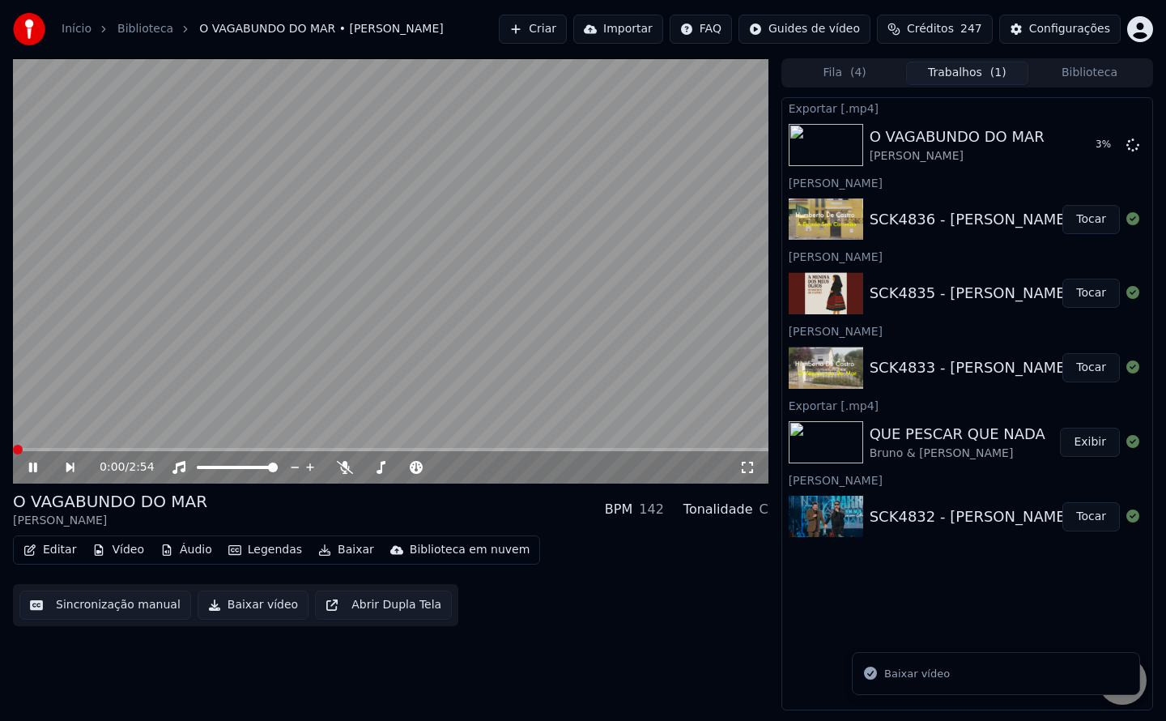
click at [1091, 70] on button "Biblioteca" at bounding box center [1089, 73] width 122 height 23
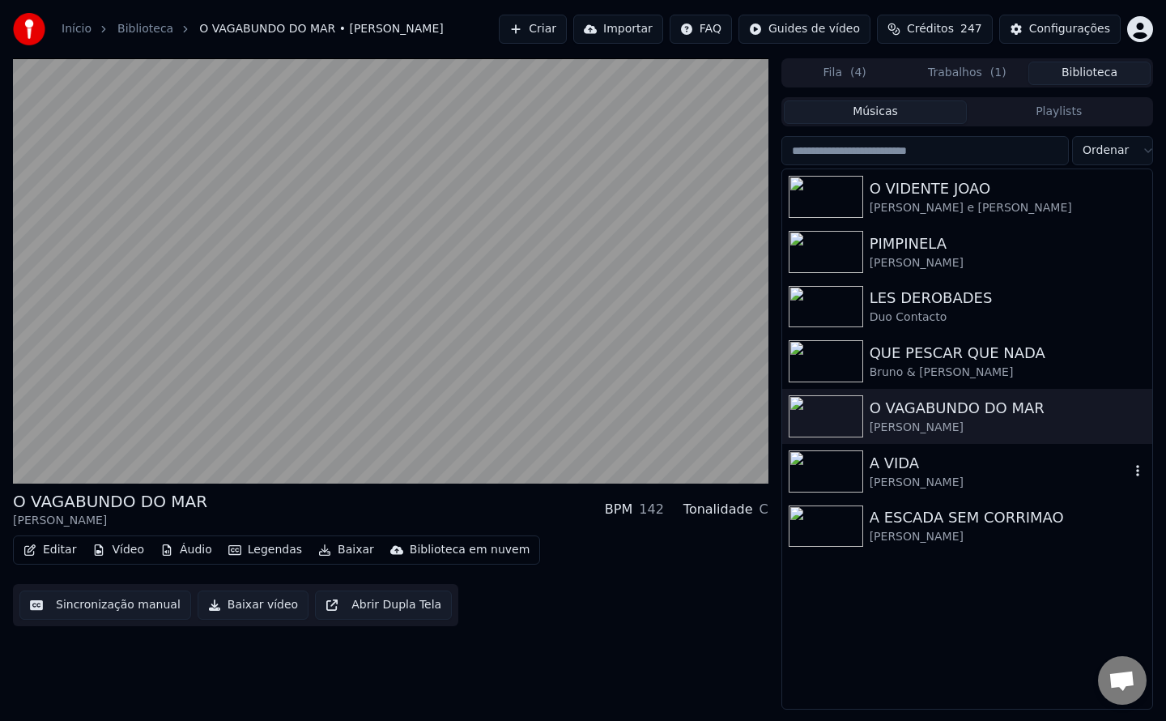
click at [915, 478] on div "Humberto De Castro" at bounding box center [1000, 482] width 260 height 16
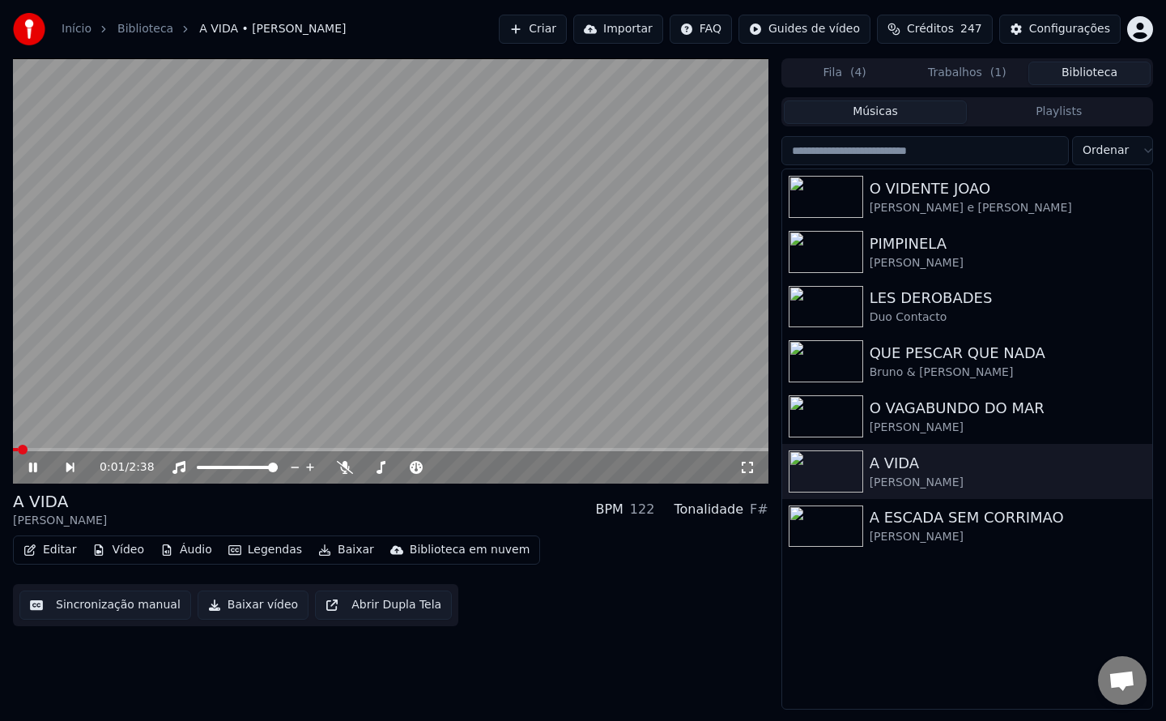
click at [112, 613] on button "Sincronização manual" at bounding box center [105, 604] width 172 height 29
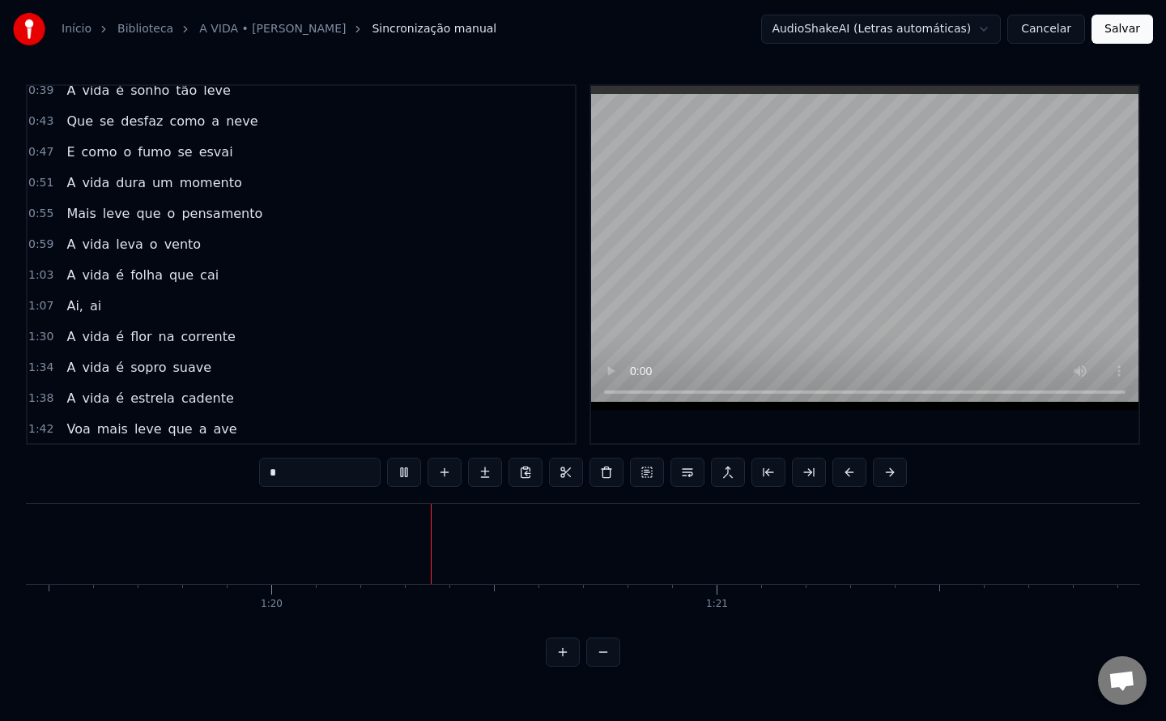
scroll to position [0, 35381]
click at [68, 343] on span "A" at bounding box center [71, 336] width 12 height 19
click at [728, 553] on div "A" at bounding box center [724, 543] width 31 height 67
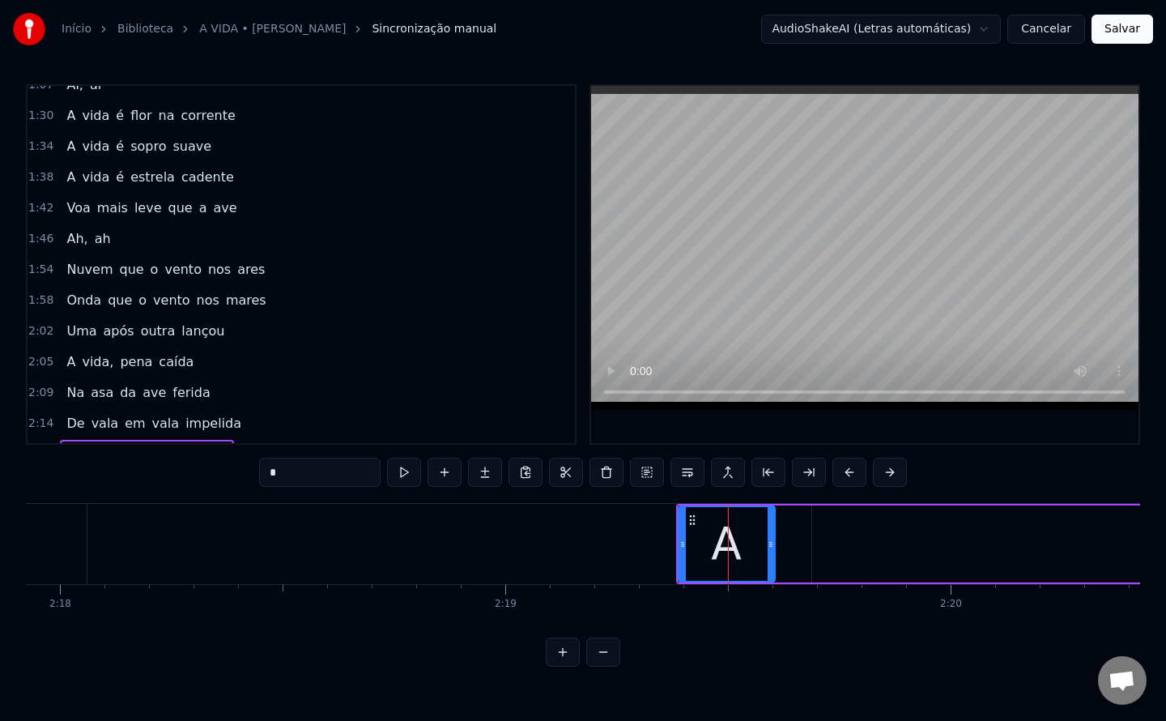
scroll to position [412, 0]
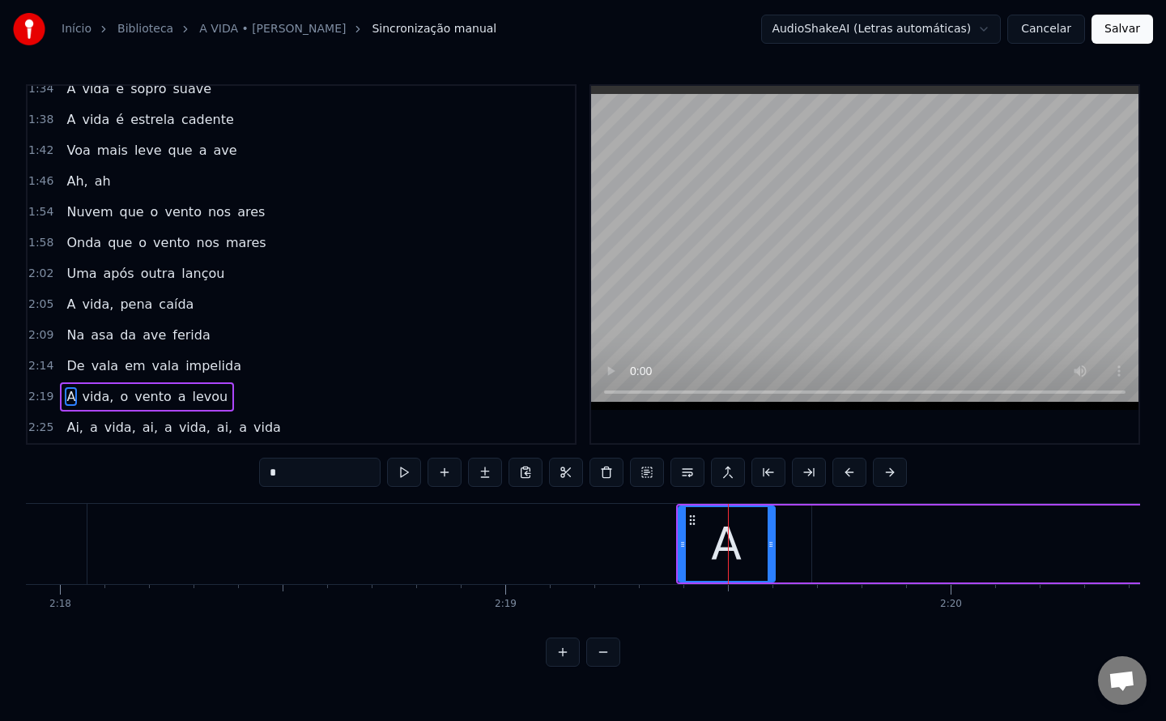
click at [100, 371] on span "vala" at bounding box center [105, 365] width 31 height 19
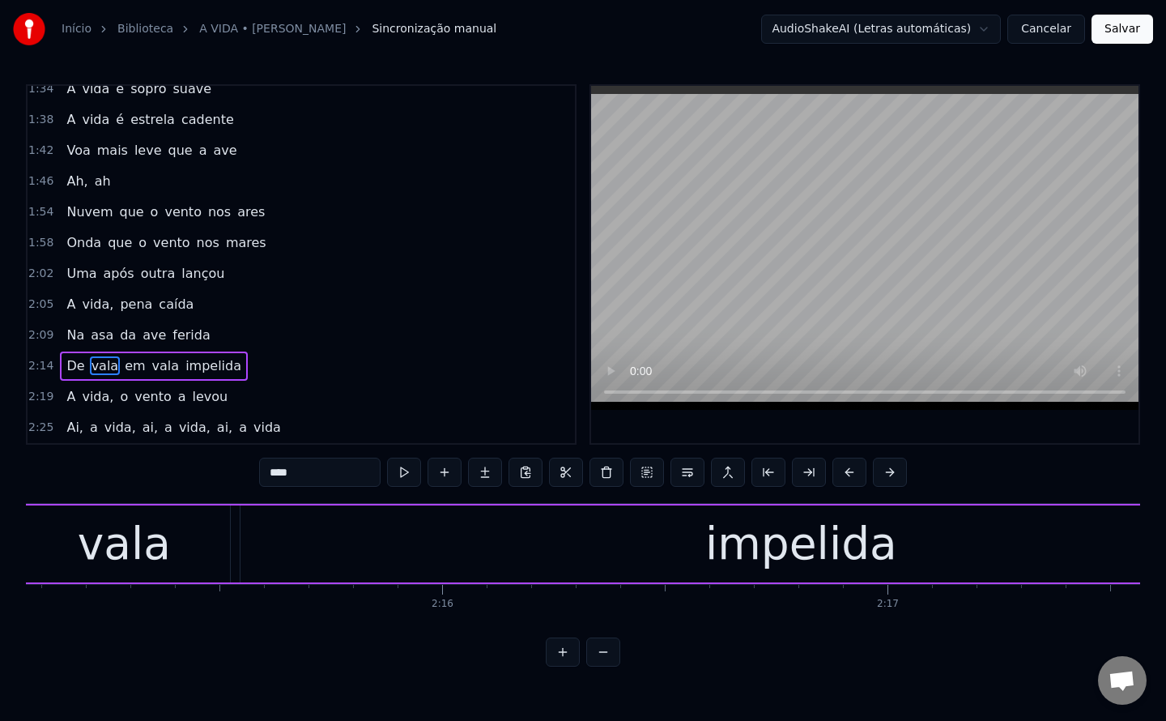
scroll to position [0, 59784]
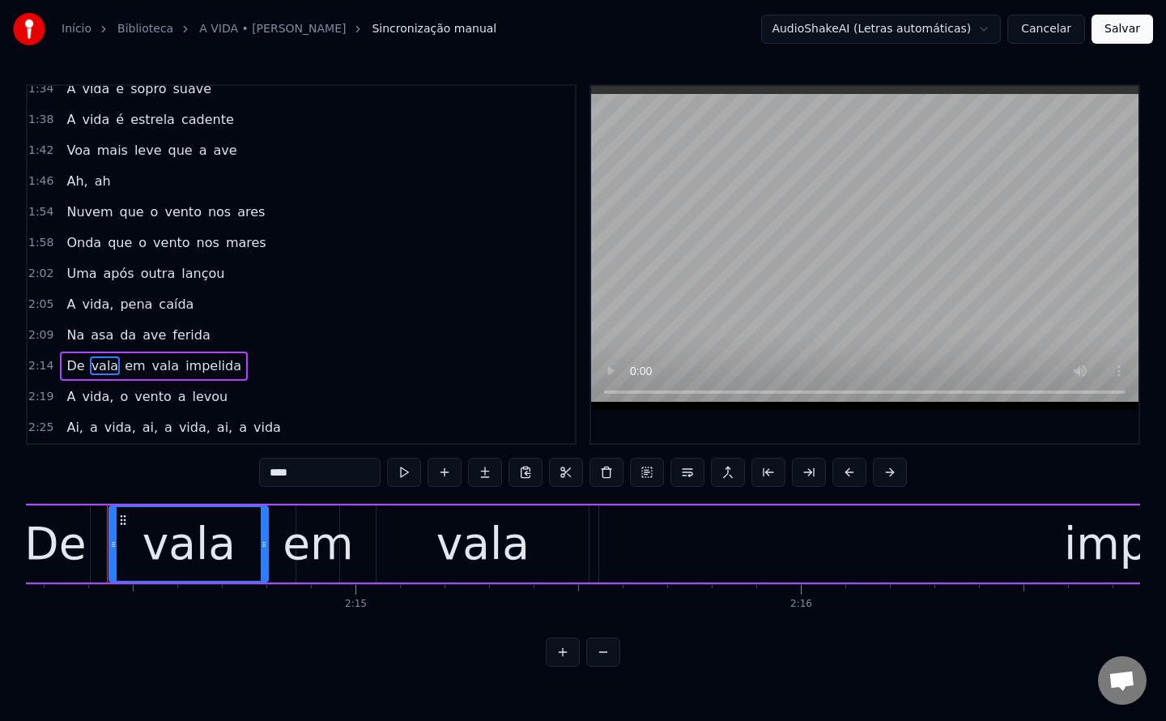
click at [307, 474] on input "****" at bounding box center [319, 471] width 121 height 29
click at [157, 368] on span "vala" at bounding box center [166, 365] width 31 height 19
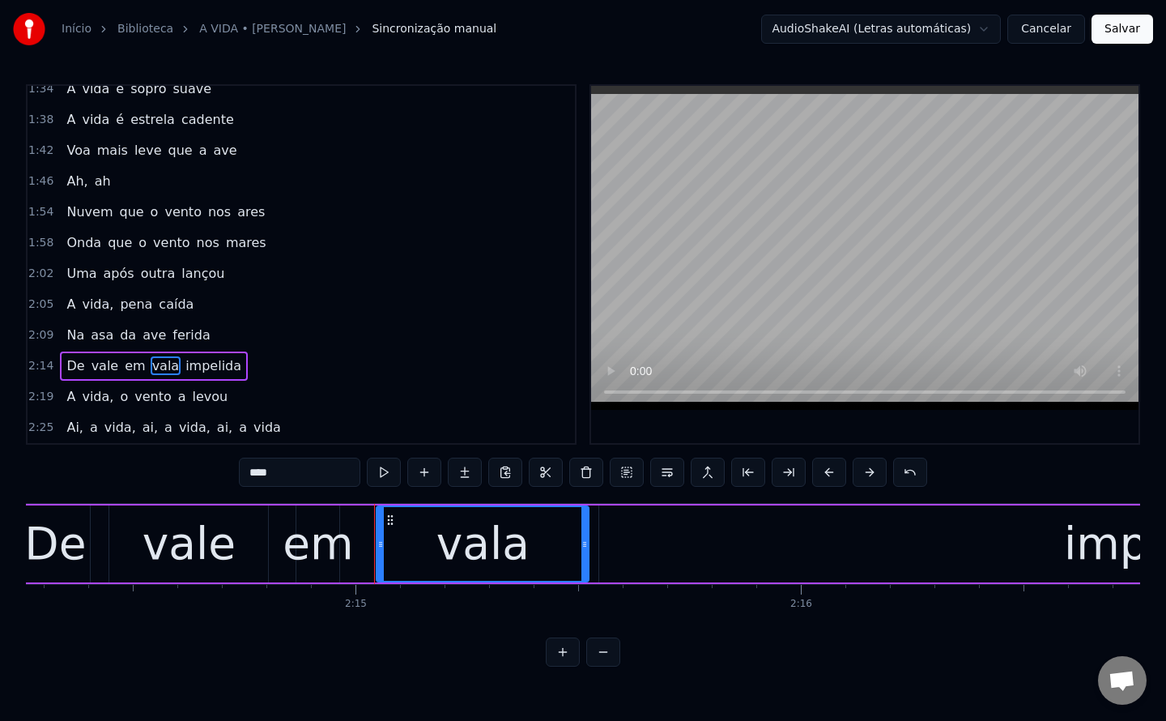
click at [311, 466] on input "****" at bounding box center [299, 471] width 121 height 29
type input "****"
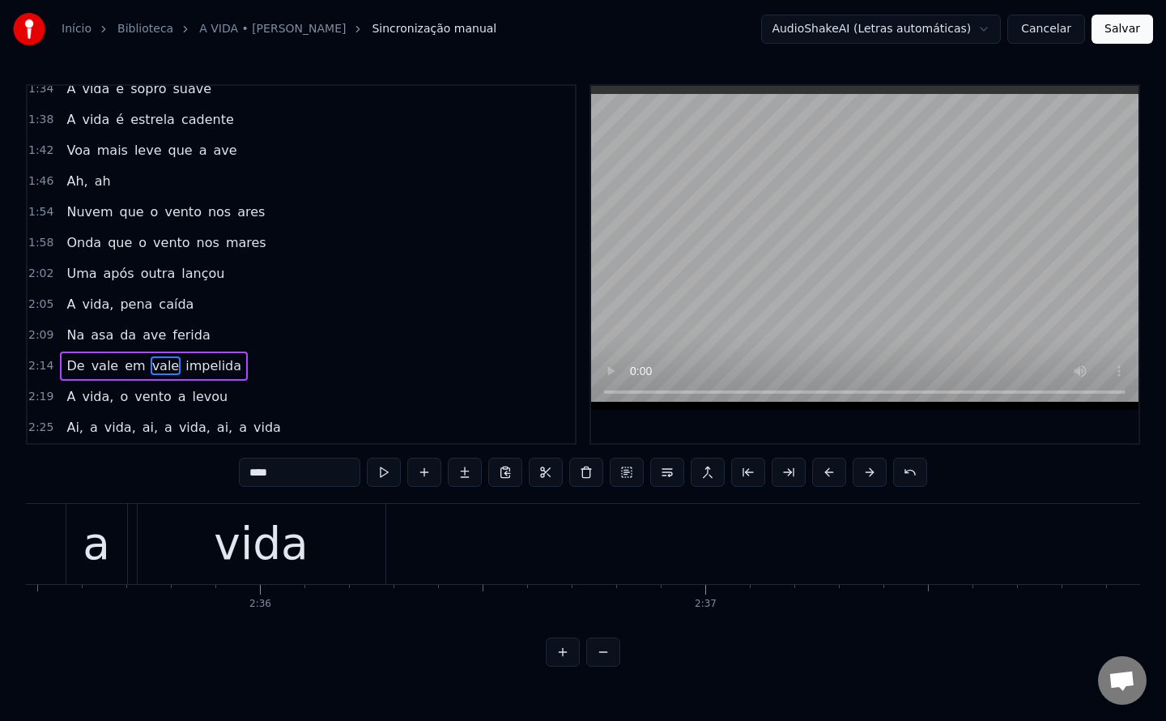
scroll to position [0, 69242]
click at [1115, 43] on button "Salvar" at bounding box center [1122, 29] width 62 height 29
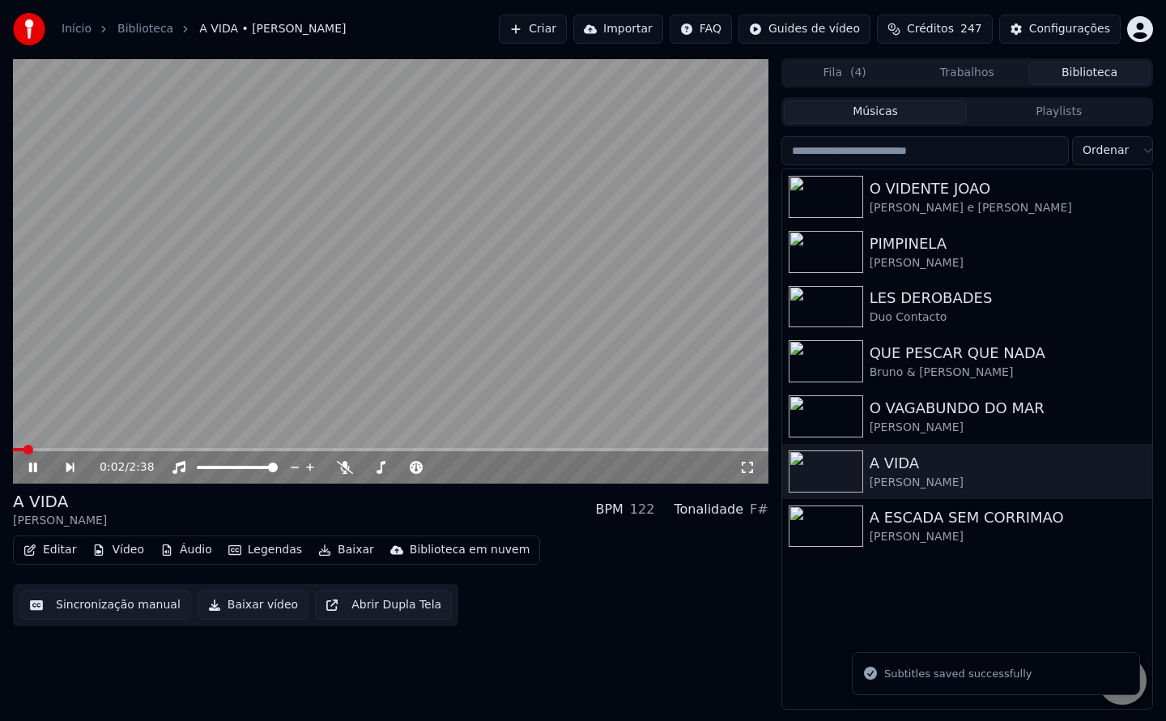
click at [240, 605] on button "Baixar vídeo" at bounding box center [253, 604] width 111 height 29
click at [1121, 75] on button "Biblioteca" at bounding box center [1089, 73] width 122 height 23
click at [952, 522] on div "A ESCADA SEM CORRIMAO" at bounding box center [1000, 517] width 260 height 23
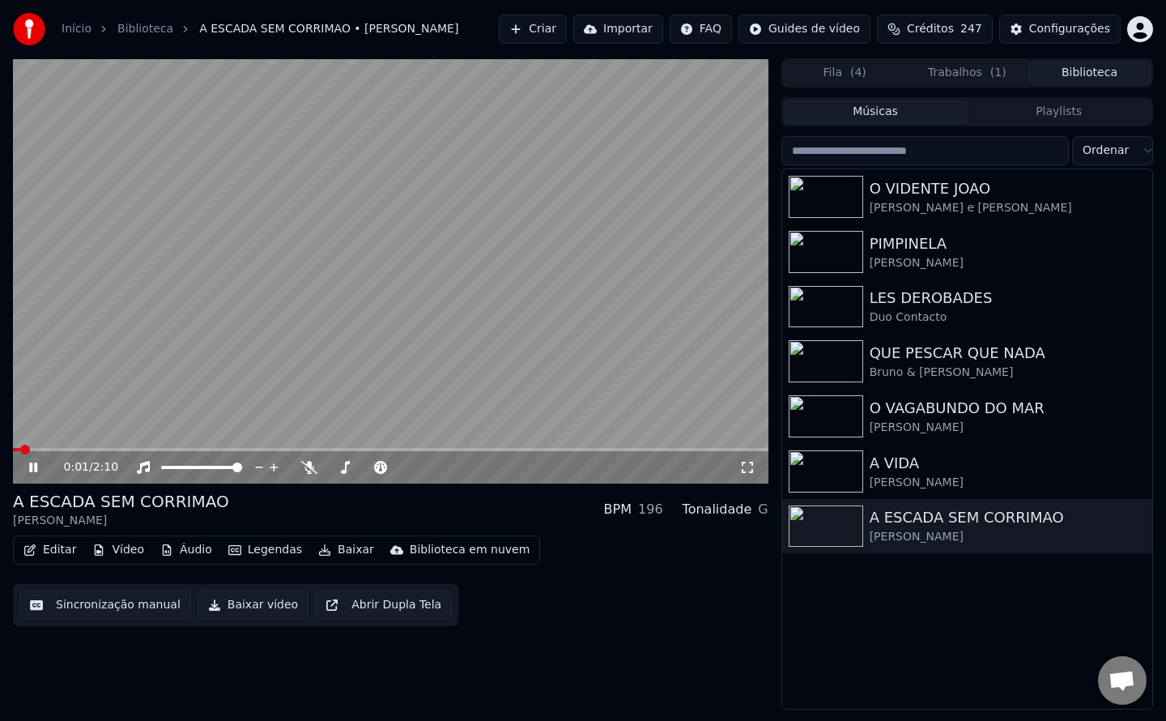
click at [189, 325] on video at bounding box center [390, 270] width 755 height 425
click at [131, 610] on button "Sincronização manual" at bounding box center [105, 604] width 172 height 29
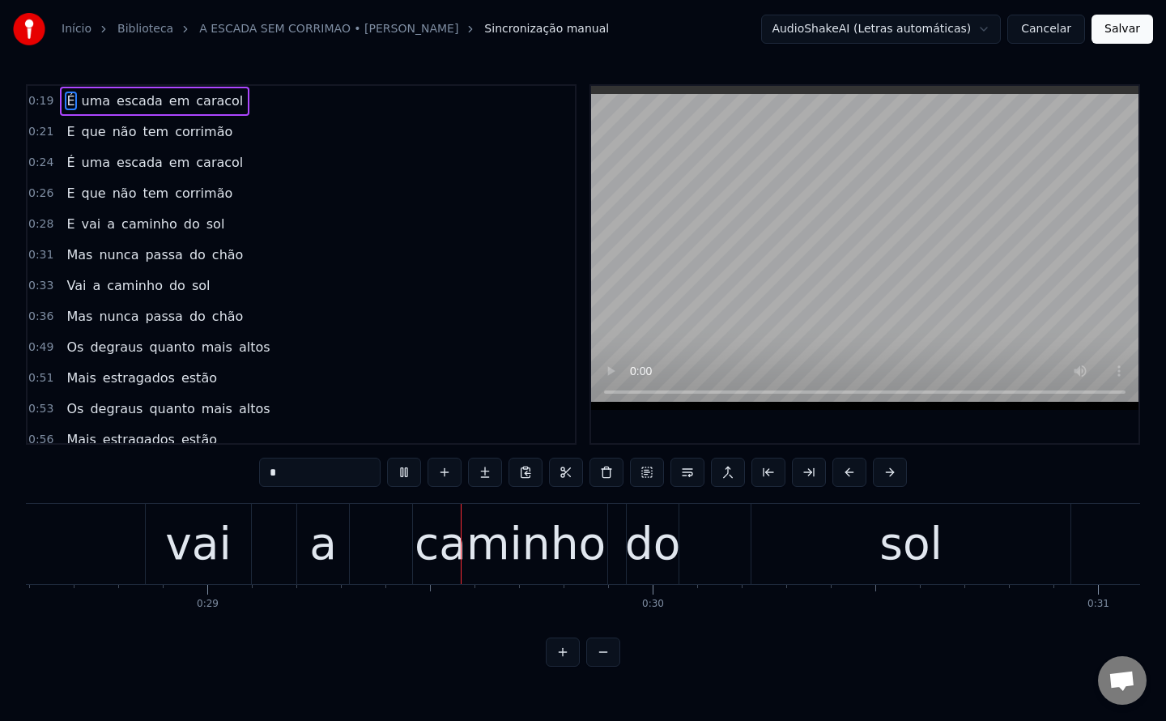
scroll to position [0, 12776]
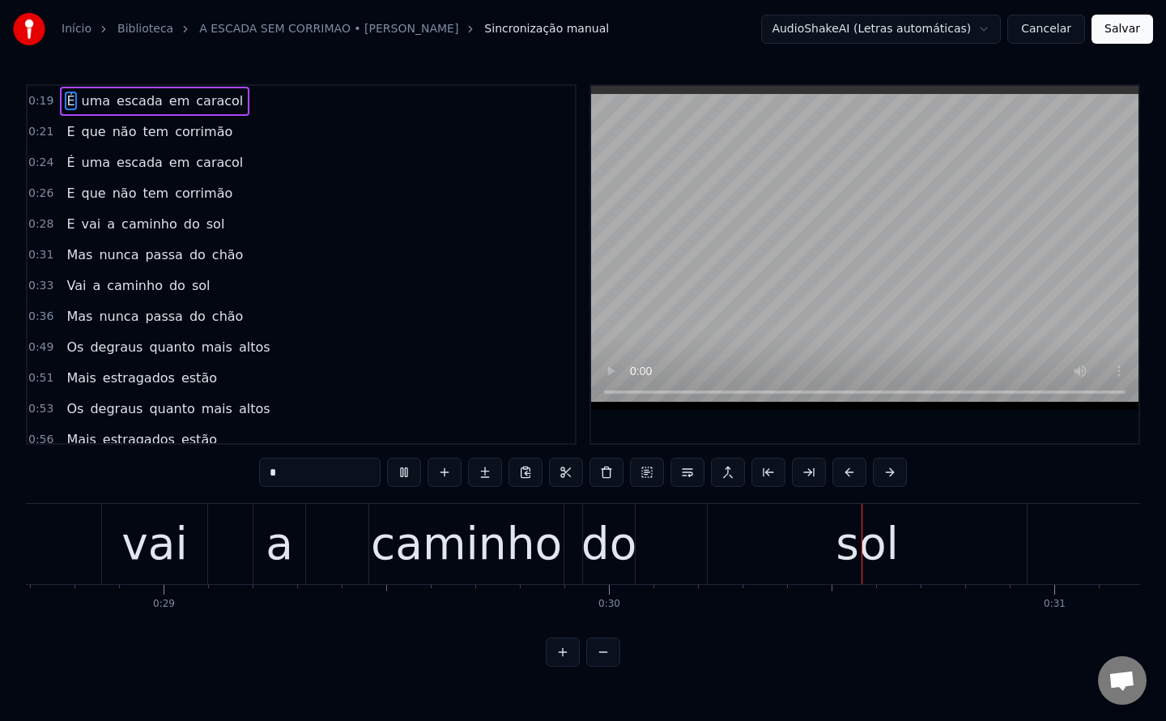
click at [150, 546] on div "vai" at bounding box center [154, 543] width 66 height 67
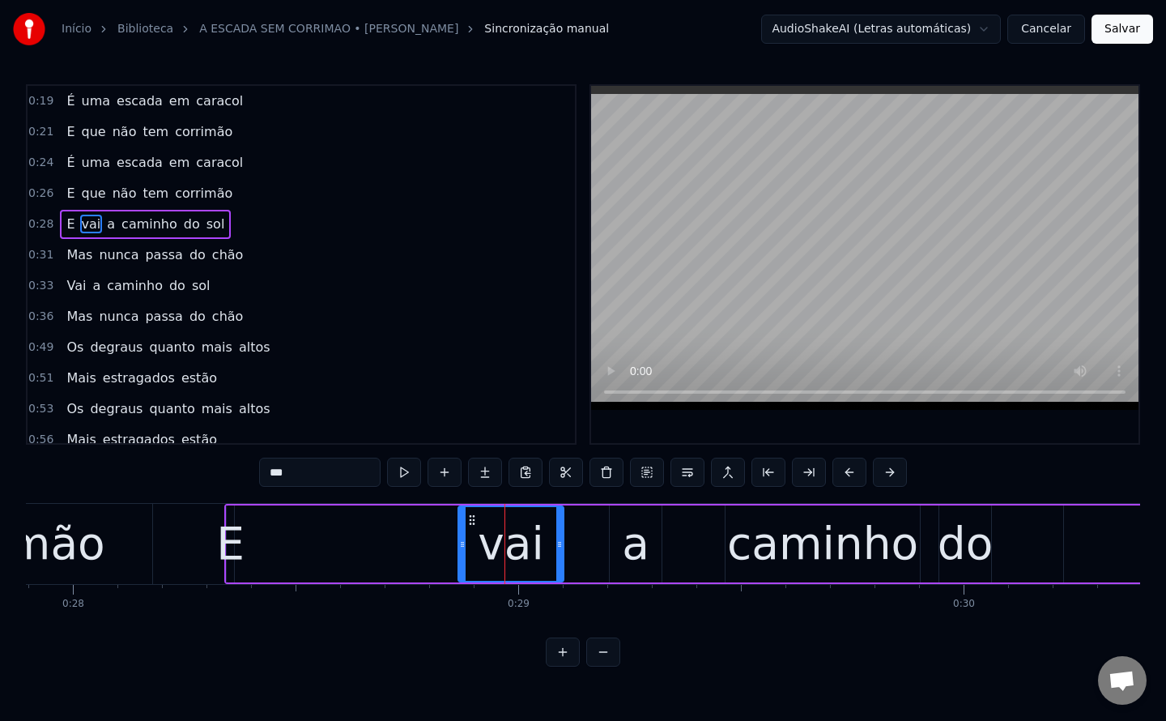
scroll to position [0, 12420]
click at [236, 553] on div "E" at bounding box center [231, 543] width 28 height 67
type input "*"
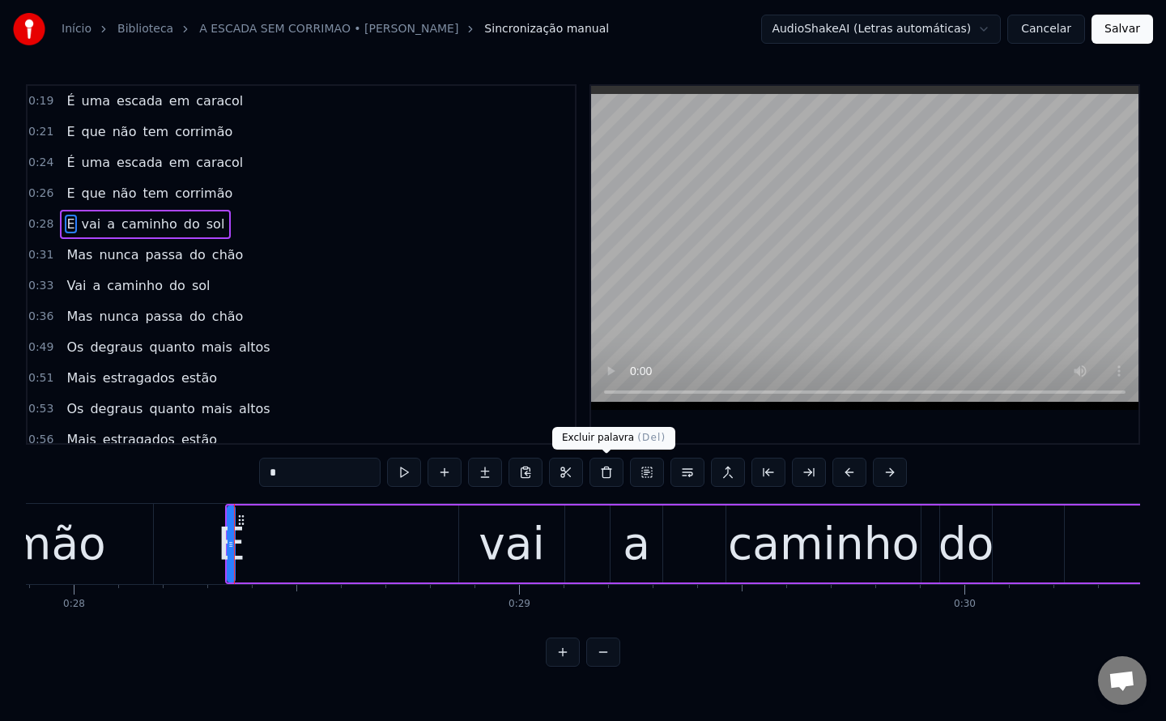
click at [608, 472] on button at bounding box center [606, 471] width 34 height 29
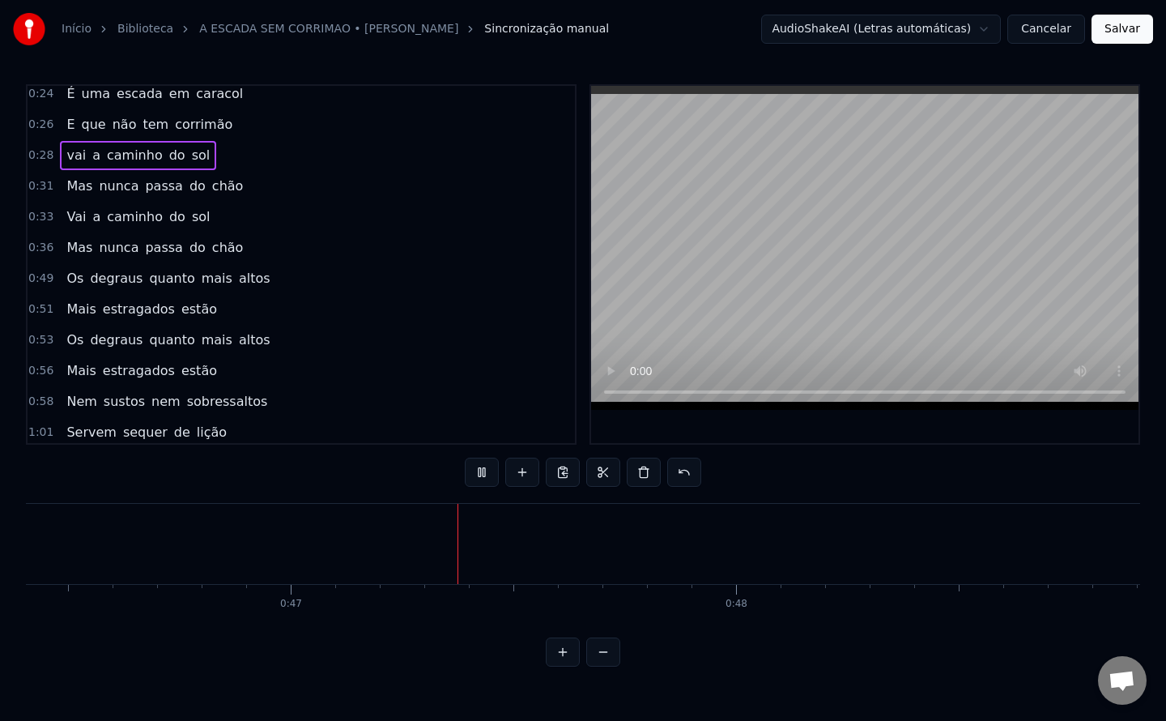
scroll to position [0, 20664]
click at [70, 284] on span "Os" at bounding box center [75, 278] width 20 height 19
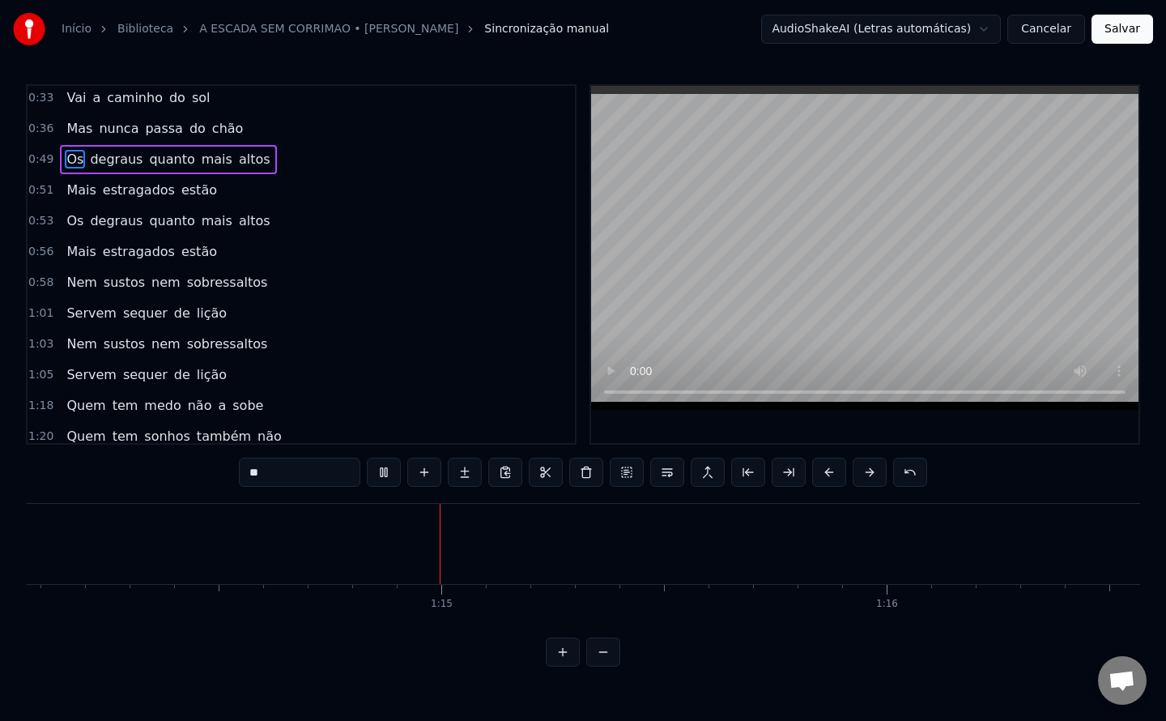
scroll to position [0, 32982]
click at [80, 351] on span "Nem" at bounding box center [81, 343] width 33 height 19
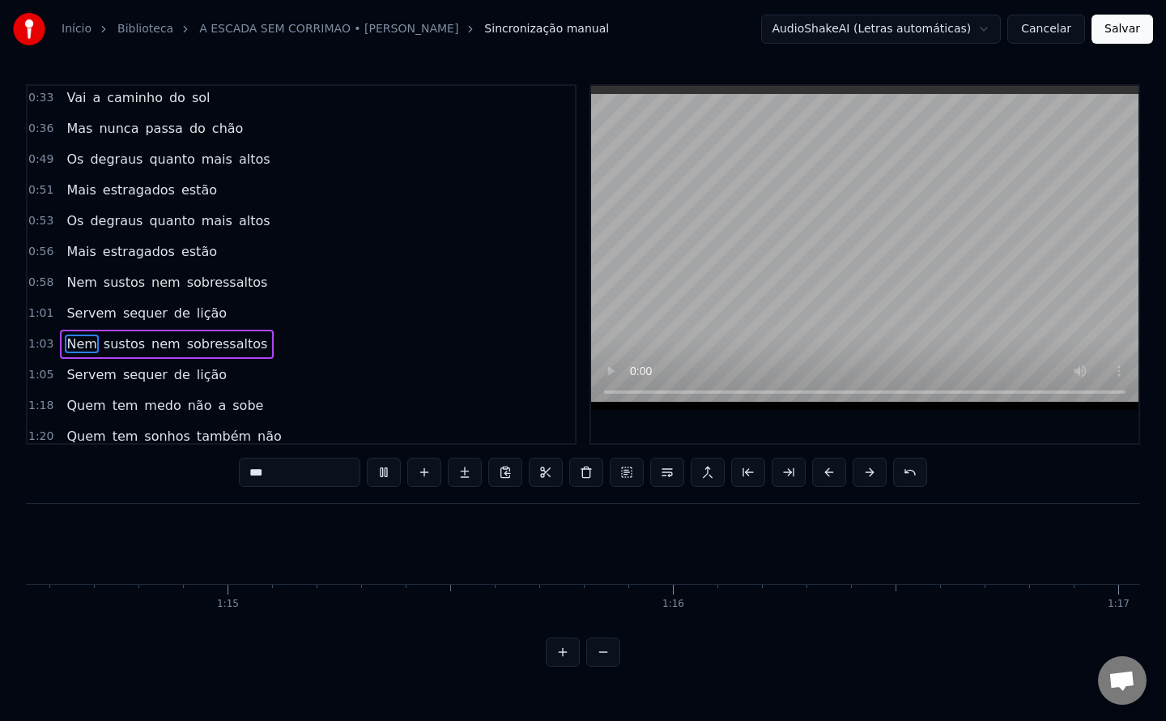
type input "***"
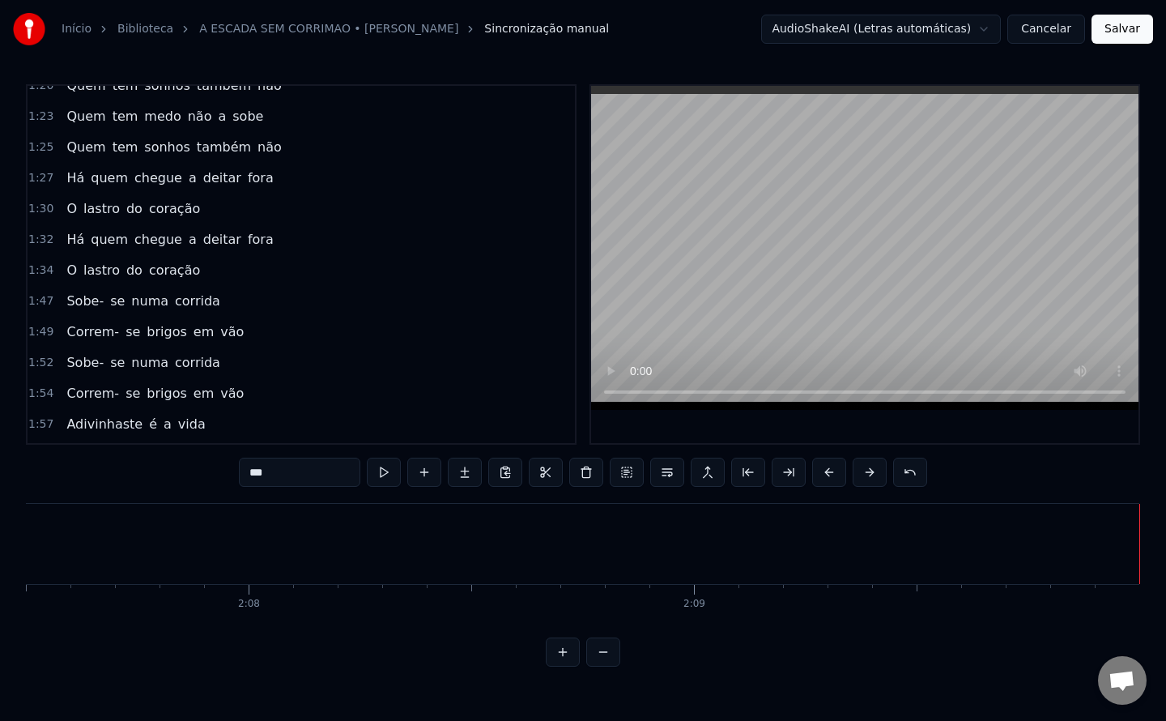
click at [1119, 39] on button "Salvar" at bounding box center [1122, 29] width 62 height 29
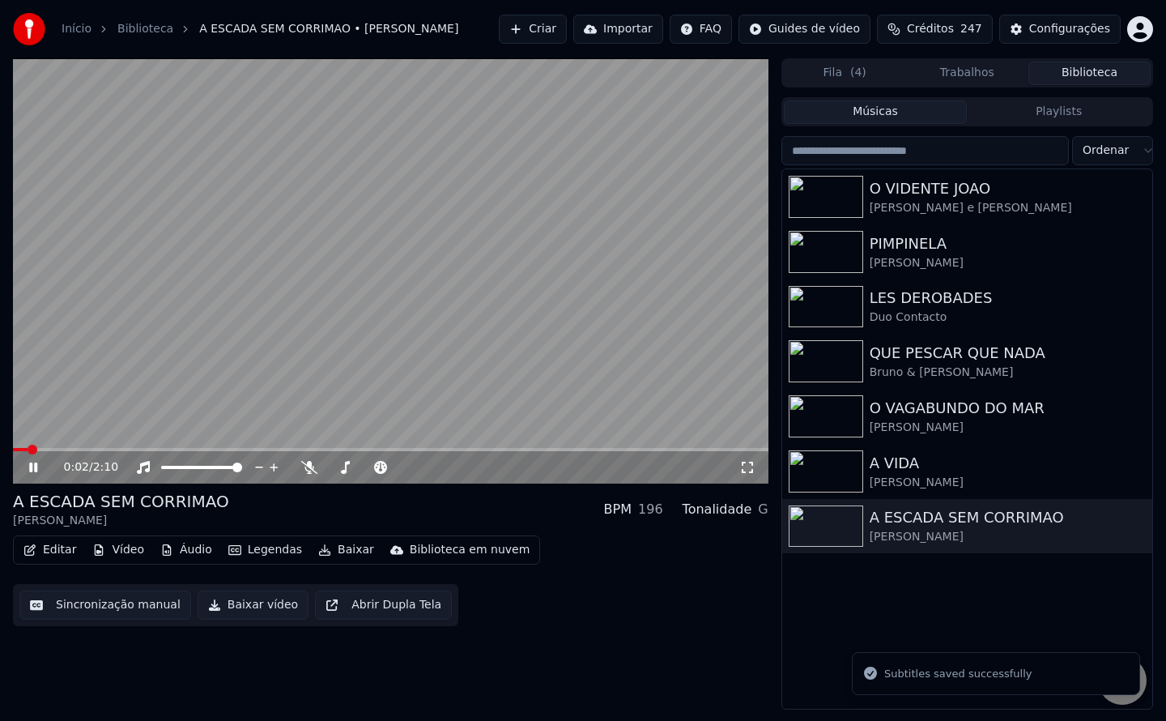
click at [223, 601] on button "Baixar vídeo" at bounding box center [253, 604] width 111 height 29
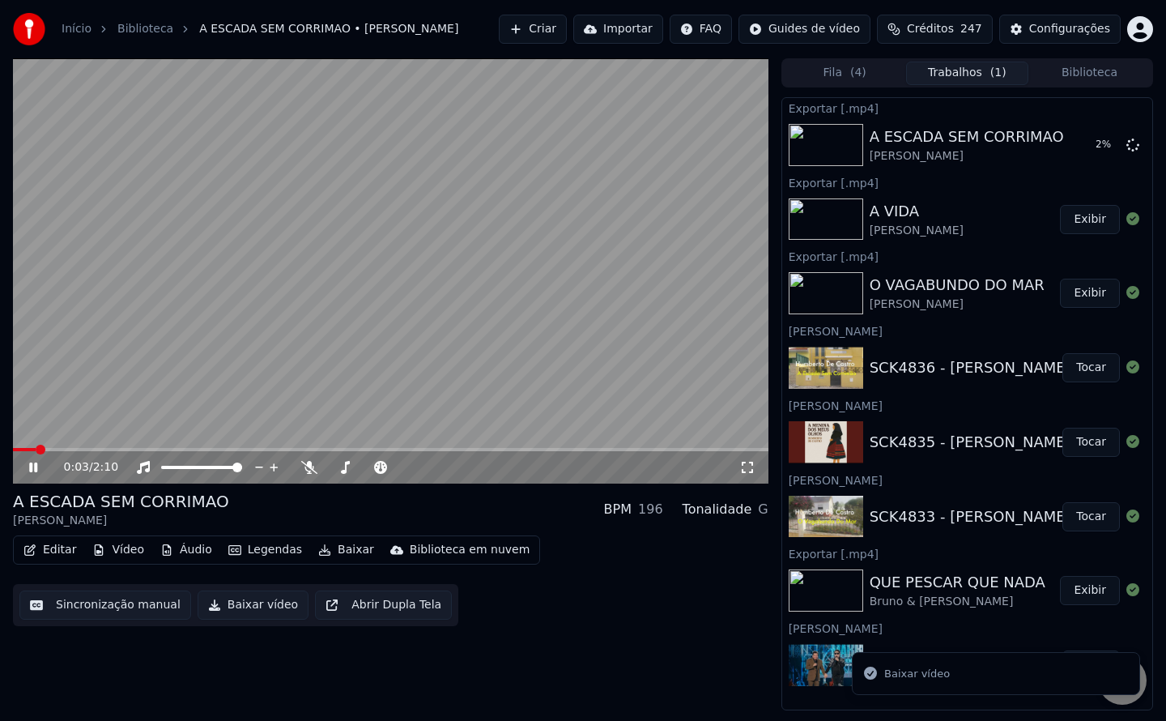
click at [503, 387] on video at bounding box center [390, 270] width 755 height 425
click at [563, 25] on button "Criar" at bounding box center [533, 29] width 68 height 29
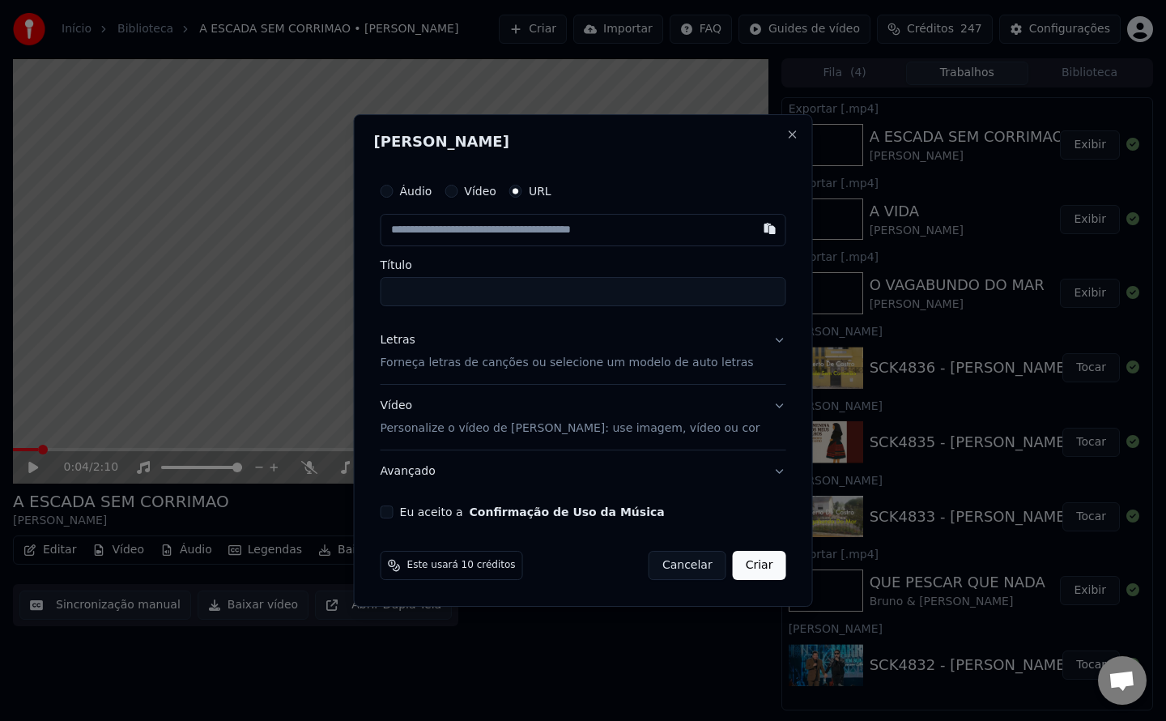
click at [393, 512] on button "Eu aceito a Confirmação de Uso da Música" at bounding box center [387, 511] width 13 height 13
click at [753, 232] on button "button" at bounding box center [769, 228] width 32 height 29
type input "**********"
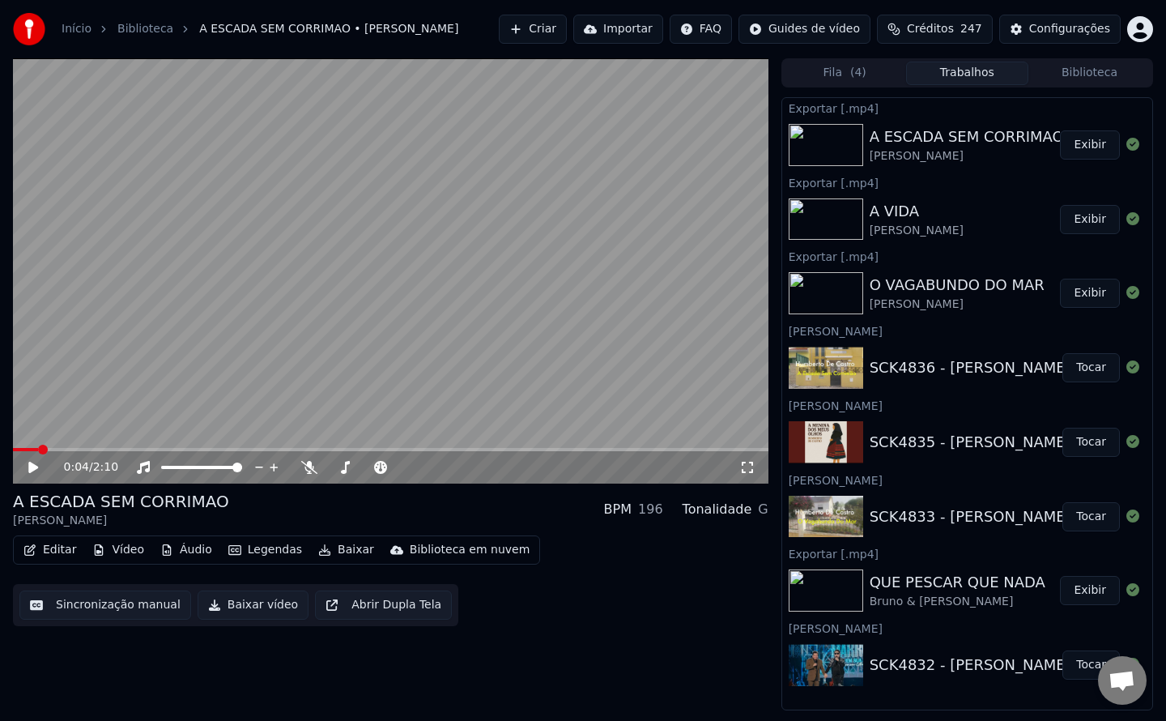
click at [977, 79] on button "Trabalhos" at bounding box center [967, 73] width 122 height 23
click at [657, 550] on div "Editar Vídeo Áudio Legendas Baixar Biblioteca em nuvem Sincronização manual Bai…" at bounding box center [390, 580] width 755 height 91
click at [567, 34] on button "Criar" at bounding box center [533, 29] width 68 height 29
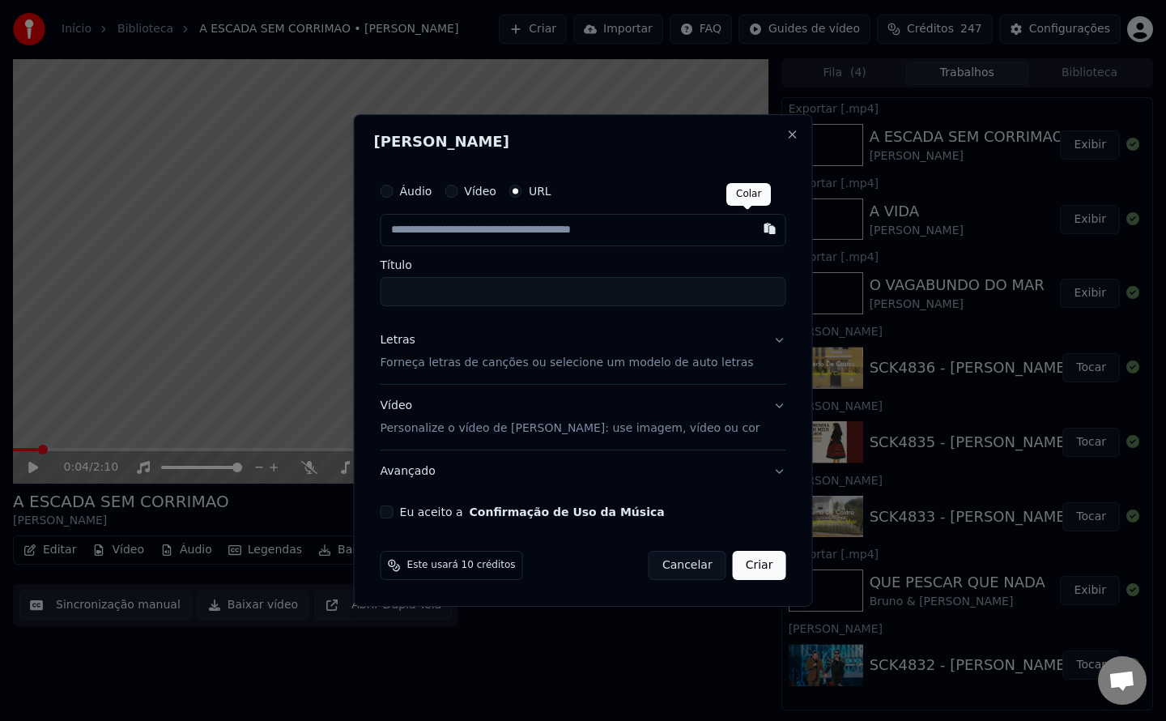
click at [754, 234] on button "button" at bounding box center [769, 228] width 32 height 29
type input "**********"
click at [411, 291] on input "**********" at bounding box center [584, 291] width 406 height 29
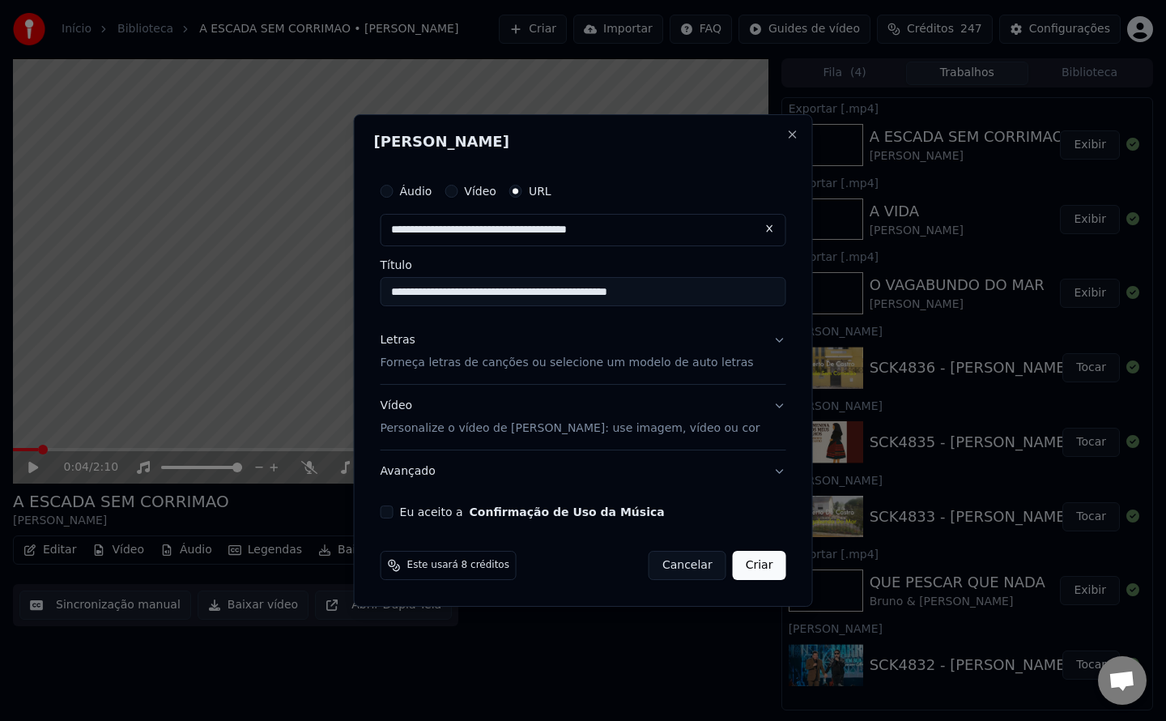
type input "**********"
click at [393, 512] on button "Eu aceito a Confirmação de Uso da Música" at bounding box center [387, 511] width 13 height 13
click at [587, 572] on div "Este usará 8 créditos Cancelar Criar" at bounding box center [584, 565] width 406 height 29
click at [733, 572] on button "Criar" at bounding box center [759, 565] width 53 height 29
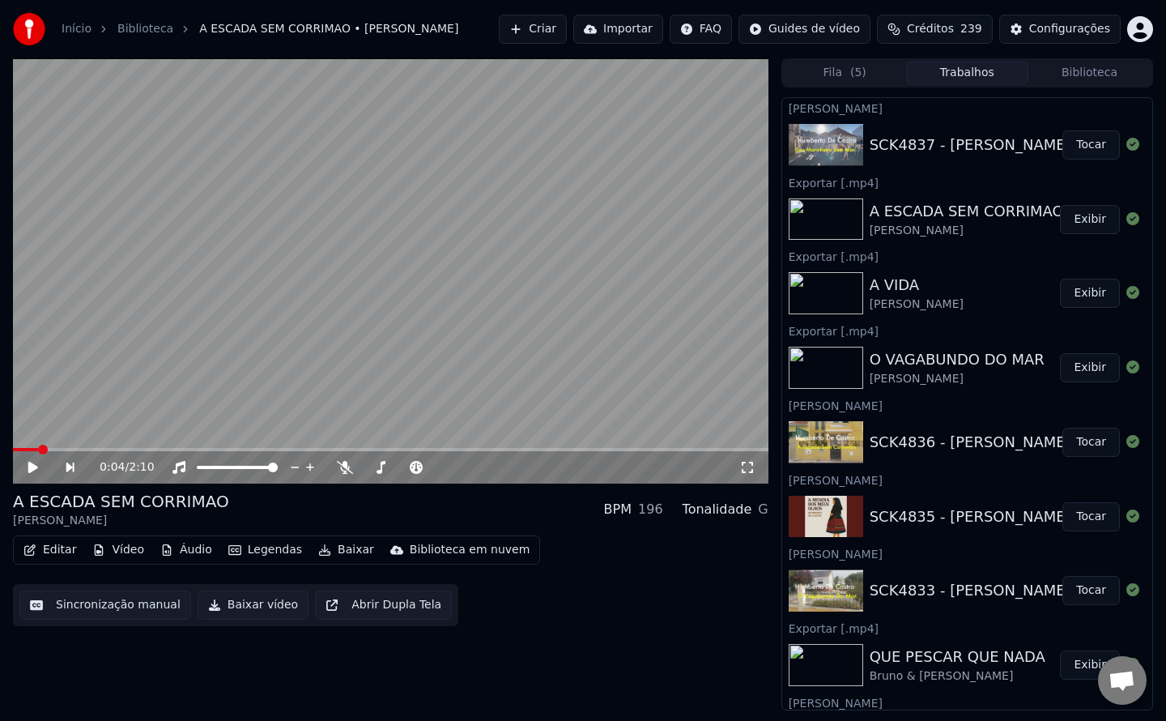
click at [1076, 147] on button "Tocar" at bounding box center [1090, 144] width 57 height 29
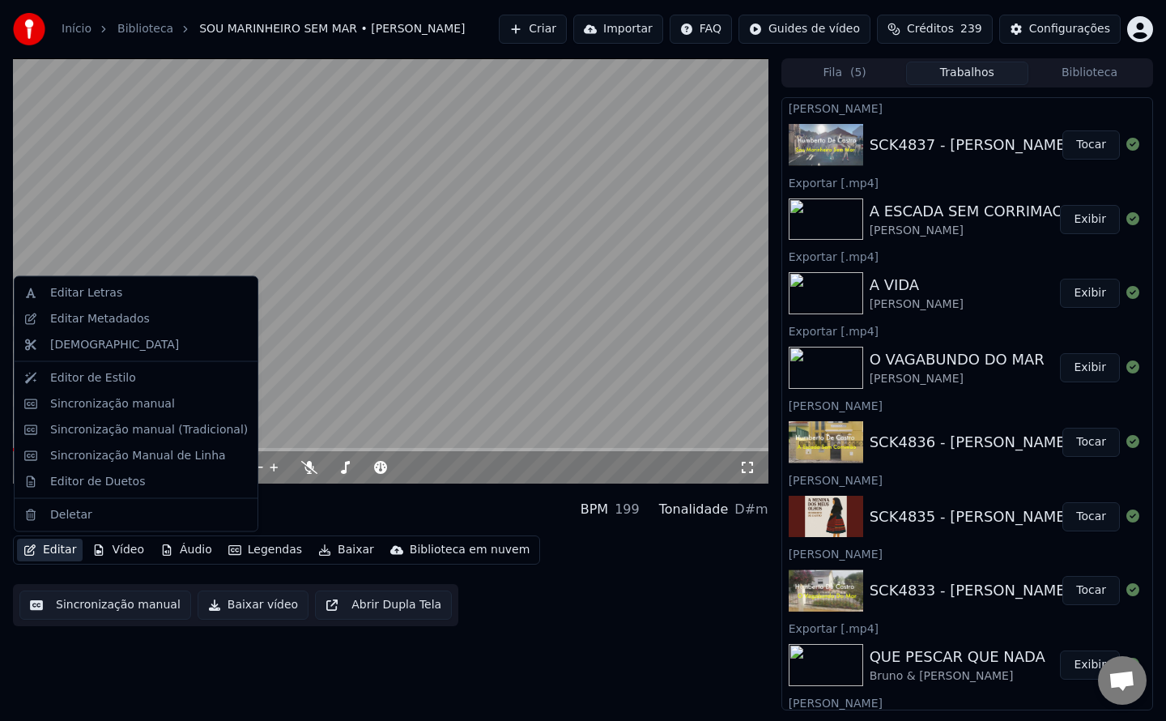
click at [60, 546] on button "Editar" at bounding box center [50, 549] width 66 height 23
click at [82, 322] on div "Editar Metadados" at bounding box center [100, 318] width 100 height 16
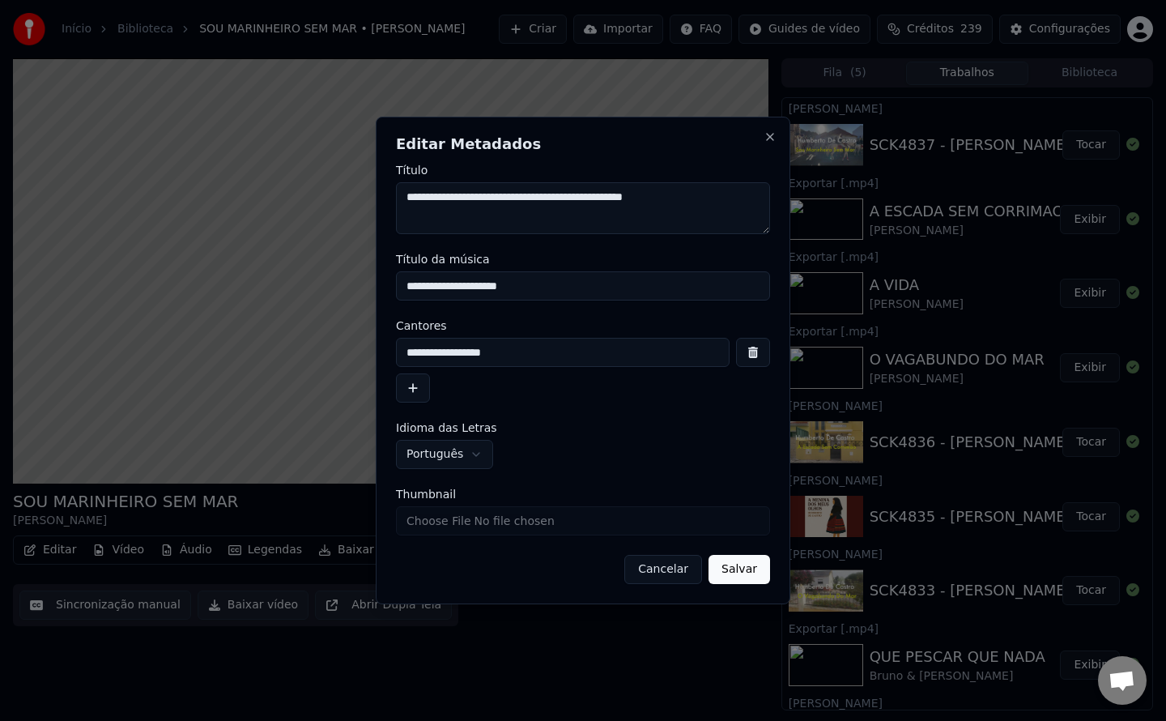
drag, startPoint x: 747, startPoint y: 200, endPoint x: 147, endPoint y: 232, distance: 601.6
click at [147, 232] on body "Início Biblioteca SOU MARINHEIRO SEM MAR • Humberto De Castro Criar Importar FA…" at bounding box center [583, 360] width 1166 height 721
click at [741, 576] on button "Salvar" at bounding box center [739, 569] width 62 height 29
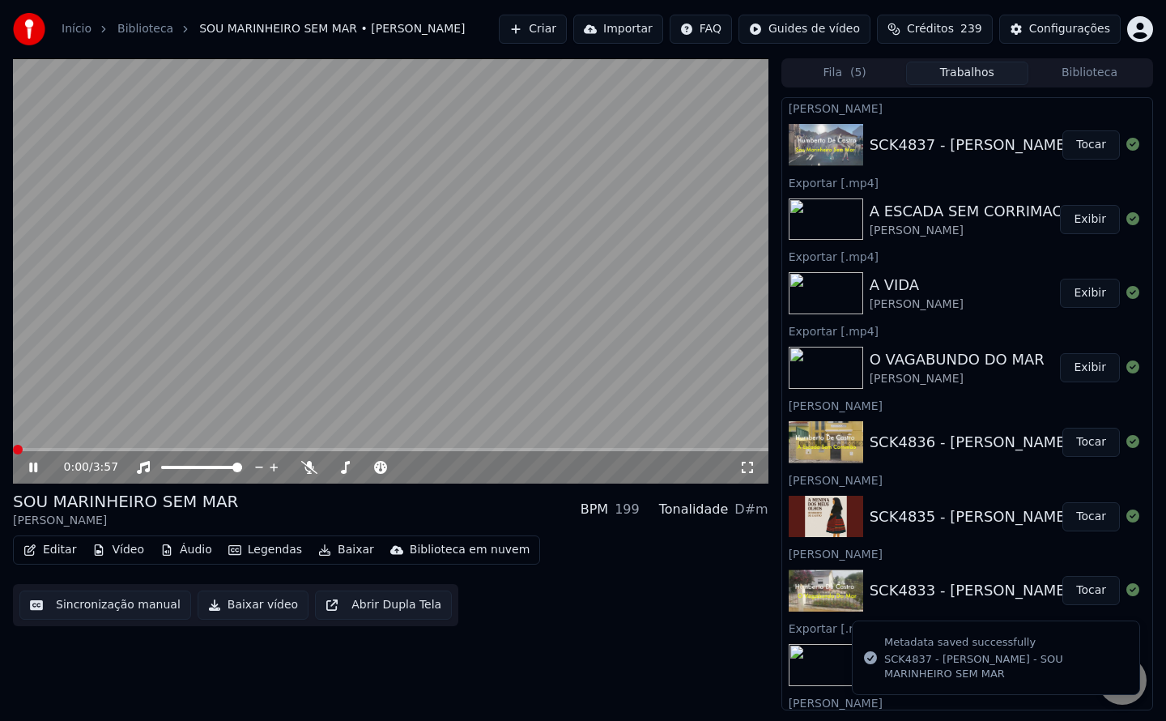
click at [181, 330] on video at bounding box center [390, 270] width 755 height 425
click at [87, 600] on button "Sincronização manual" at bounding box center [105, 604] width 172 height 29
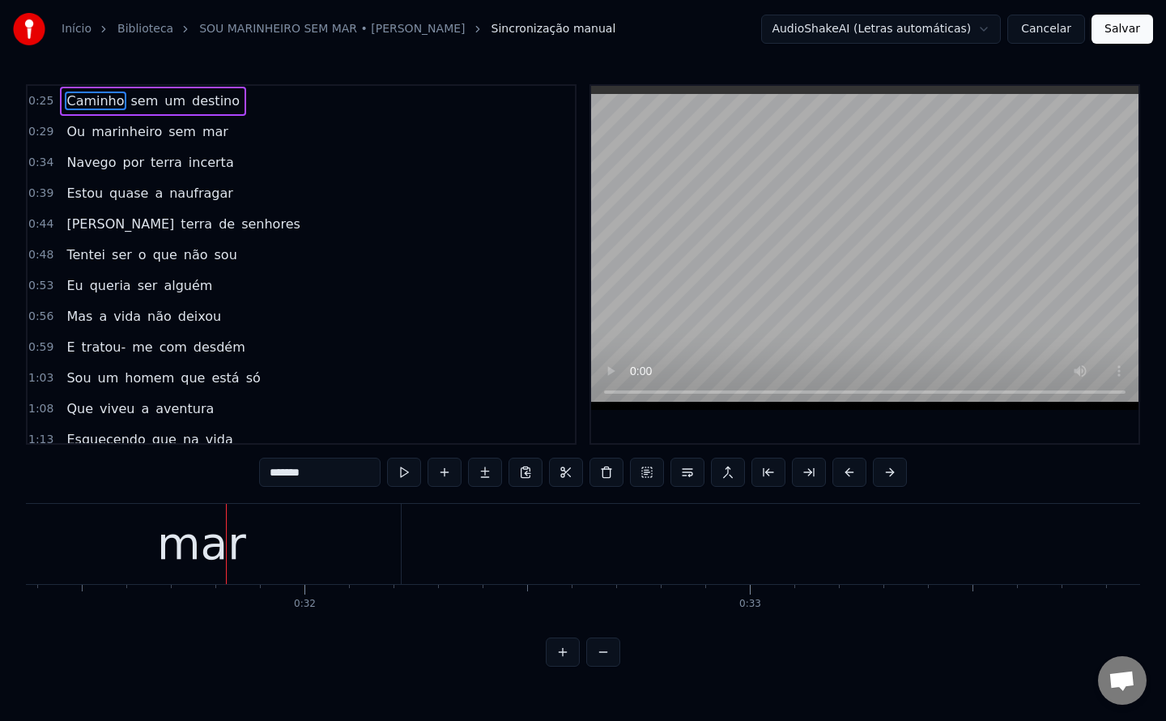
scroll to position [0, 14090]
click at [108, 563] on div at bounding box center [107, 544] width 1 height 80
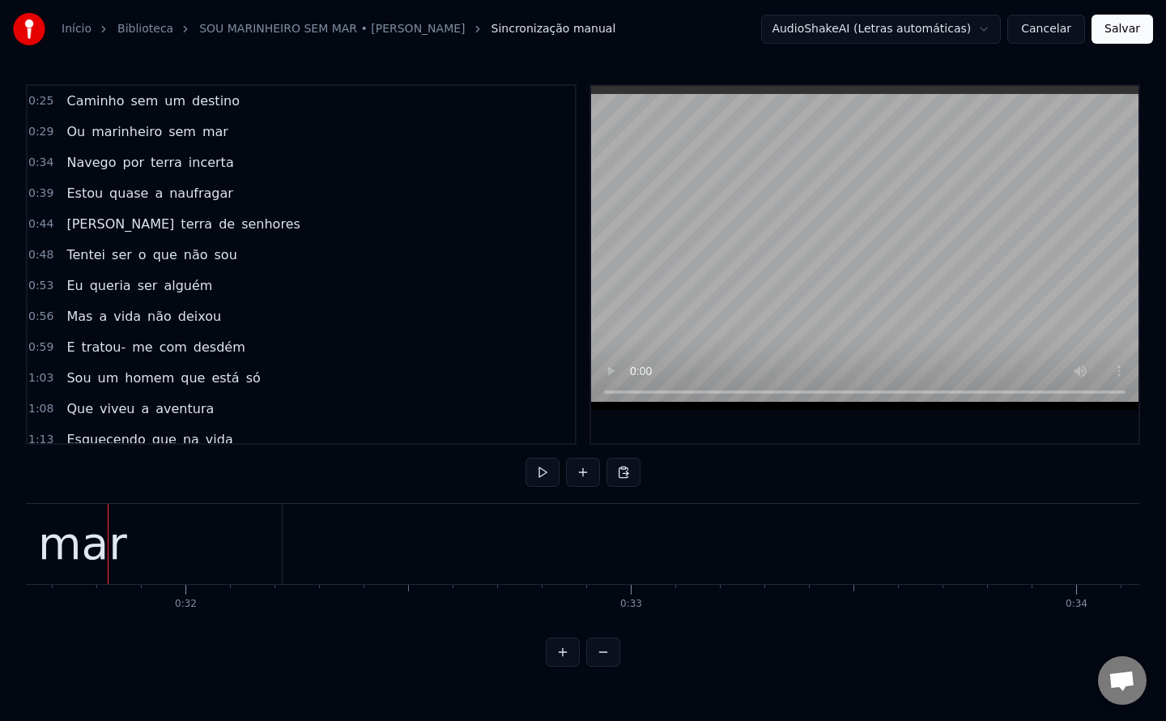
click at [73, 134] on span "Ou" at bounding box center [76, 131] width 22 height 19
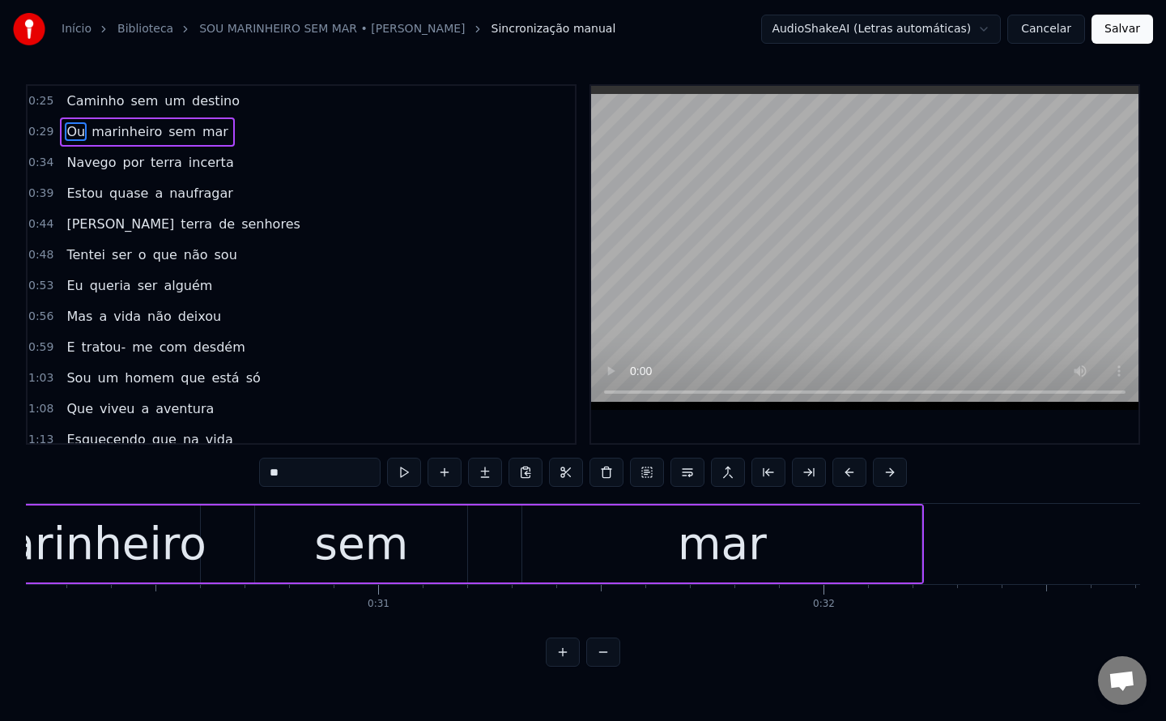
scroll to position [0, 13259]
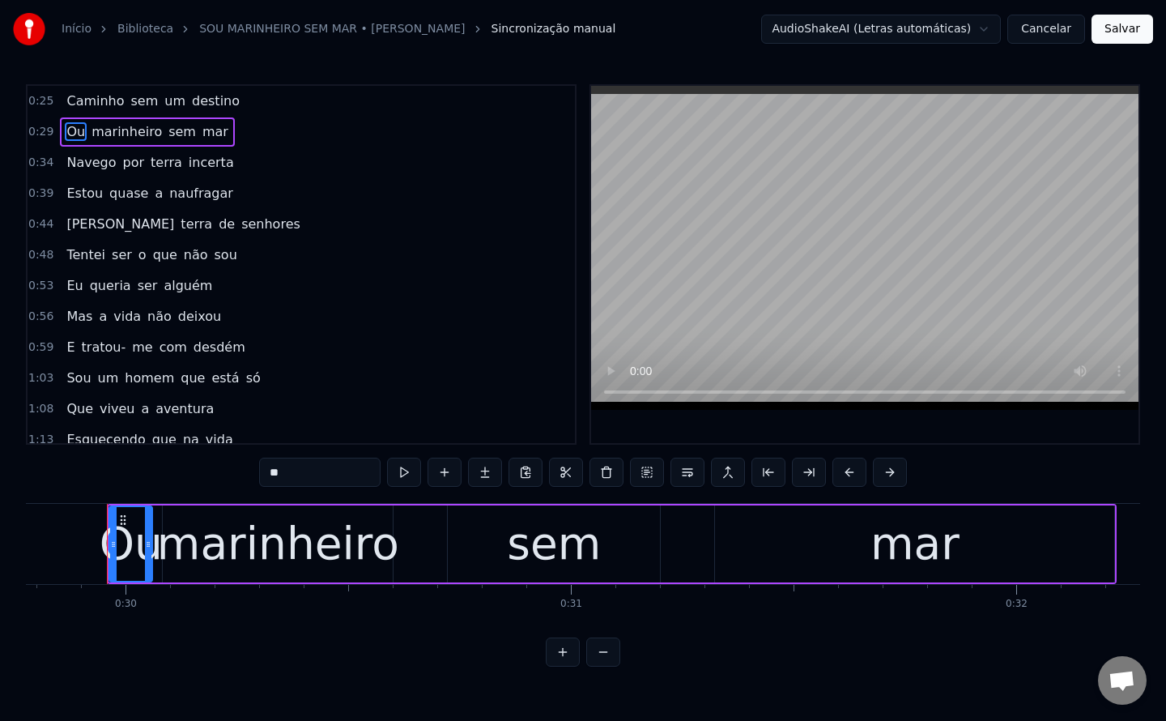
click at [273, 473] on input "**" at bounding box center [319, 471] width 121 height 29
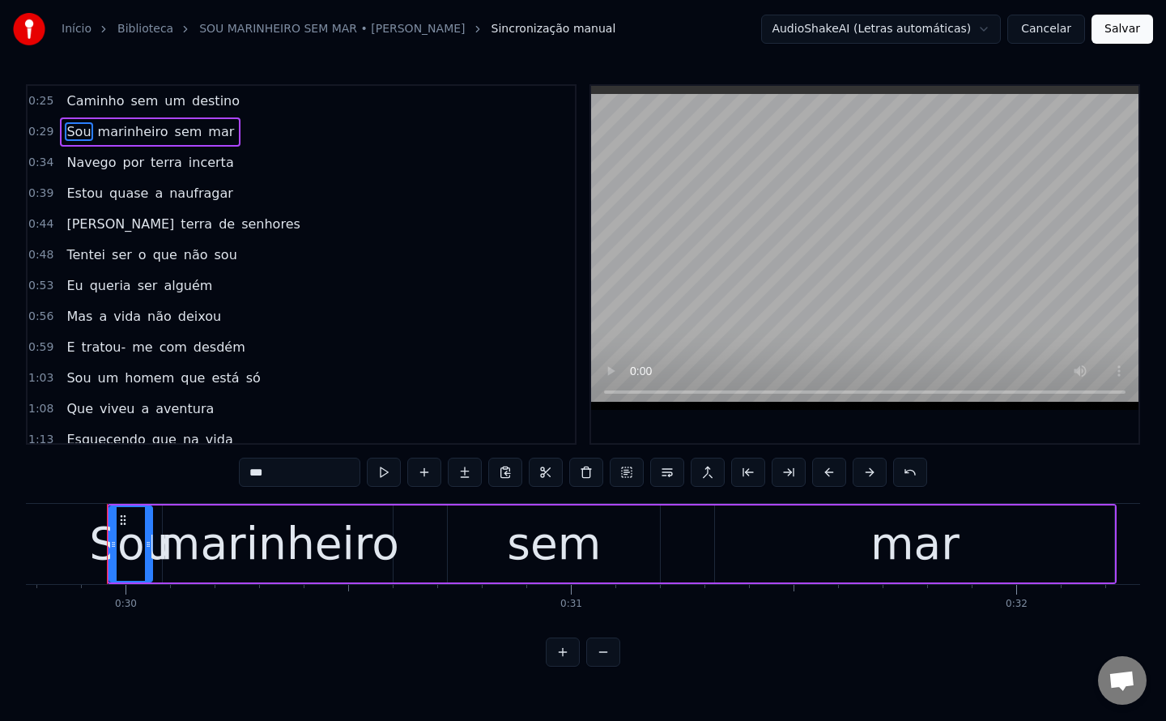
type input "***"
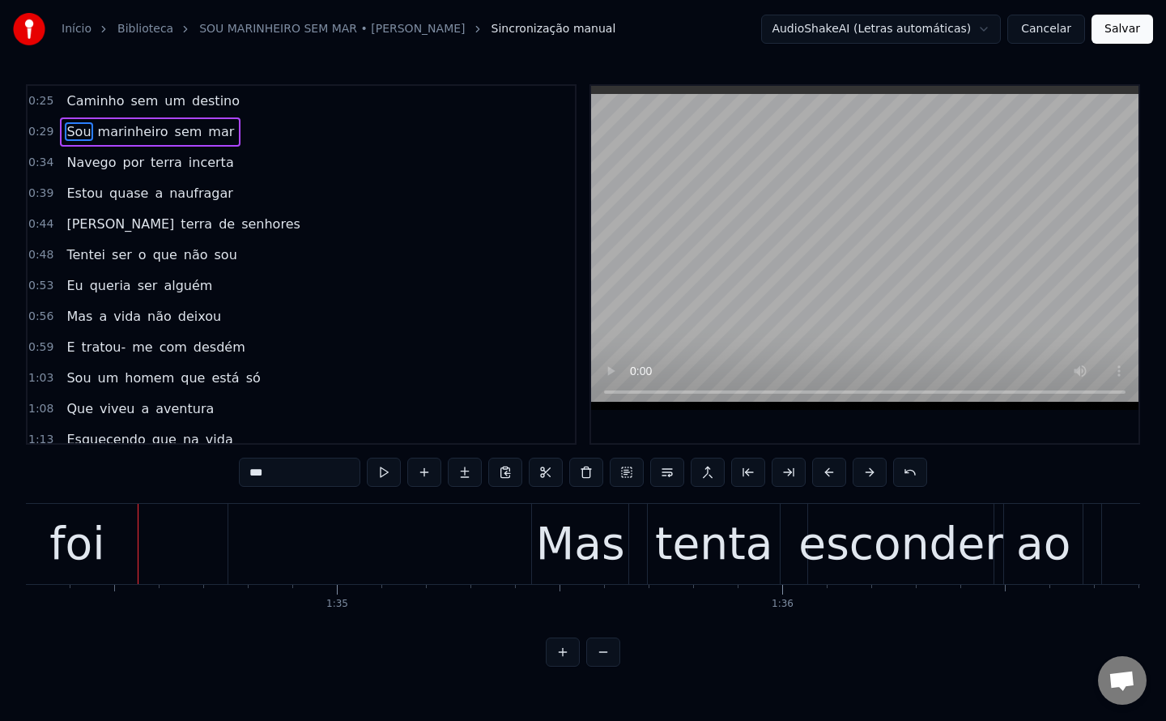
scroll to position [0, 42022]
